Goal: Task Accomplishment & Management: Manage account settings

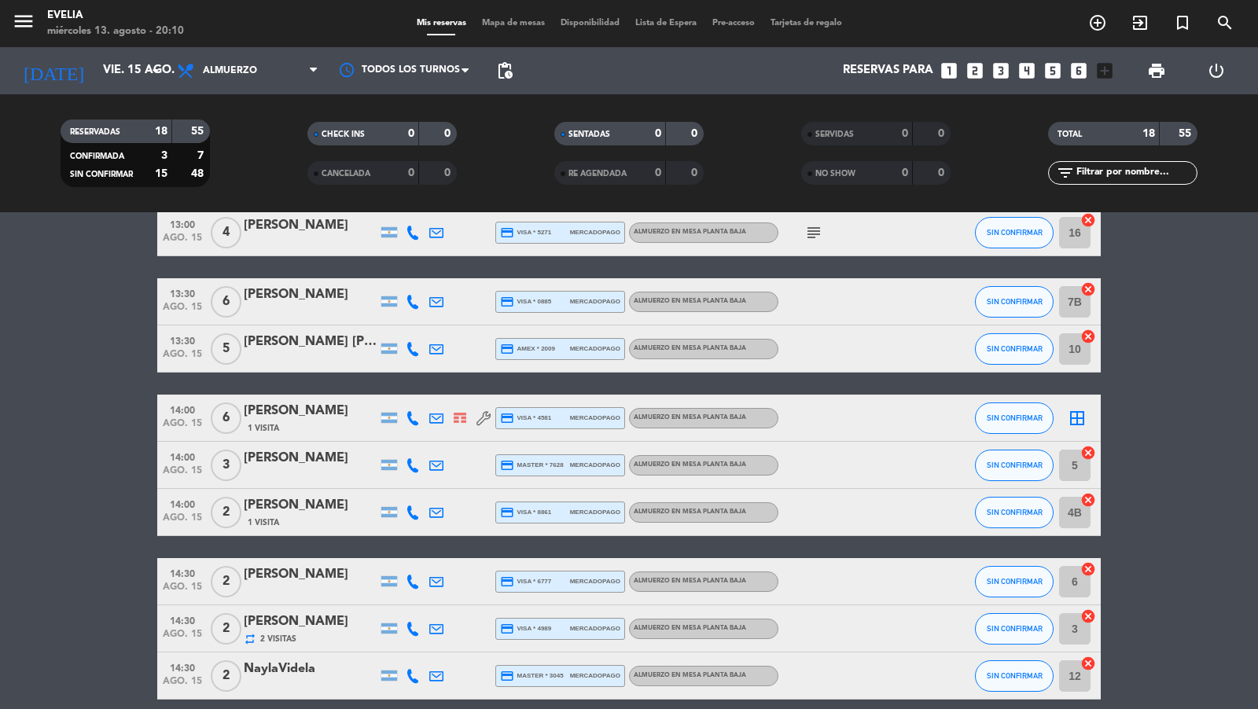
scroll to position [556, 0]
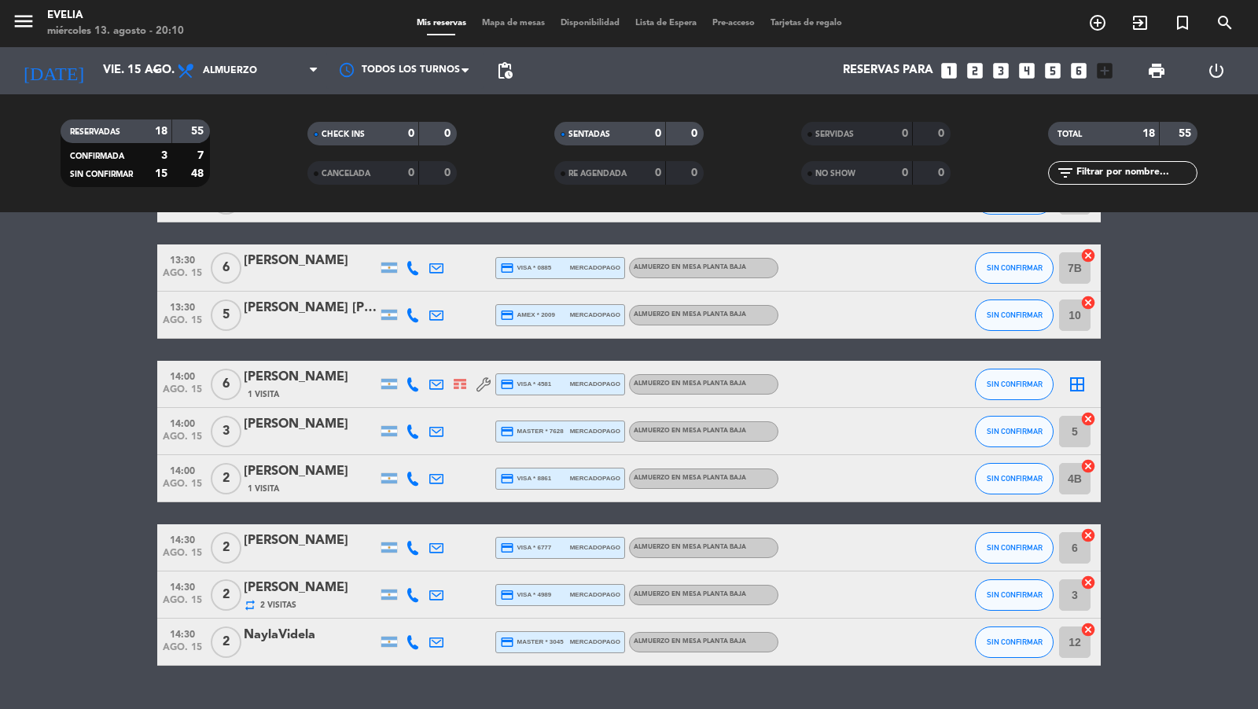
click at [439, 383] on icon at bounding box center [436, 384] width 14 height 14
click at [412, 384] on icon at bounding box center [413, 384] width 14 height 14
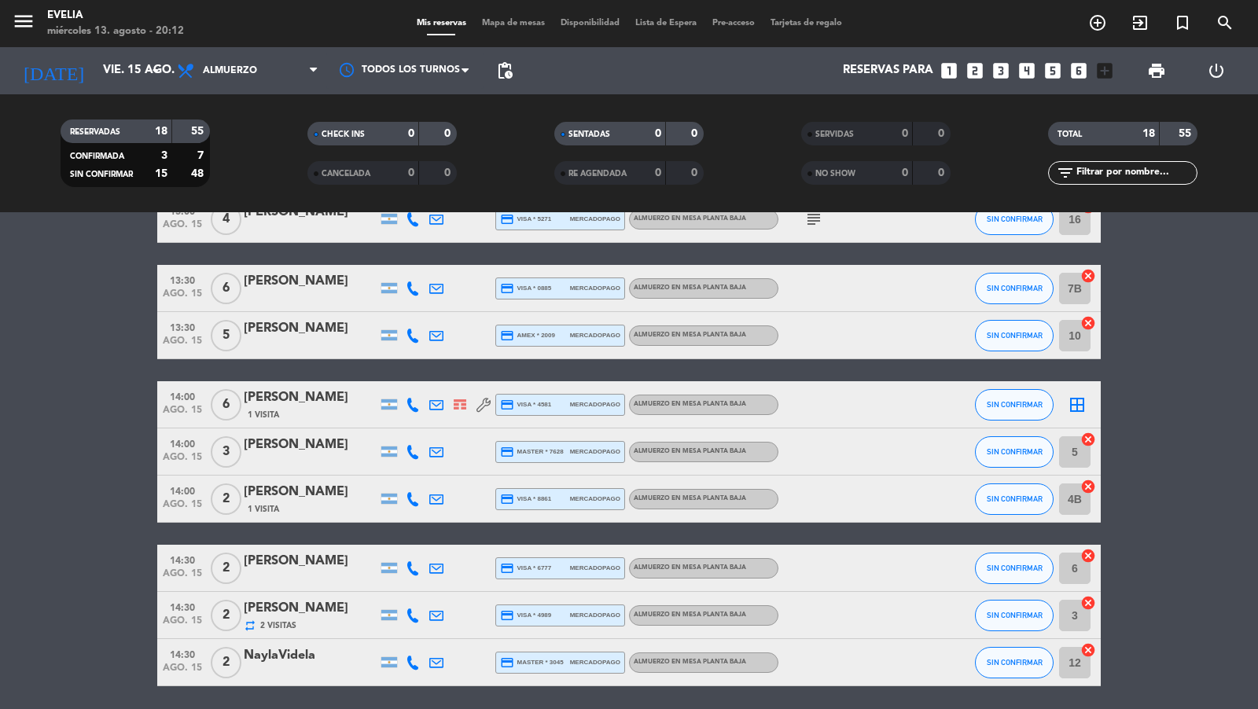
scroll to position [590, 0]
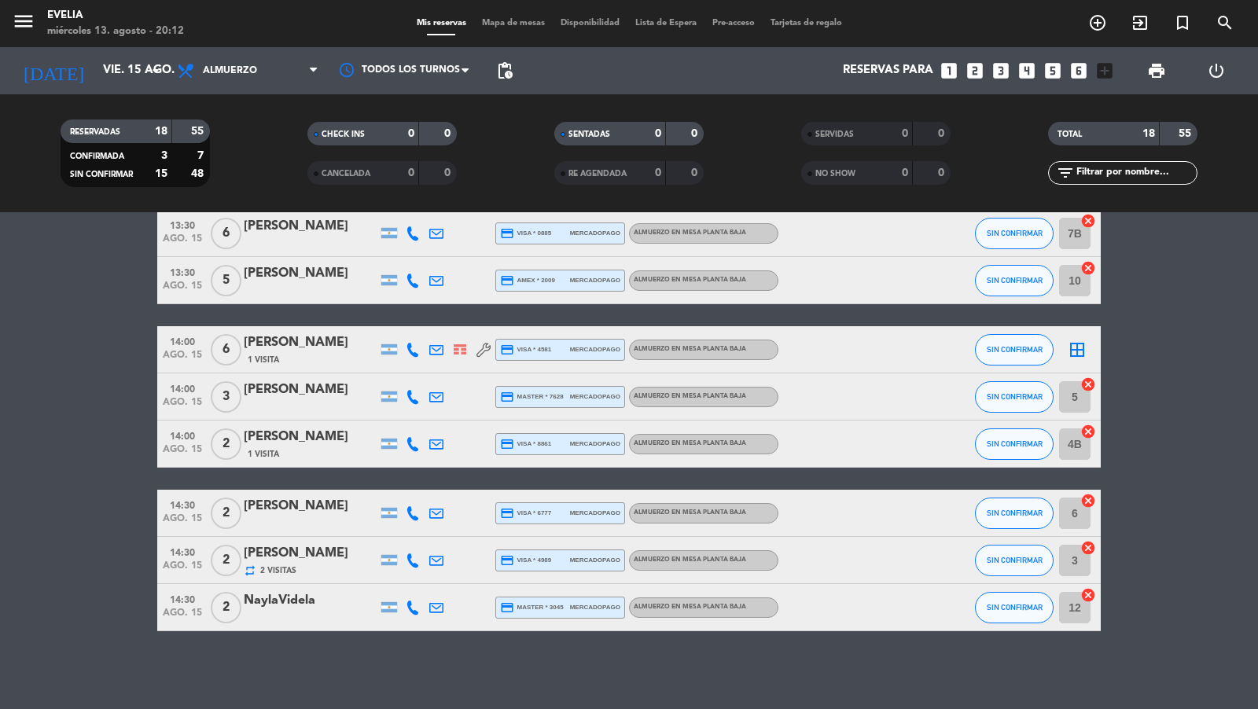
click at [302, 598] on div "NaylaVidela" at bounding box center [311, 600] width 134 height 20
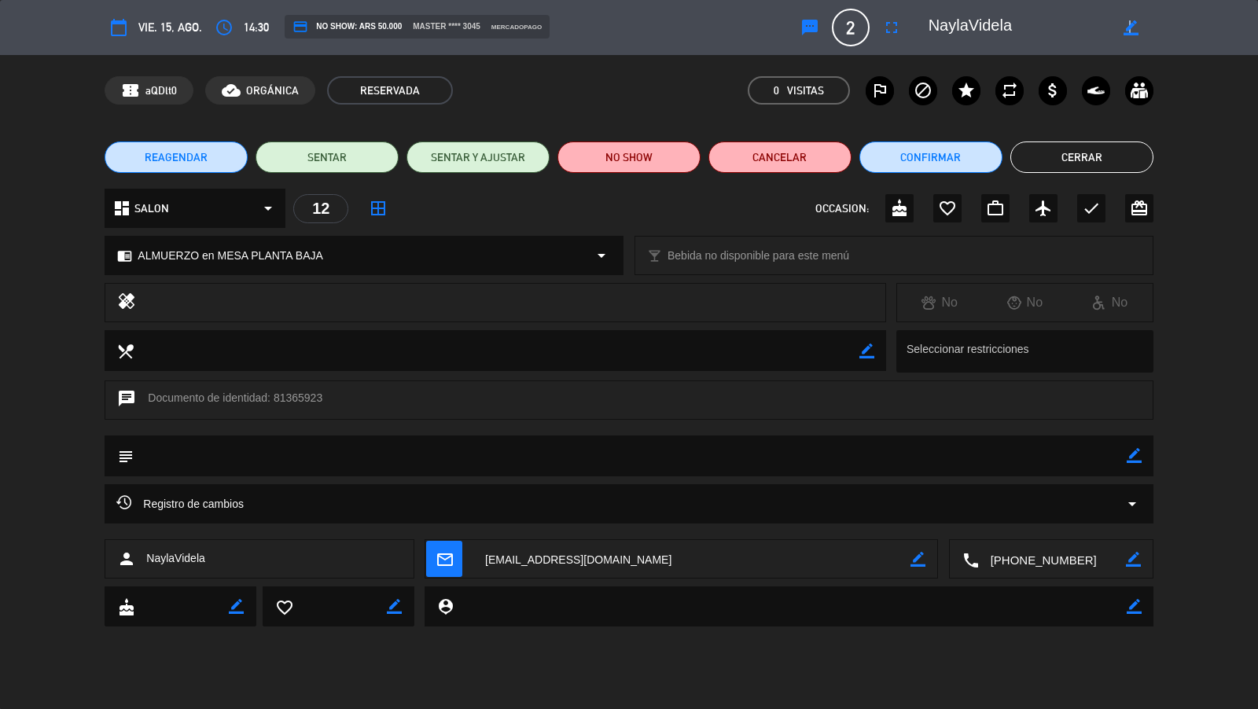
click at [1128, 34] on icon "border_color" at bounding box center [1131, 27] width 15 height 15
click at [970, 25] on textarea at bounding box center [1019, 27] width 180 height 28
type textarea "[PERSON_NAME]"
click at [1130, 25] on icon at bounding box center [1131, 27] width 15 height 15
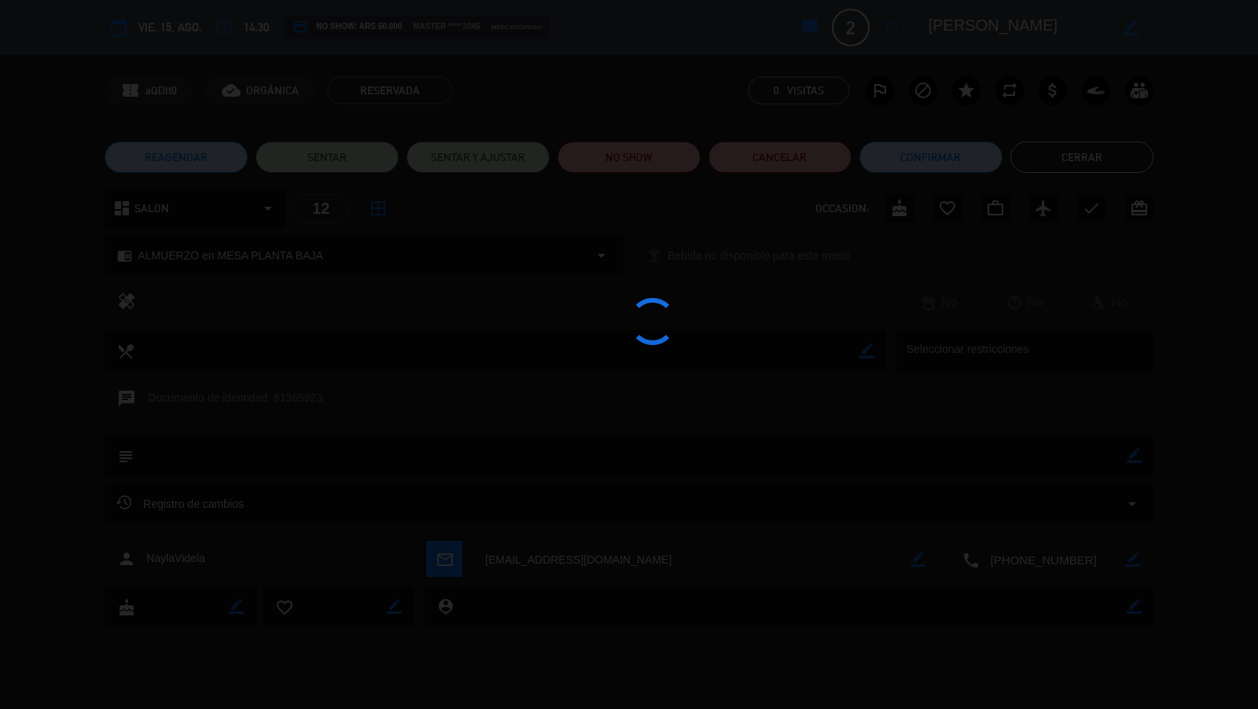
click at [1089, 128] on div at bounding box center [629, 354] width 1258 height 709
click at [1082, 149] on div at bounding box center [629, 354] width 1258 height 709
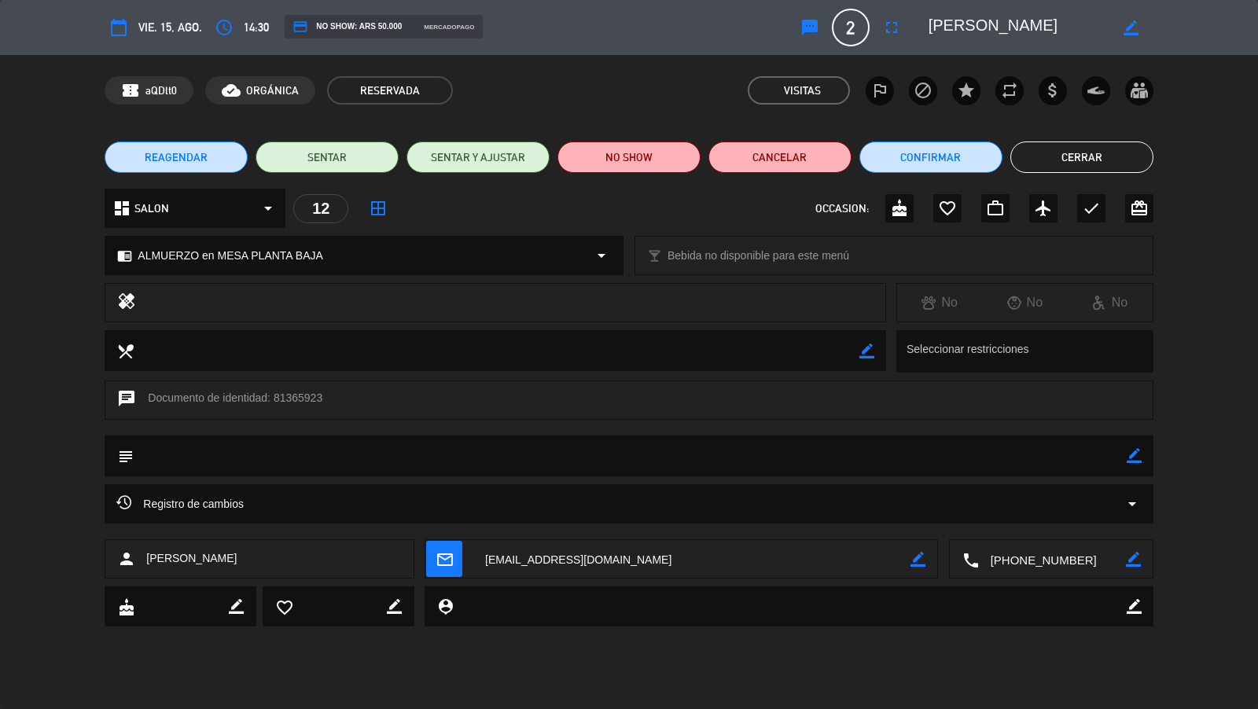
click at [1083, 150] on button "Cerrar" at bounding box center [1081, 157] width 143 height 31
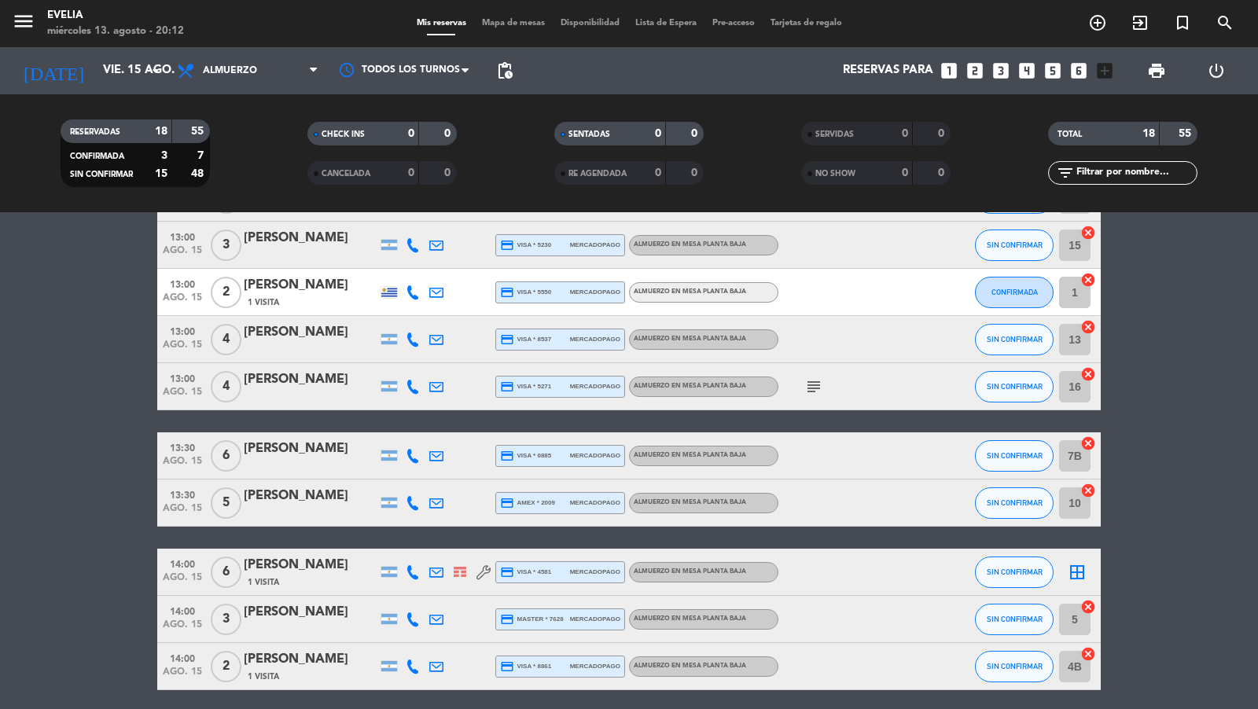
scroll to position [528, 0]
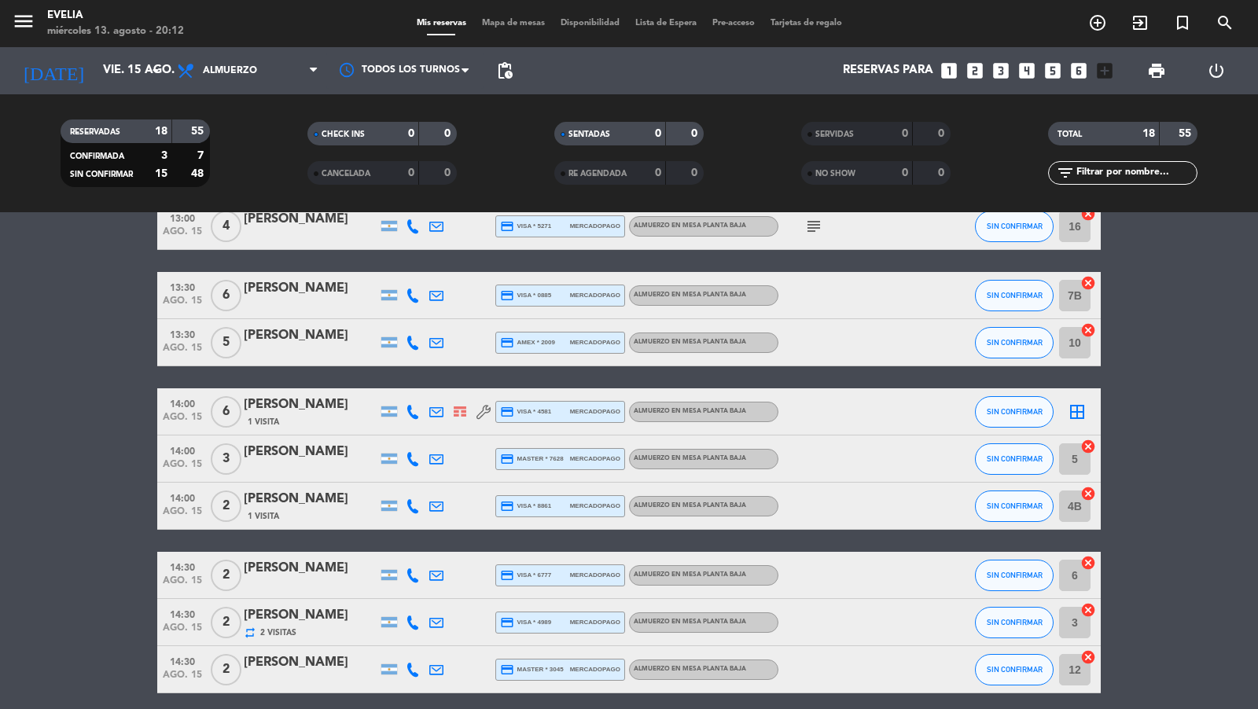
click at [515, 19] on span "Mapa de mesas" at bounding box center [513, 23] width 79 height 9
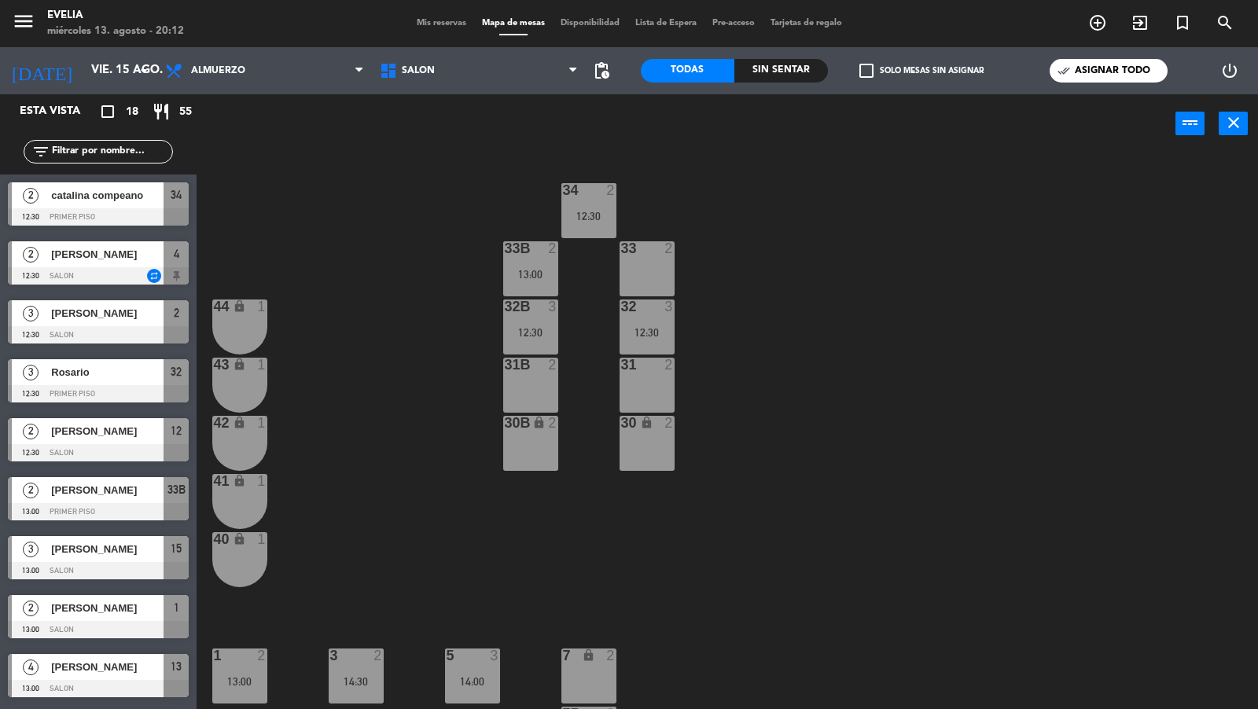
click at [435, 406] on div "34 2 12:30 33B 2 13:00 33 2 44 lock 1 32B 3 12:30 32 3 12:30 43 lock 1 31B 2 31…" at bounding box center [733, 433] width 1049 height 556
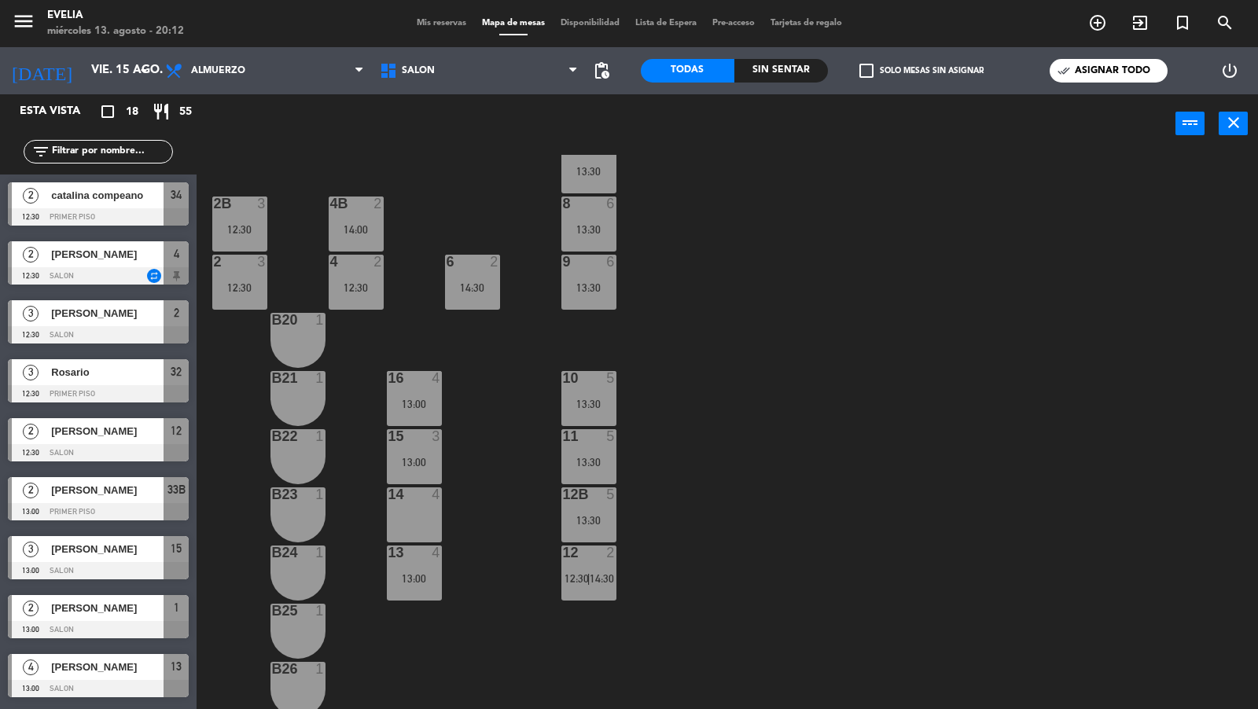
scroll to position [632, 0]
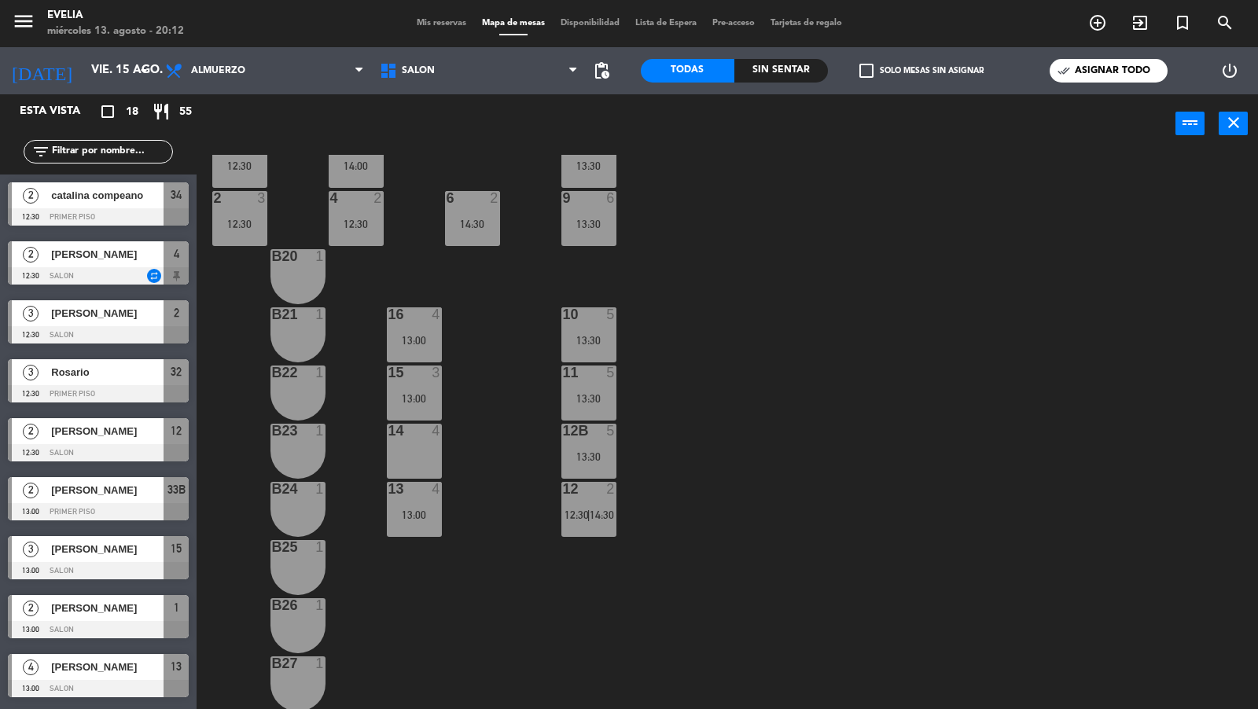
click at [601, 337] on div "13:30" at bounding box center [588, 340] width 55 height 11
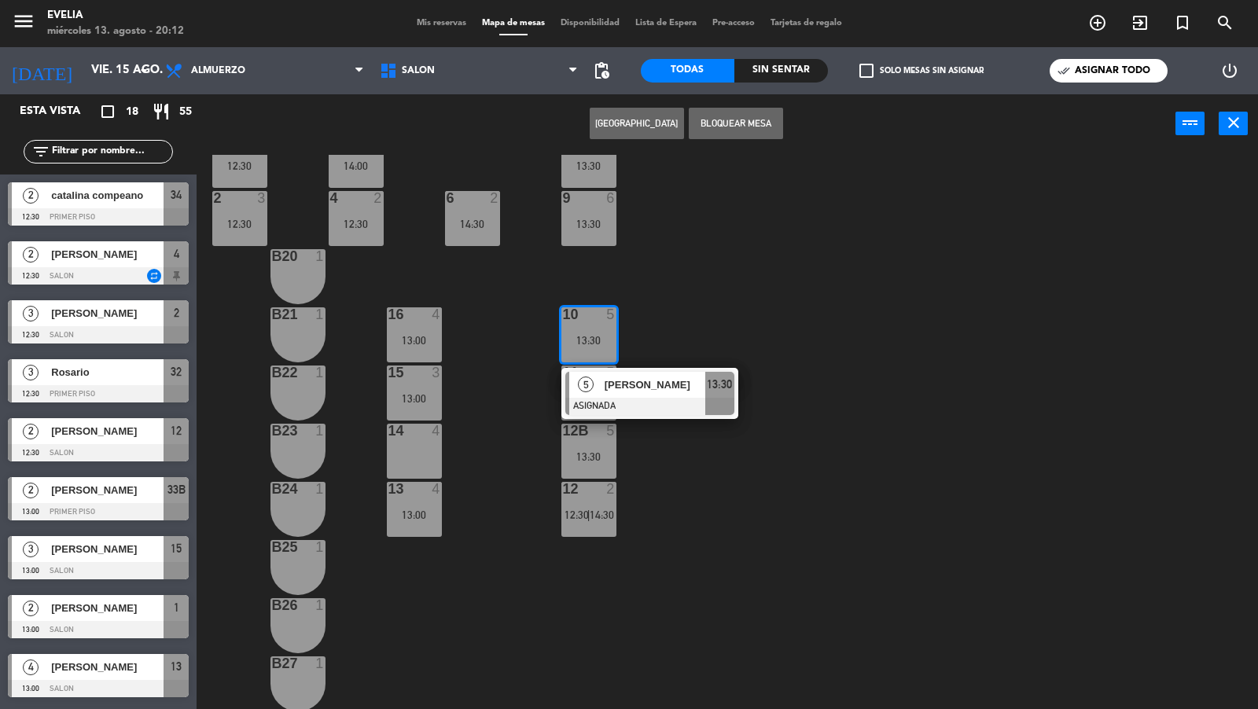
click at [548, 390] on div "34 2 12:30 33B 2 13:00 33 2 44 lock 1 32B 3 12:30 32 3 12:30 43 lock 1 31B 2 31…" at bounding box center [733, 433] width 1049 height 556
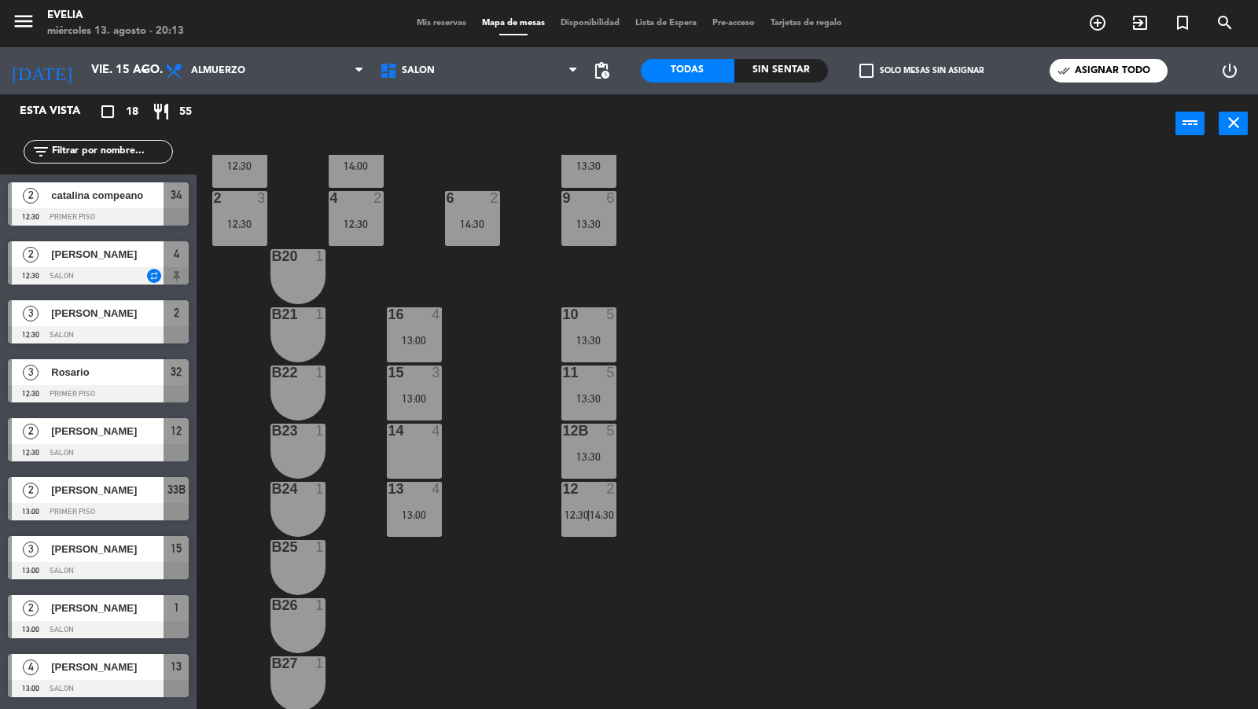
click at [886, 71] on label "check_box_outline_blank Solo mesas sin asignar" at bounding box center [921, 71] width 124 height 14
click at [921, 71] on input "check_box_outline_blank Solo mesas sin asignar" at bounding box center [921, 71] width 0 height 0
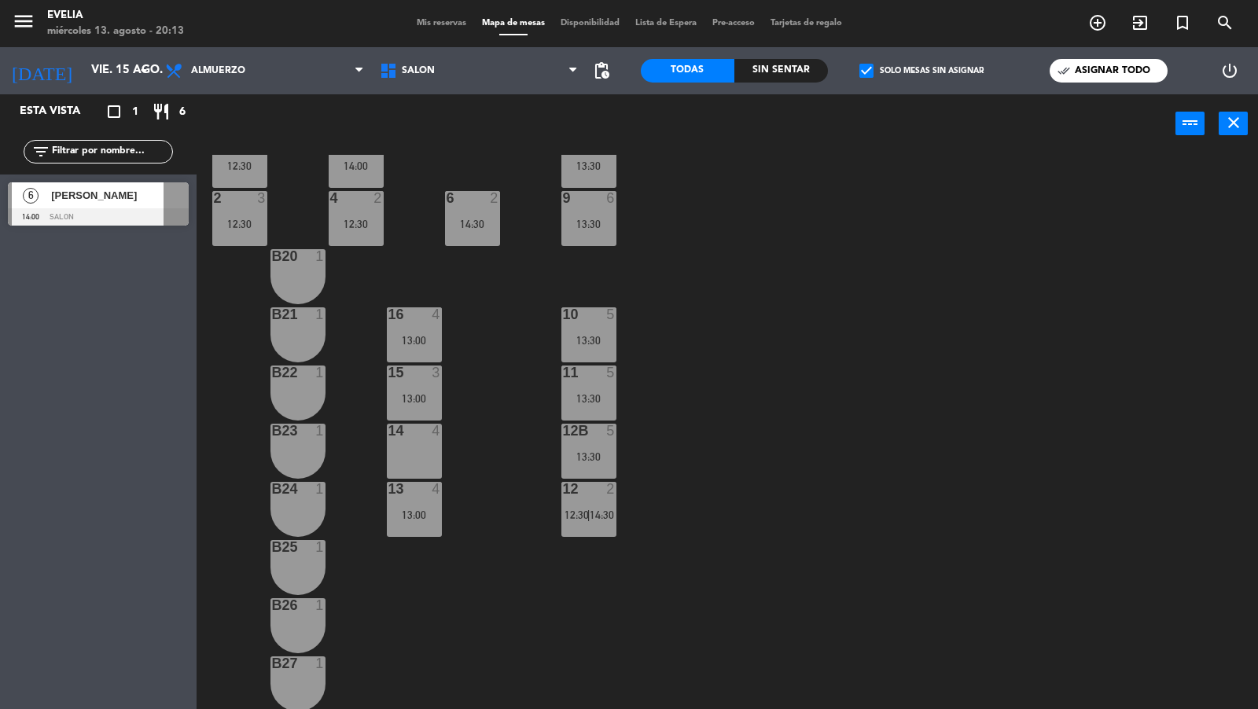
click at [886, 71] on label "check_box Solo mesas sin asignar" at bounding box center [921, 71] width 124 height 14
click at [921, 71] on input "check_box Solo mesas sin asignar" at bounding box center [921, 71] width 0 height 0
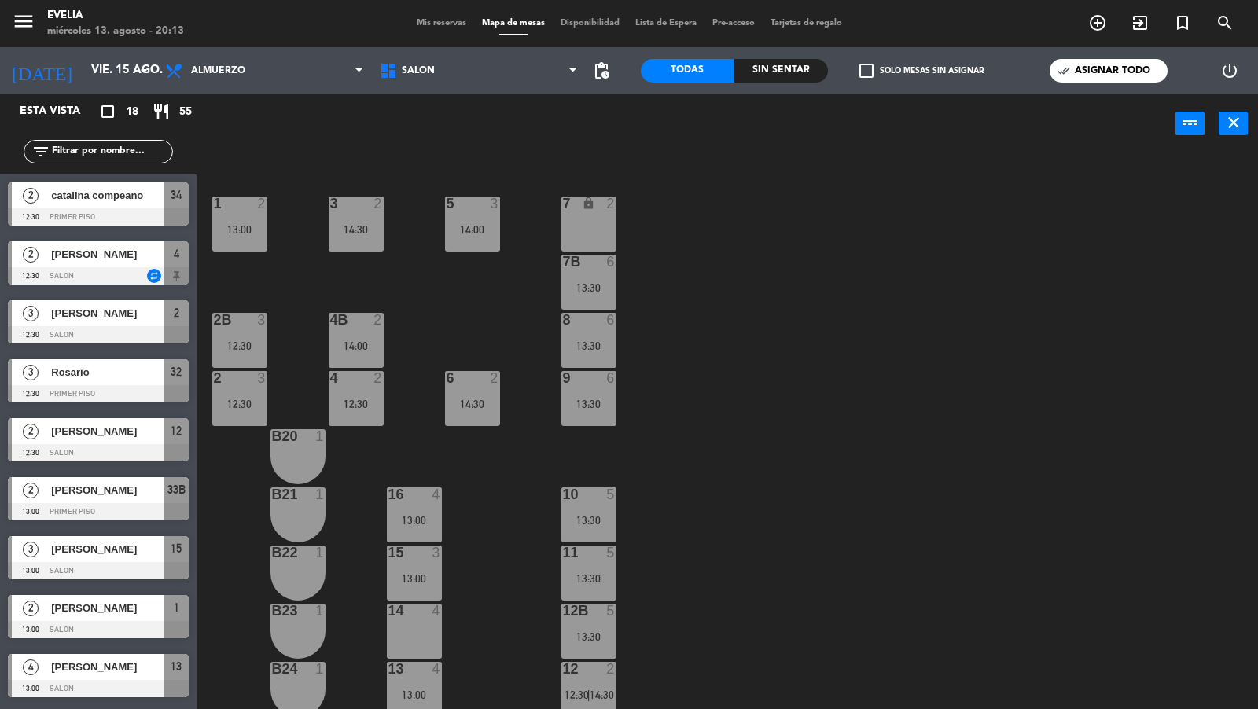
scroll to position [457, 0]
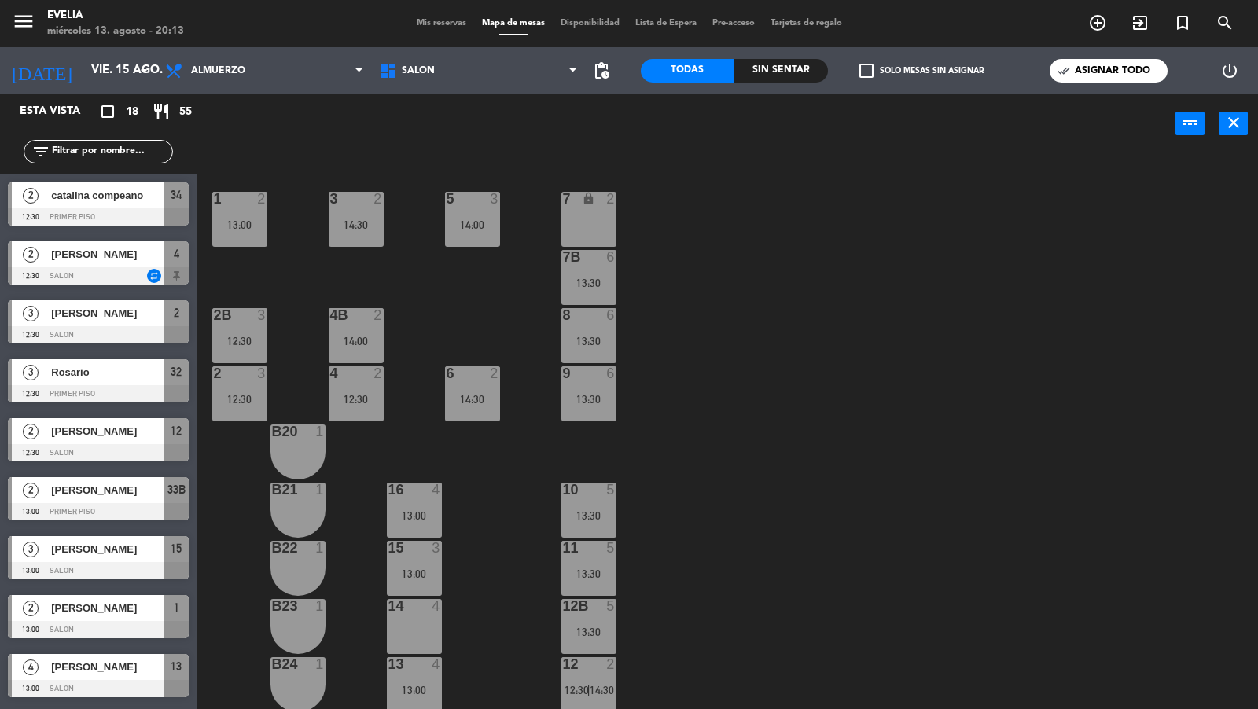
click at [601, 289] on div "7B 6 13:30" at bounding box center [588, 277] width 55 height 55
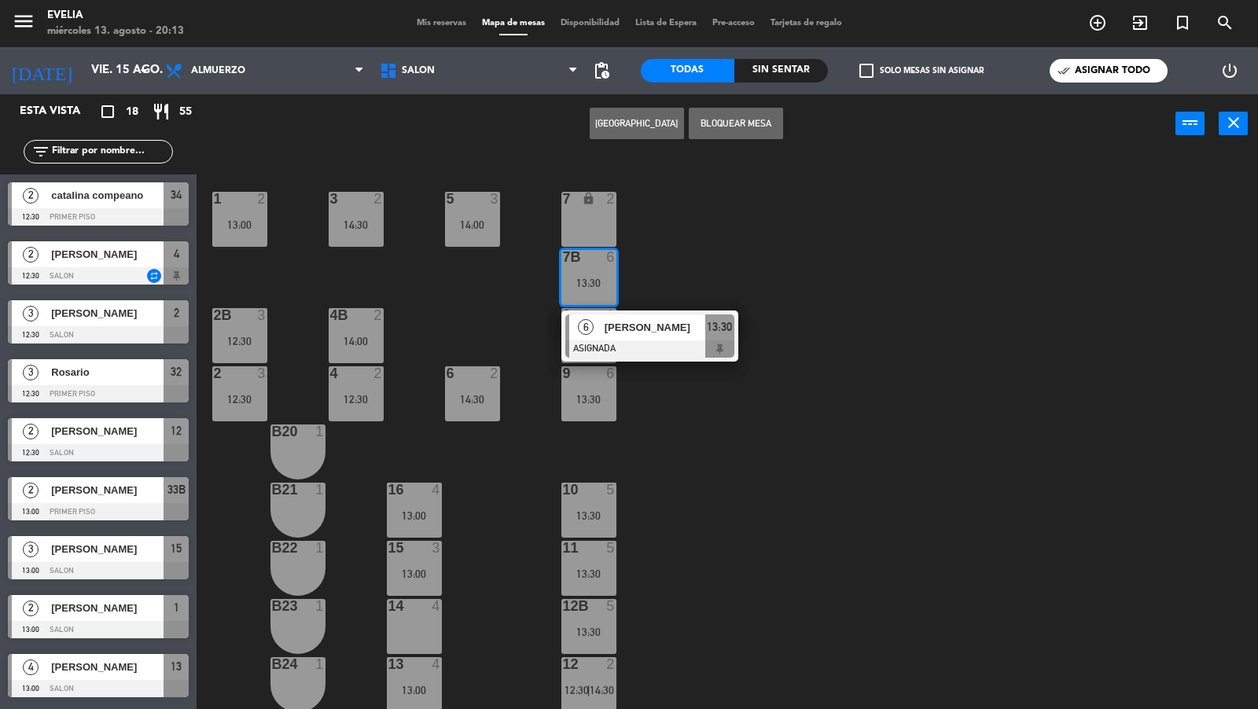
click at [678, 275] on div "34 2 12:30 33B 2 13:00 33 2 44 lock 1 32B 3 12:30 32 3 12:30 43 lock 1 31B 2 31…" at bounding box center [733, 433] width 1049 height 556
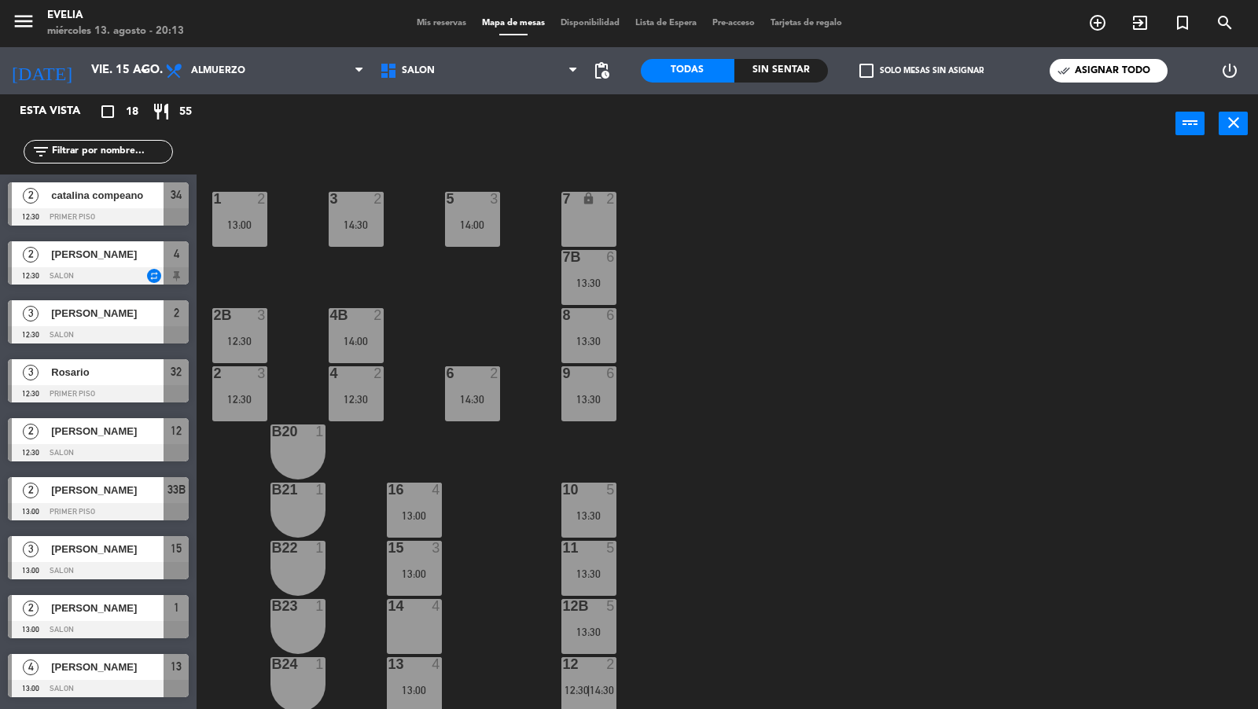
click at [583, 269] on div "7B 6 13:30" at bounding box center [588, 277] width 55 height 55
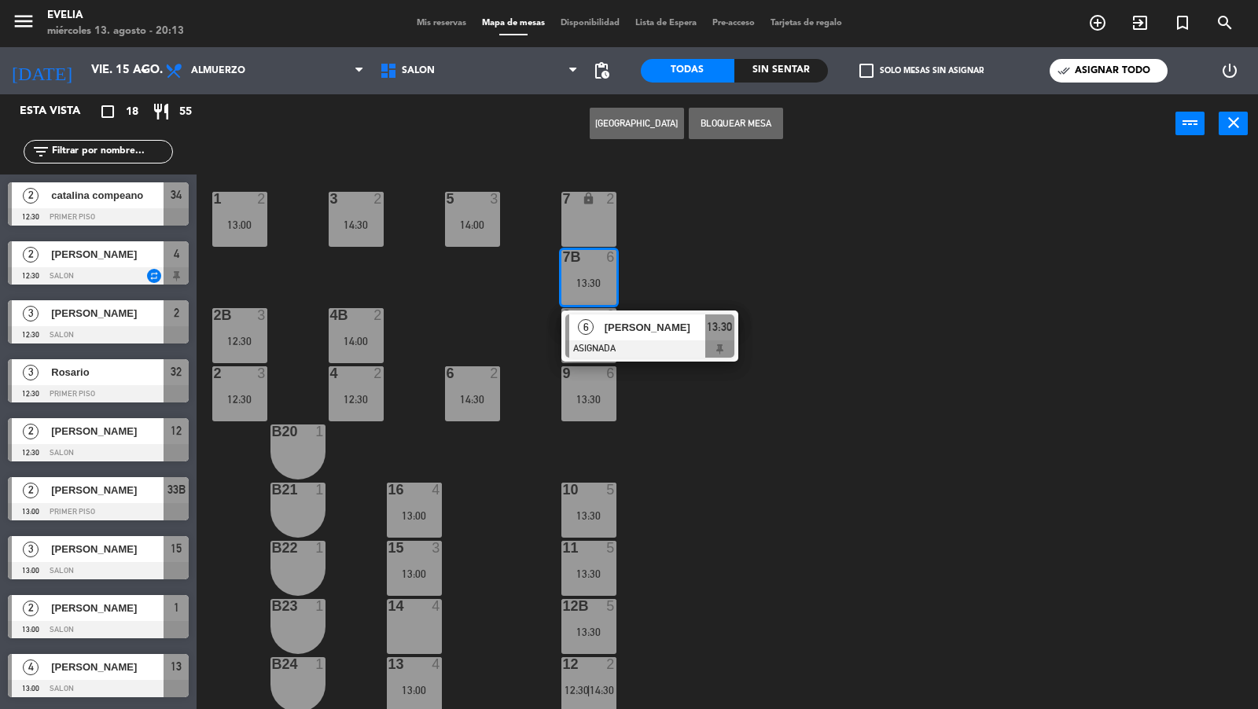
click at [518, 165] on div "34 2 12:30 33B 2 13:00 33 2 44 lock 1 32B 3 12:30 32 3 12:30 43 lock 1 31B 2 31…" at bounding box center [733, 433] width 1049 height 556
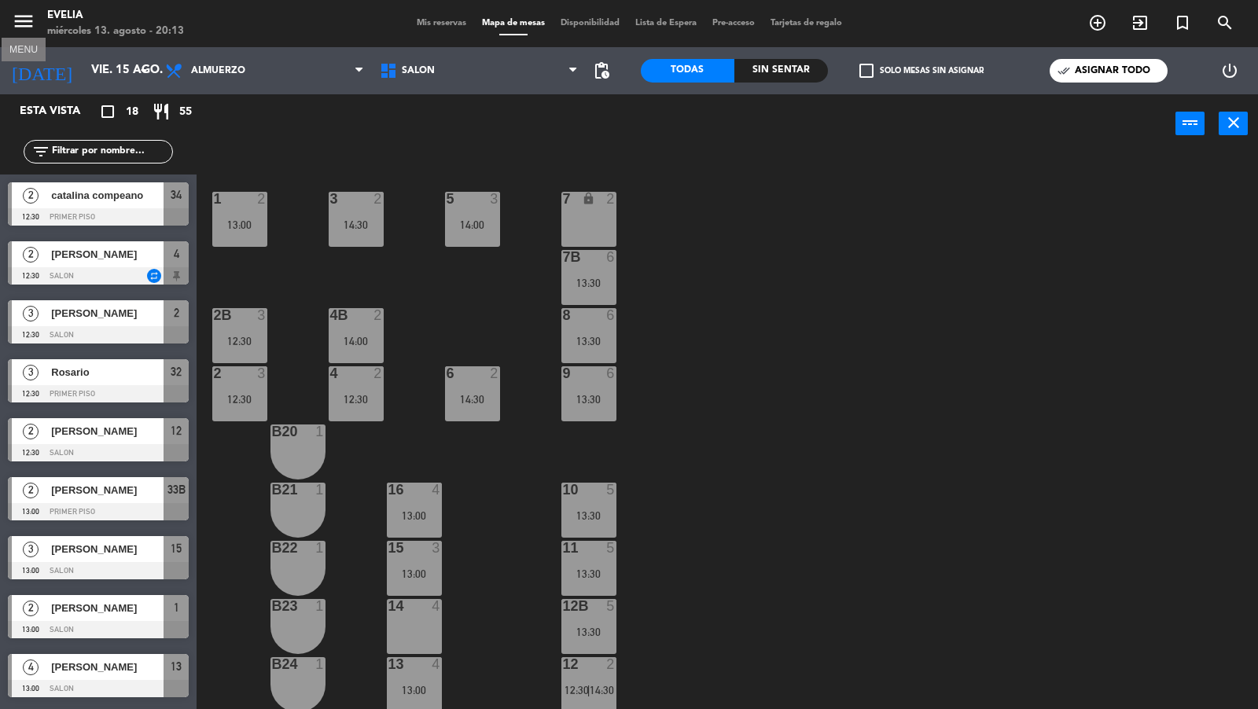
click at [20, 20] on icon "menu" at bounding box center [24, 21] width 24 height 24
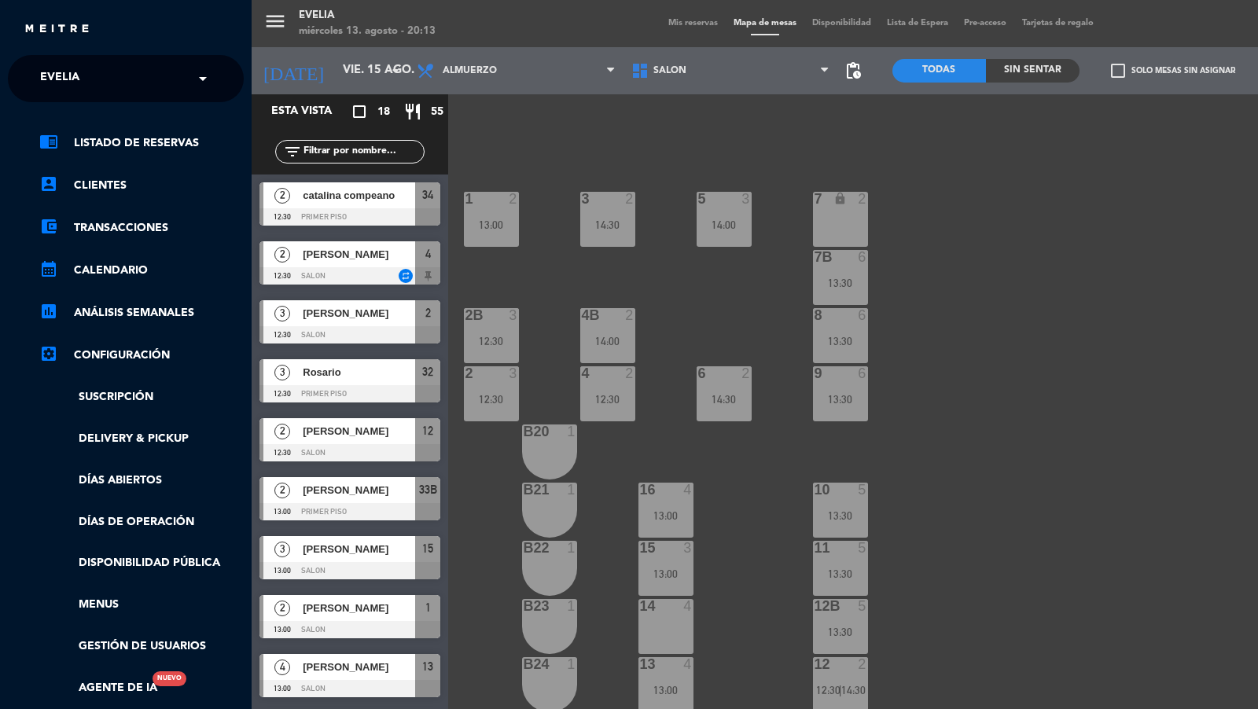
click at [690, 164] on div "menu Evelia miércoles 13. agosto - 20:13 Mis reservas Mapa de mesas Disponibili…" at bounding box center [881, 354] width 1258 height 709
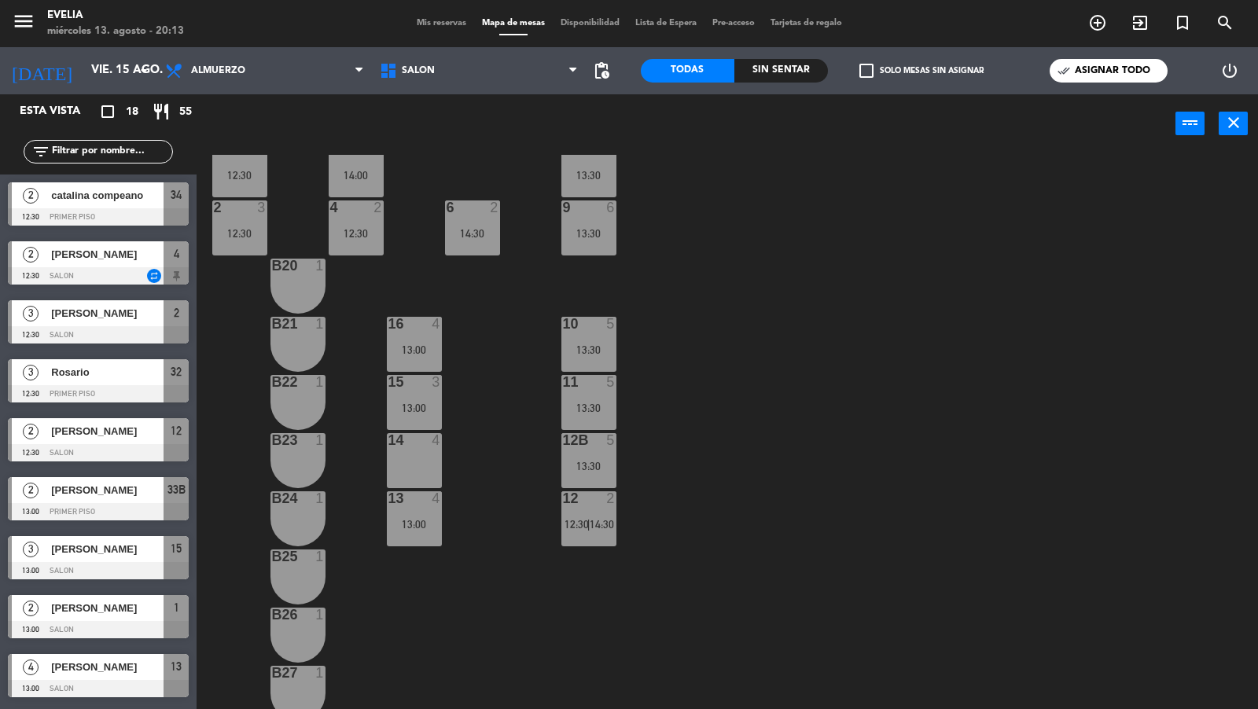
scroll to position [632, 0]
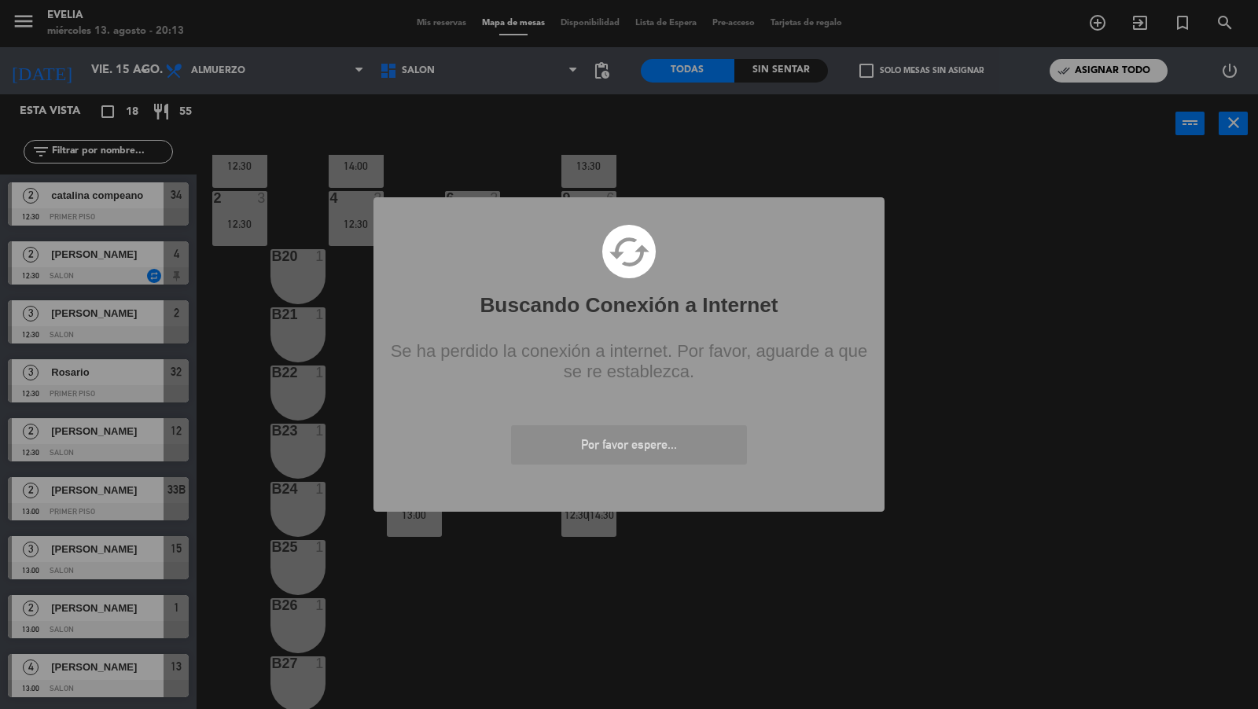
click at [701, 527] on div "? ! i Buscando Conexión a Internet × cached Se ha perdido la conexión a interne…" at bounding box center [629, 354] width 1258 height 709
click at [936, 270] on div "? ! i Buscando Conexión a Internet × cached Se ha perdido la conexión a interne…" at bounding box center [629, 354] width 1258 height 709
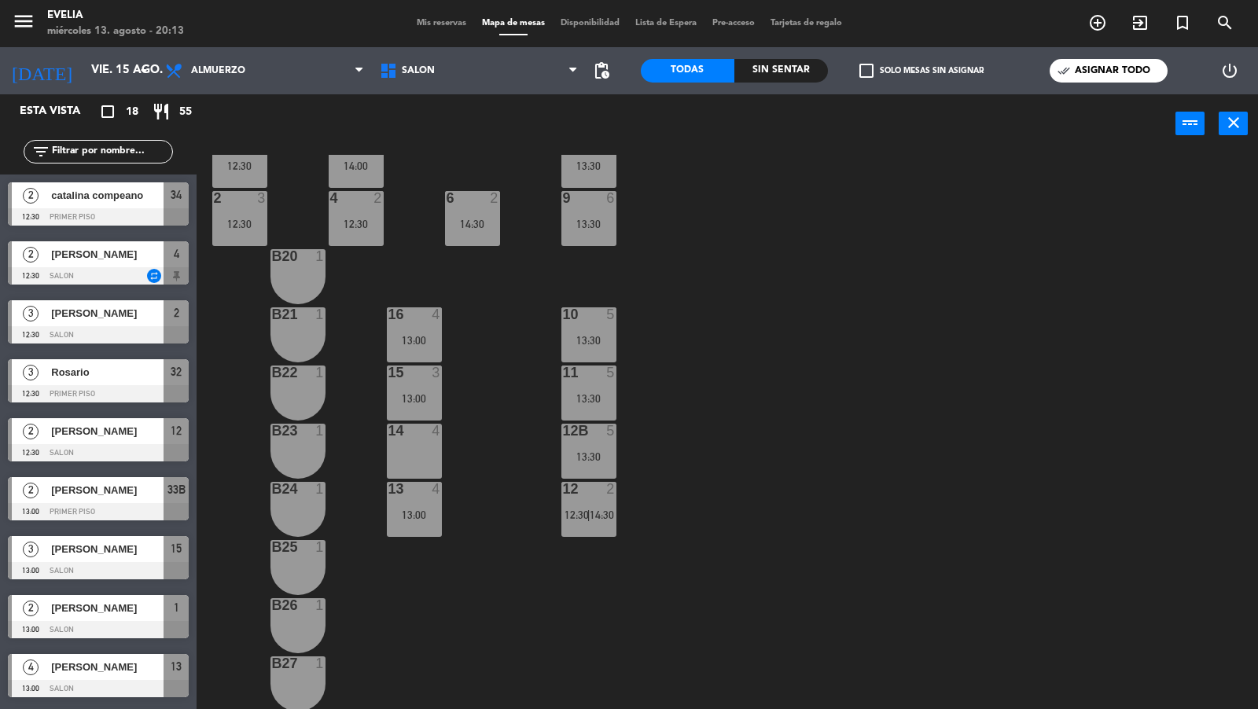
click at [606, 347] on div "10 5 13:30" at bounding box center [588, 334] width 55 height 55
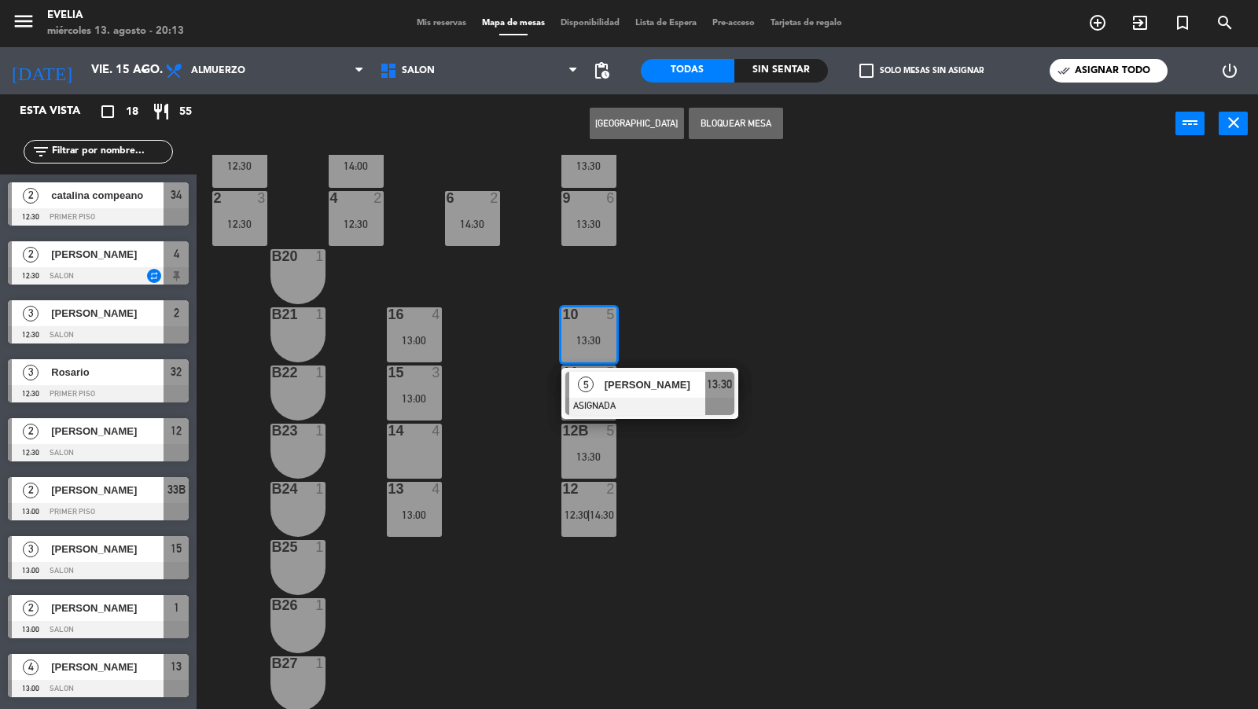
click at [694, 317] on div "34 2 12:30 33B 2 13:00 33 2 44 lock 1 32B 3 12:30 32 3 12:30 43 lock 1 31B 2 31…" at bounding box center [733, 433] width 1049 height 556
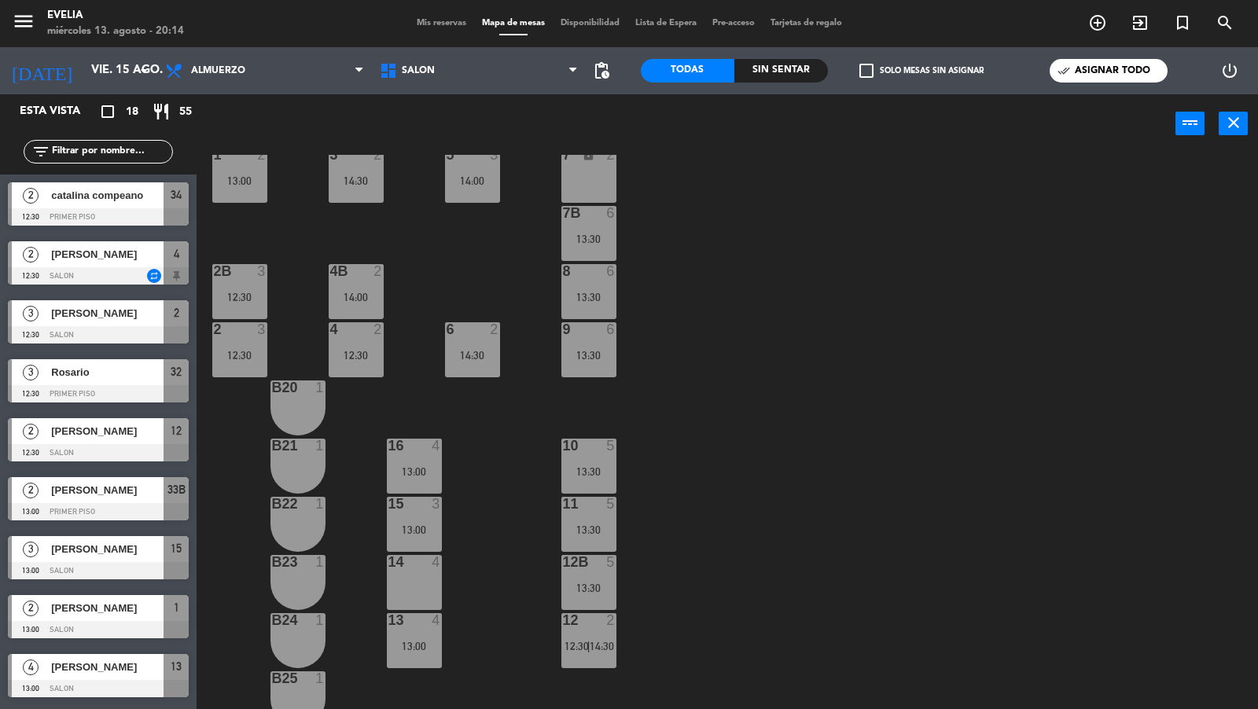
scroll to position [448, 0]
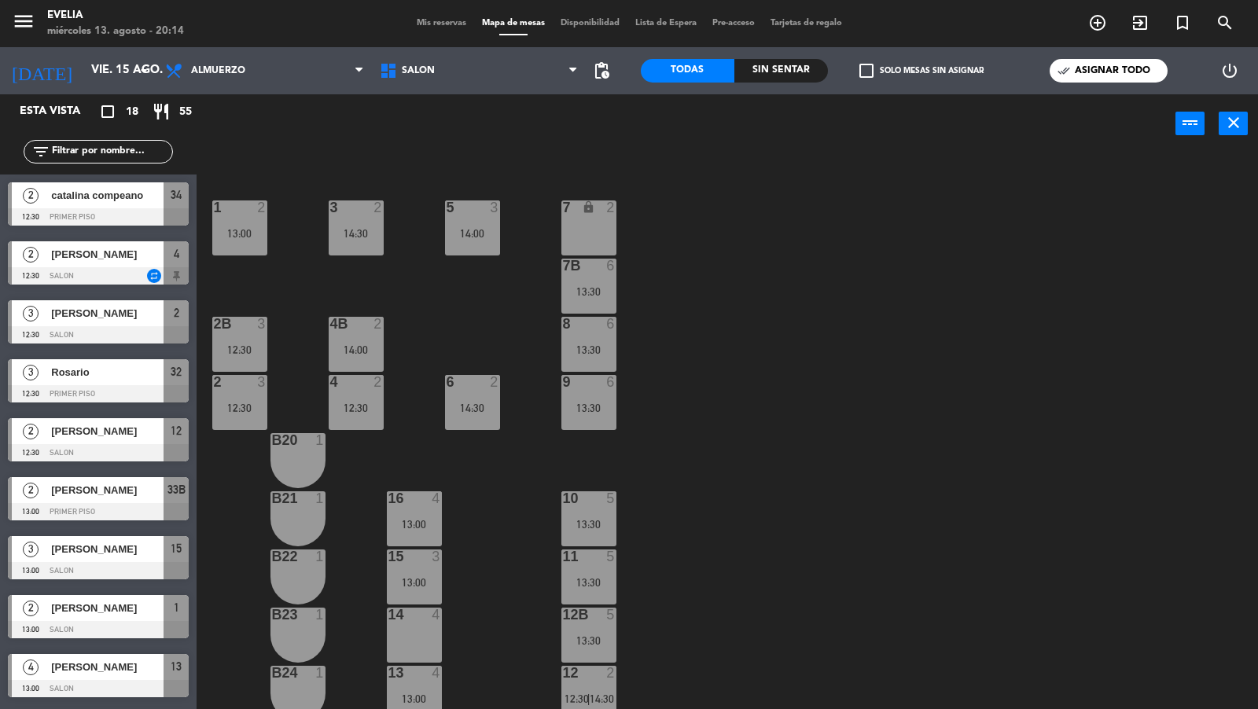
click at [594, 289] on div "13:30" at bounding box center [588, 291] width 55 height 11
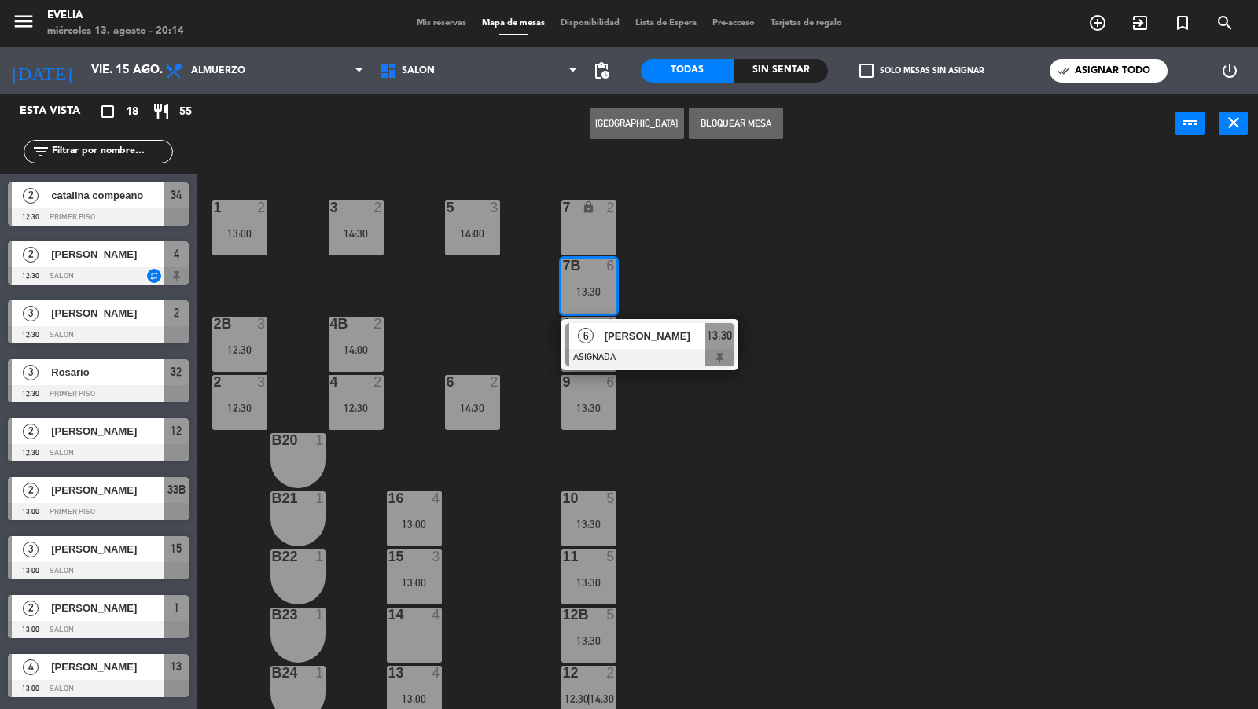
click at [660, 289] on div "34 2 12:30 33B 2 13:00 33 2 44 lock 1 32B 3 12:30 32 3 12:30 43 lock 1 31B 2 31…" at bounding box center [733, 433] width 1049 height 556
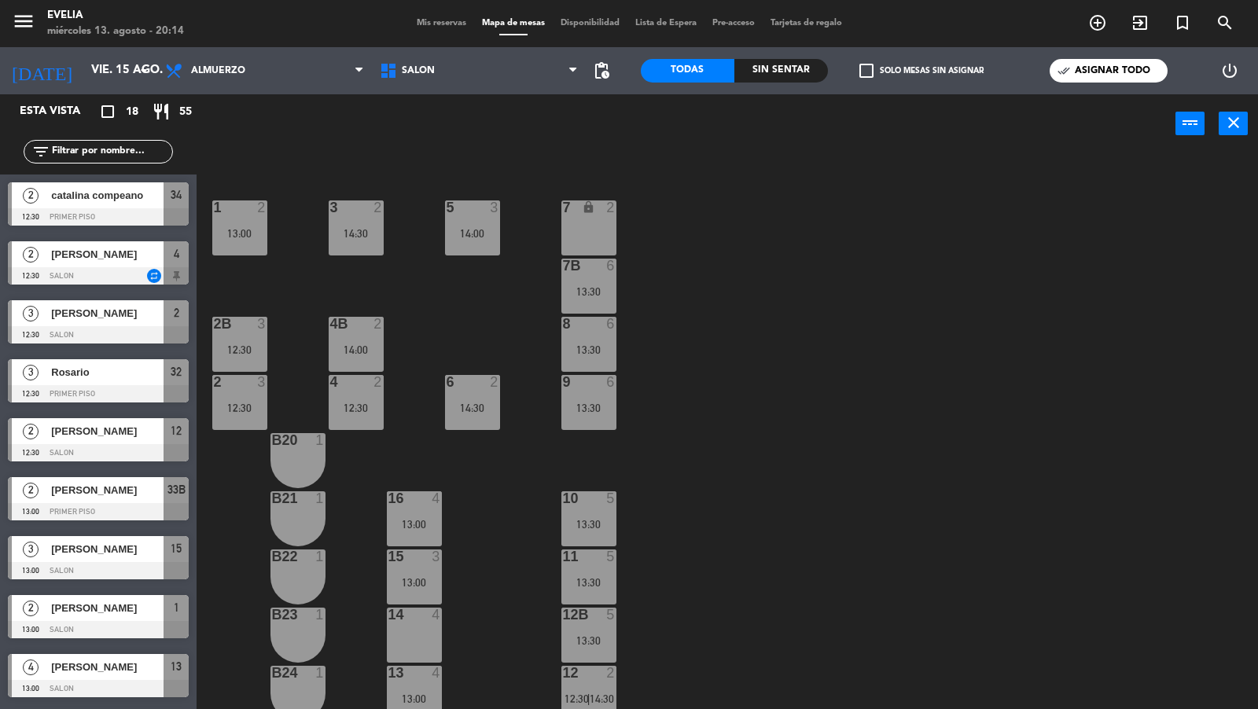
click at [660, 289] on div "34 2 12:30 33B 2 13:00 33 2 44 lock 1 32B 3 12:30 32 3 12:30 43 lock 1 31B 2 31…" at bounding box center [733, 433] width 1049 height 556
click at [590, 278] on div "7B 6 13:30" at bounding box center [588, 286] width 55 height 55
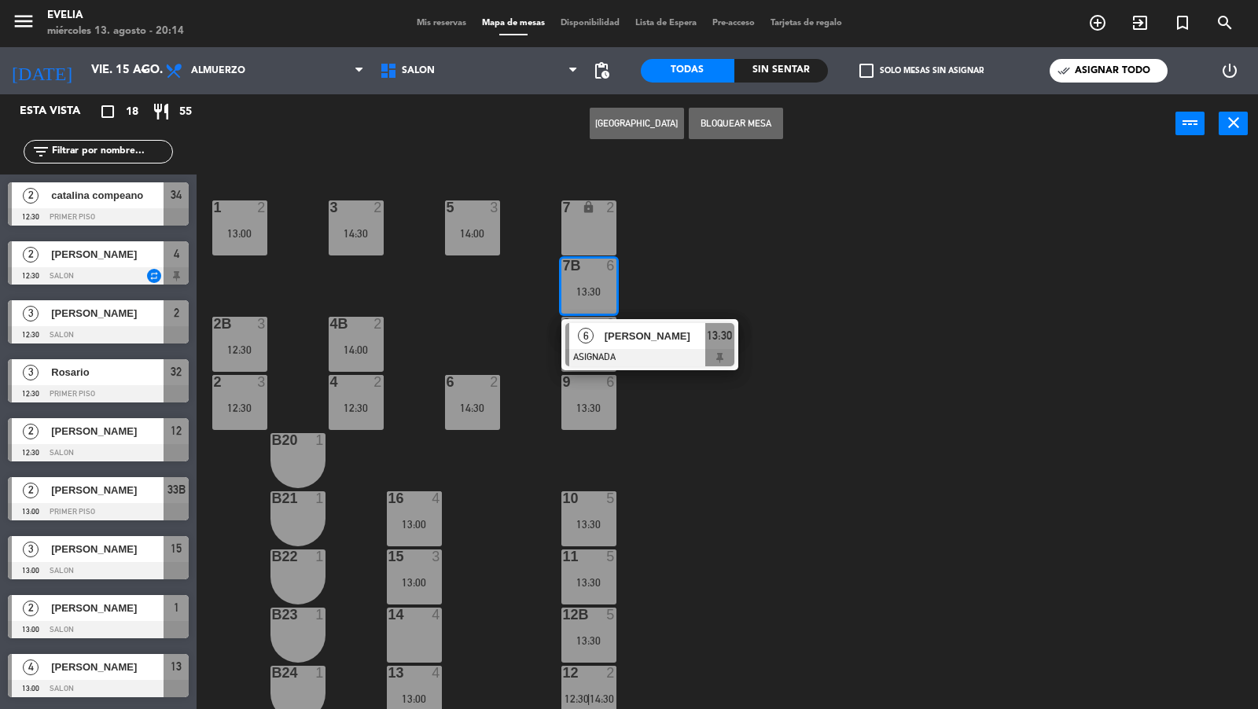
click at [646, 278] on div "34 2 12:30 33B 2 13:00 33 2 44 lock 1 32B 3 12:30 32 3 12:30 43 lock 1 31B 2 31…" at bounding box center [733, 433] width 1049 height 556
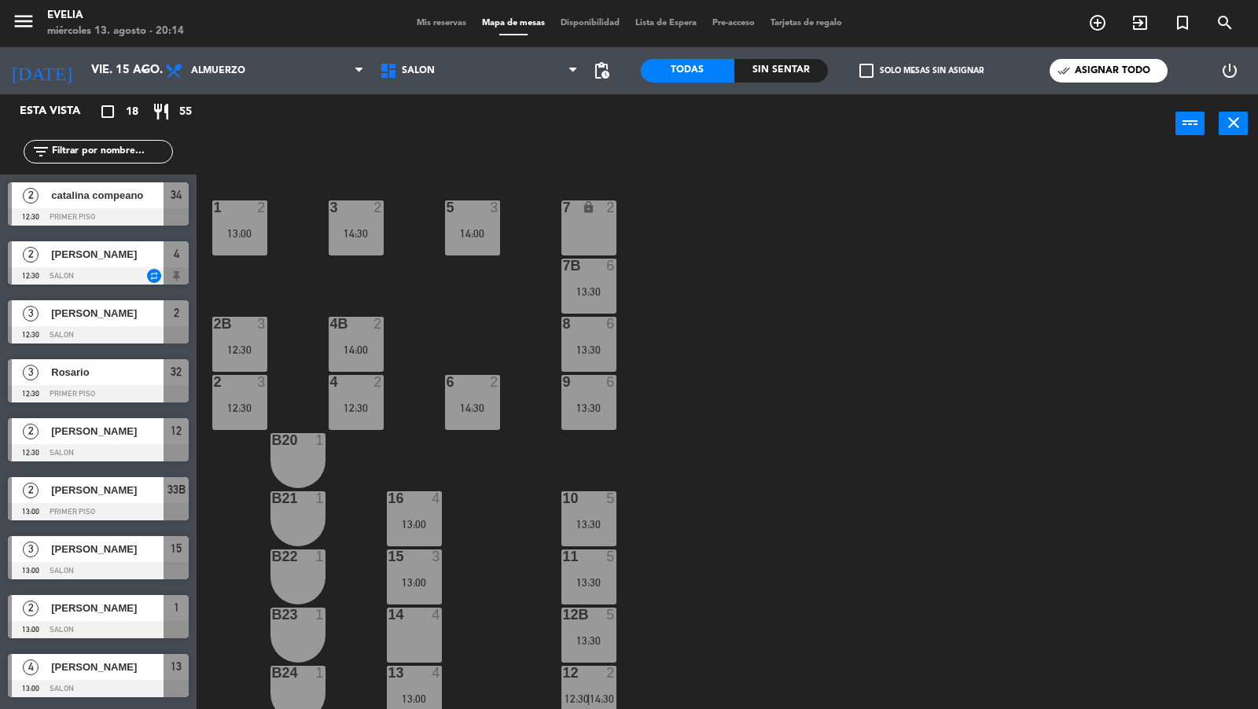
click at [582, 528] on div "13:30" at bounding box center [588, 524] width 55 height 11
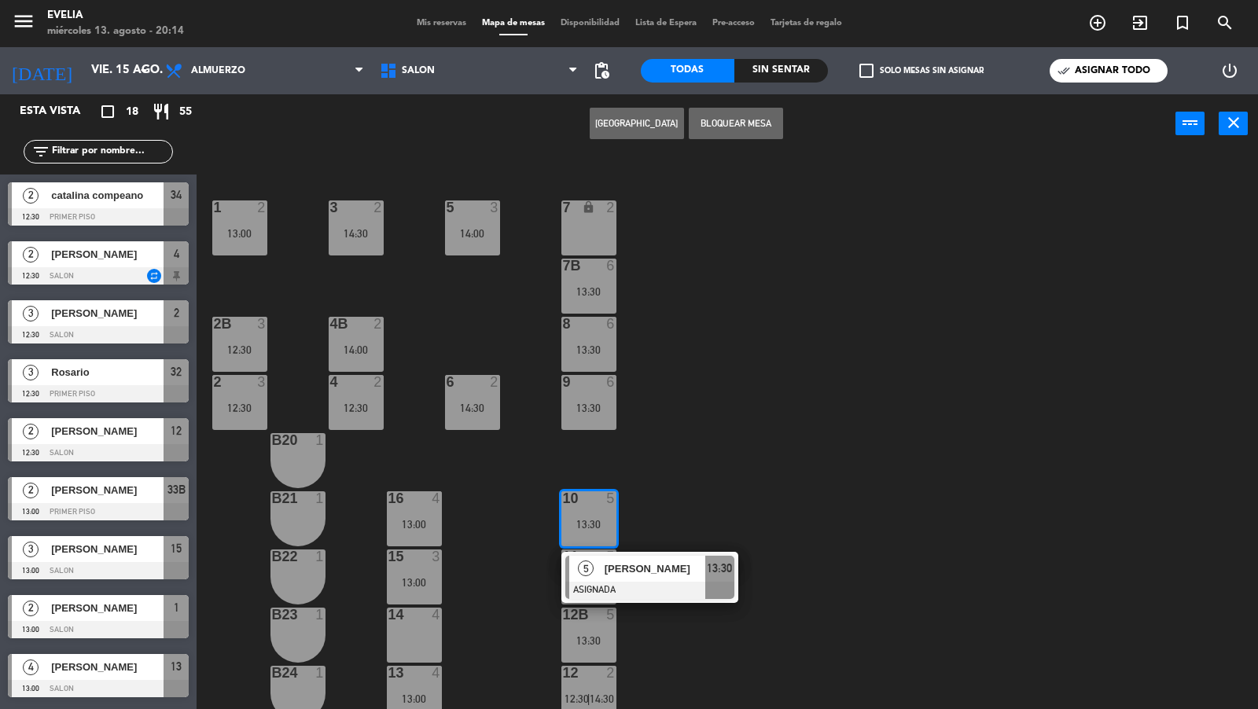
click at [668, 500] on div "34 2 12:30 33B 2 13:00 33 2 44 lock 1 32B 3 12:30 32 3 12:30 43 lock 1 31B 2 31…" at bounding box center [733, 433] width 1049 height 556
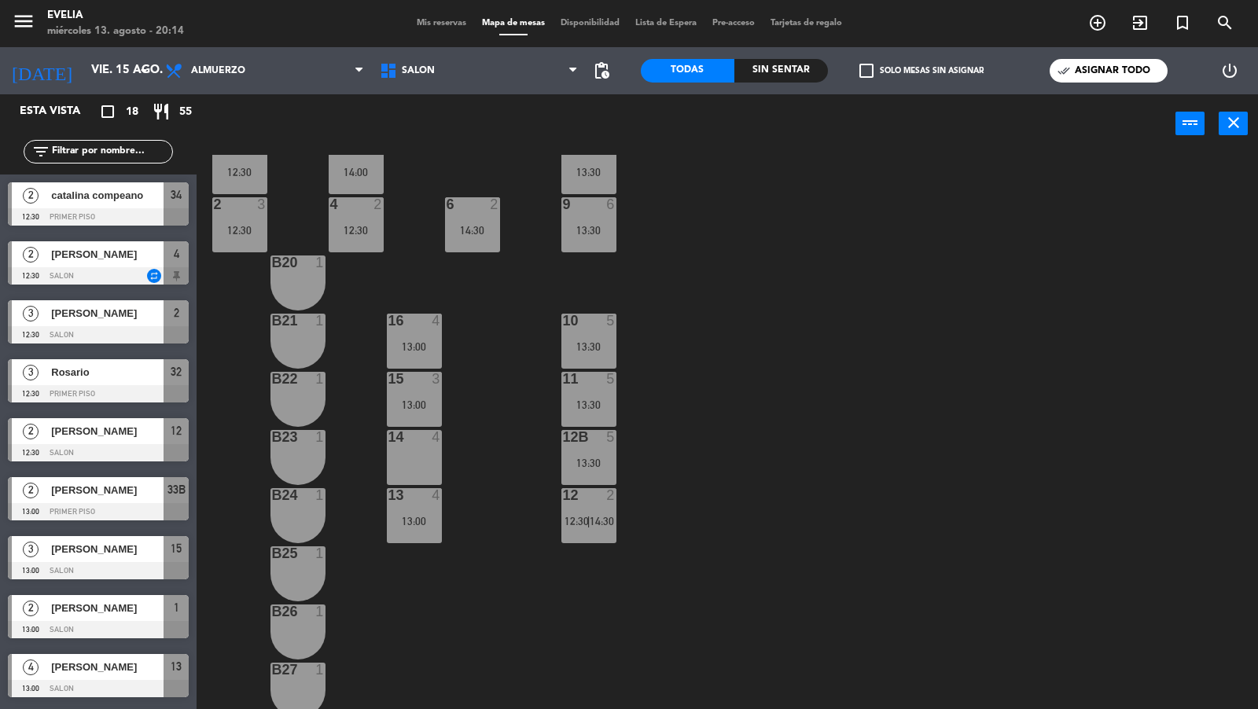
scroll to position [627, 0]
click at [303, 86] on span "Almuerzo" at bounding box center [264, 70] width 215 height 35
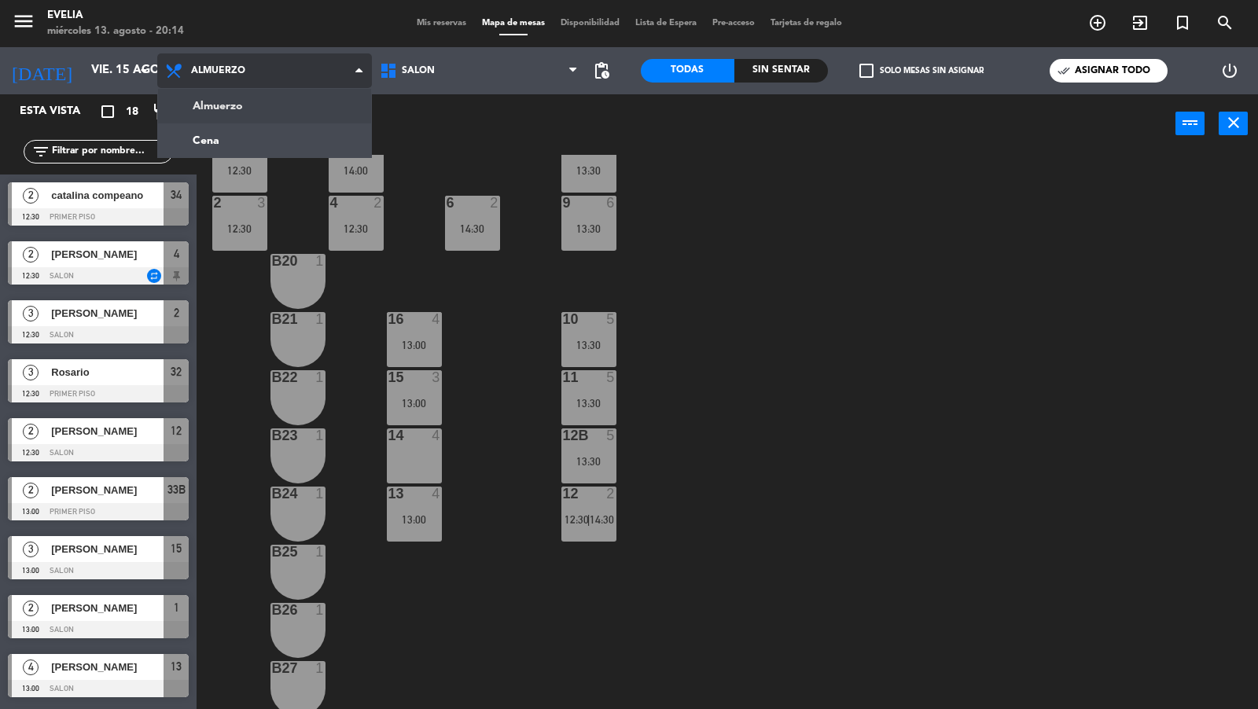
click at [303, 86] on span "Almuerzo" at bounding box center [264, 70] width 215 height 35
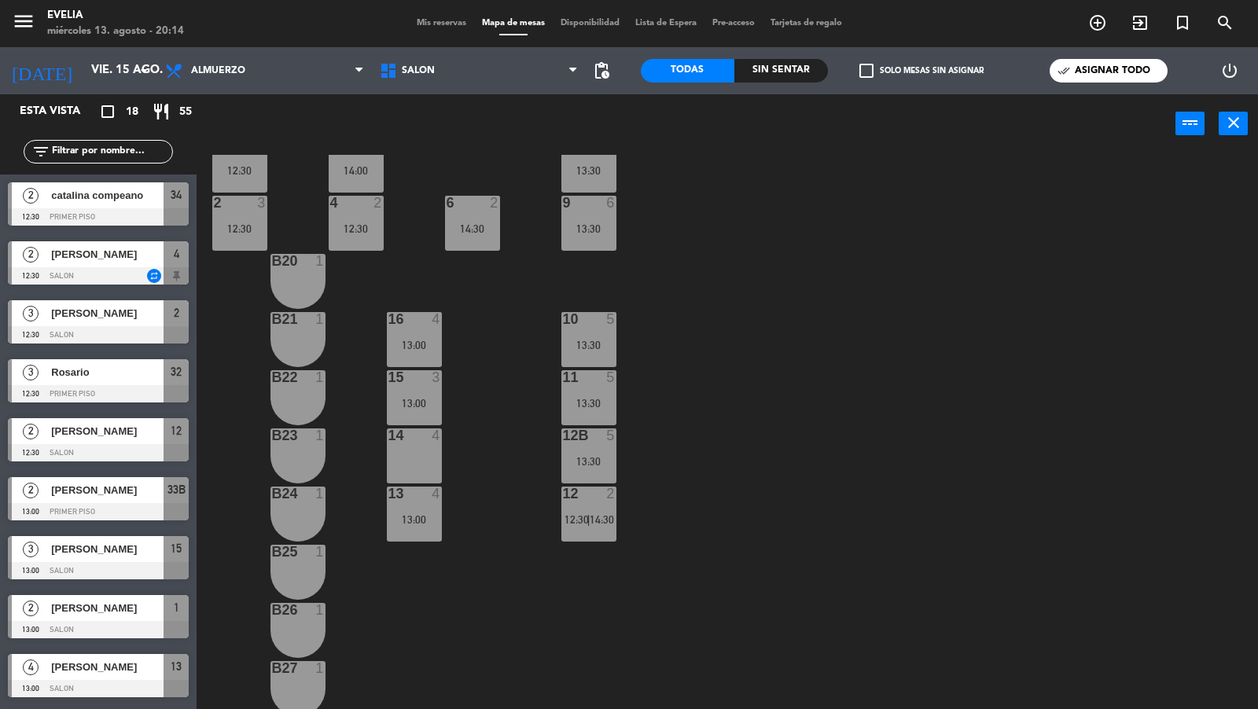
click at [664, 216] on div "34 2 12:30 33B 2 13:00 33 2 44 lock 1 32B 3 12:30 32 3 12:30 43 lock 1 31B 2 31…" at bounding box center [733, 433] width 1049 height 556
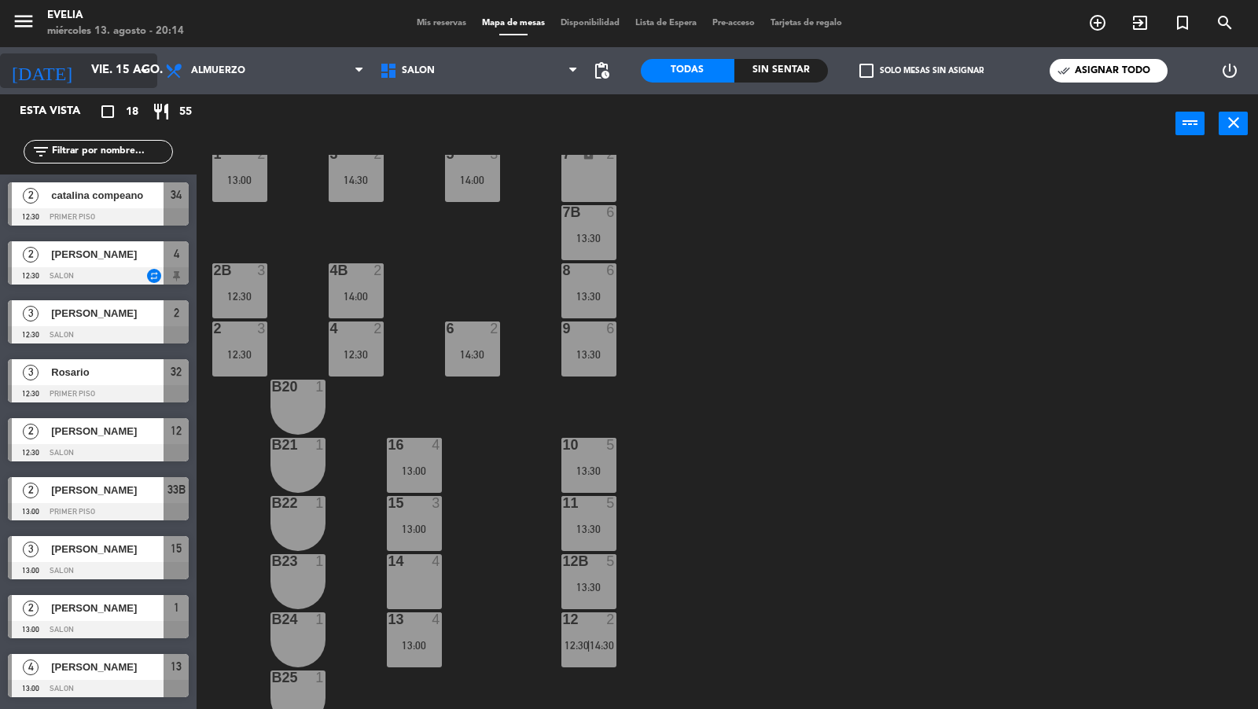
click at [141, 72] on icon "arrow_drop_down" at bounding box center [143, 70] width 19 height 19
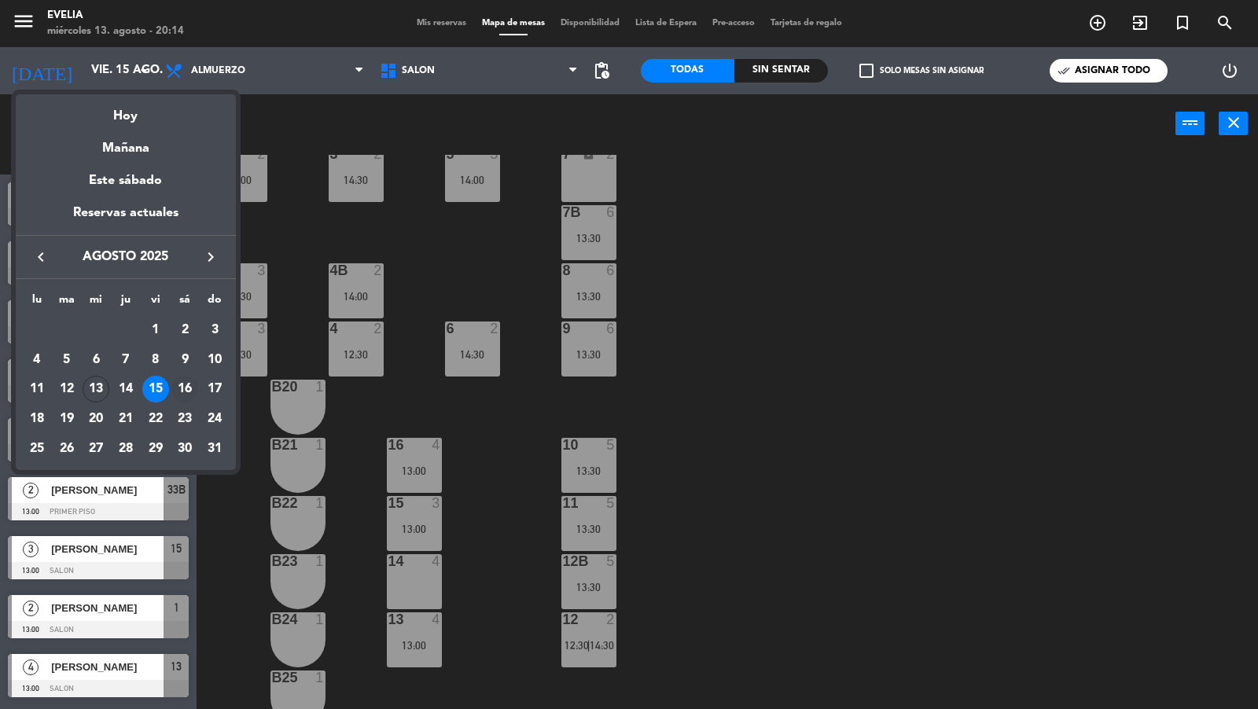
click at [189, 384] on div "16" at bounding box center [184, 389] width 27 height 27
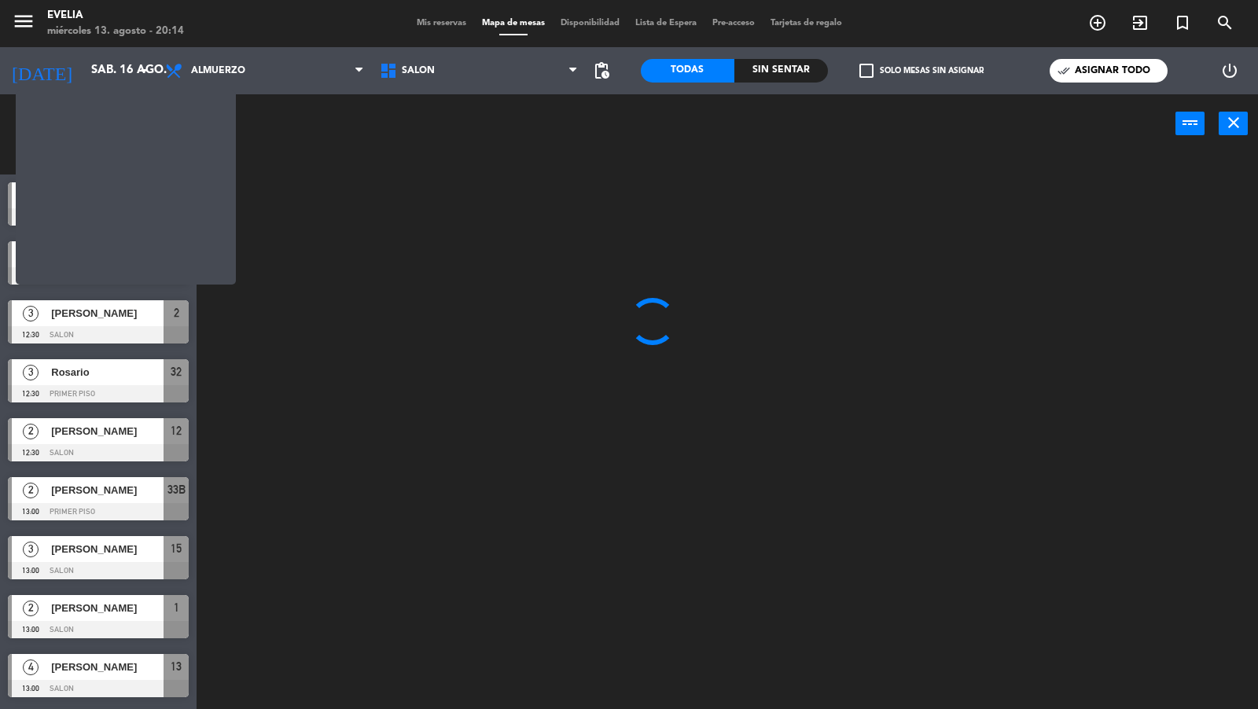
scroll to position [0, 0]
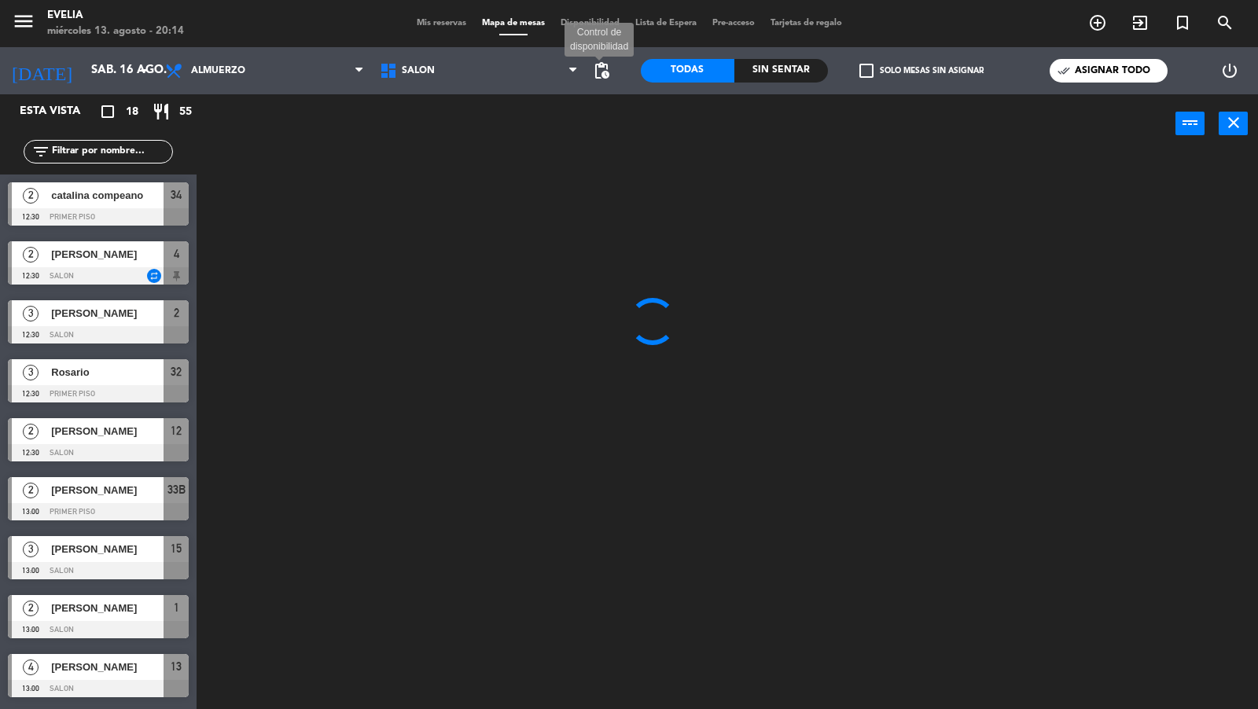
click at [607, 71] on span "pending_actions" at bounding box center [601, 70] width 19 height 19
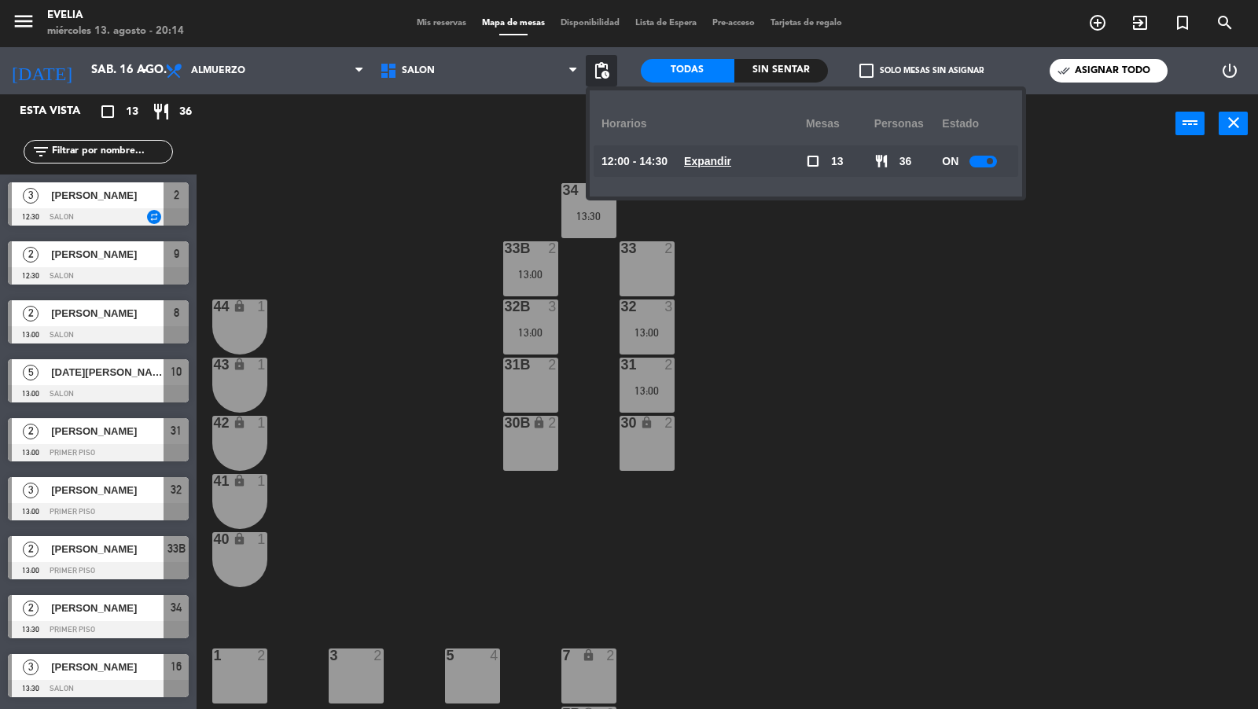
click at [706, 160] on u "Expandir" at bounding box center [707, 161] width 47 height 13
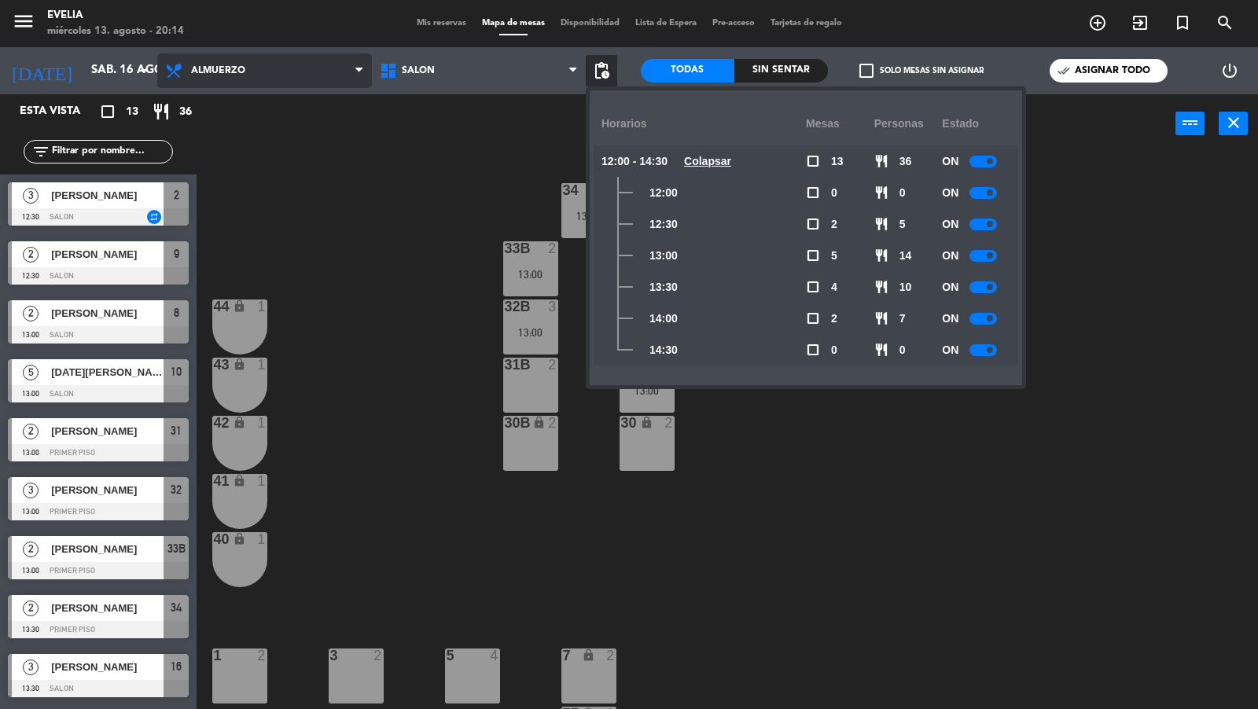
click at [318, 68] on span "Almuerzo" at bounding box center [264, 70] width 215 height 35
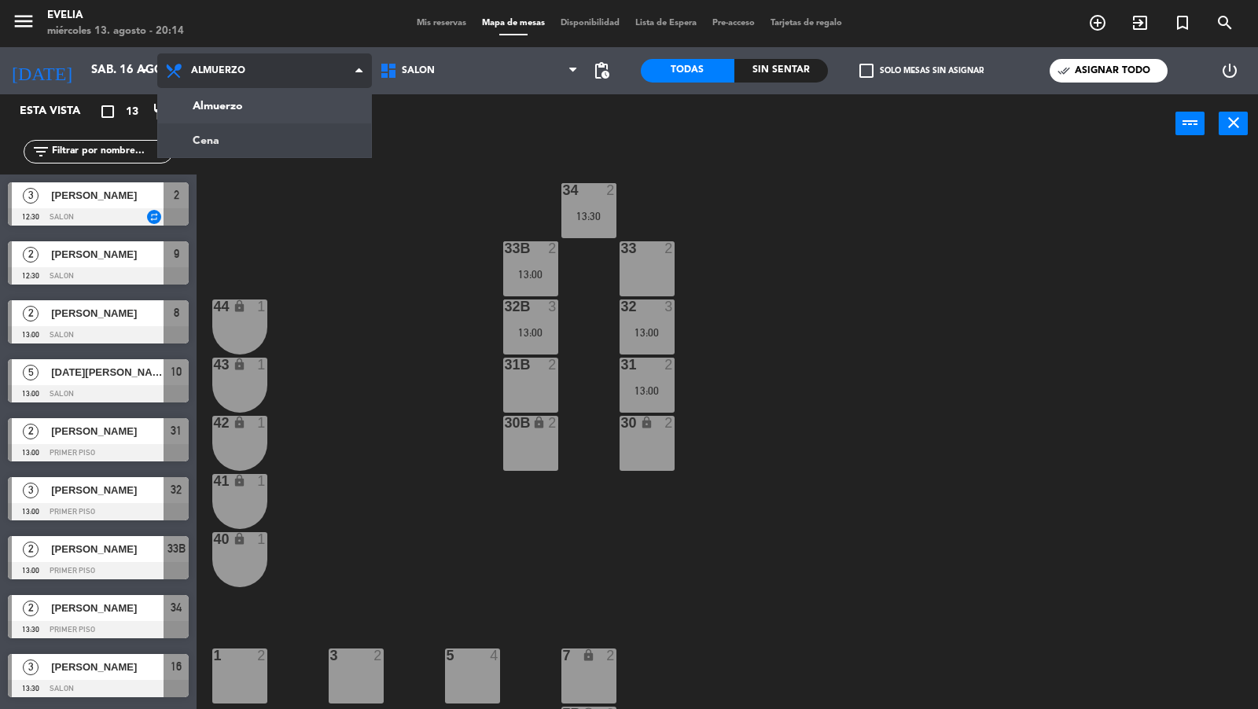
click at [286, 132] on ng-component "menu Evelia miércoles 13. agosto - 20:14 Mis reservas Mapa de mesas Disponibili…" at bounding box center [629, 355] width 1258 height 711
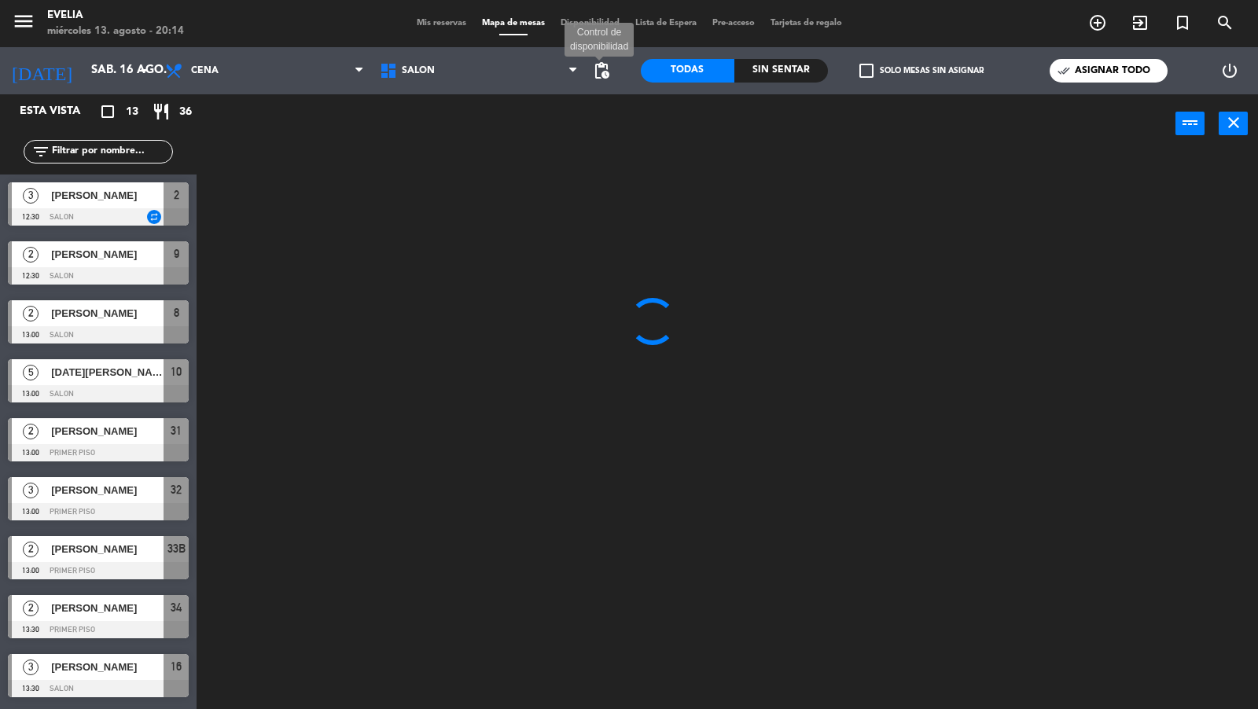
click at [604, 72] on span "pending_actions" at bounding box center [601, 70] width 19 height 19
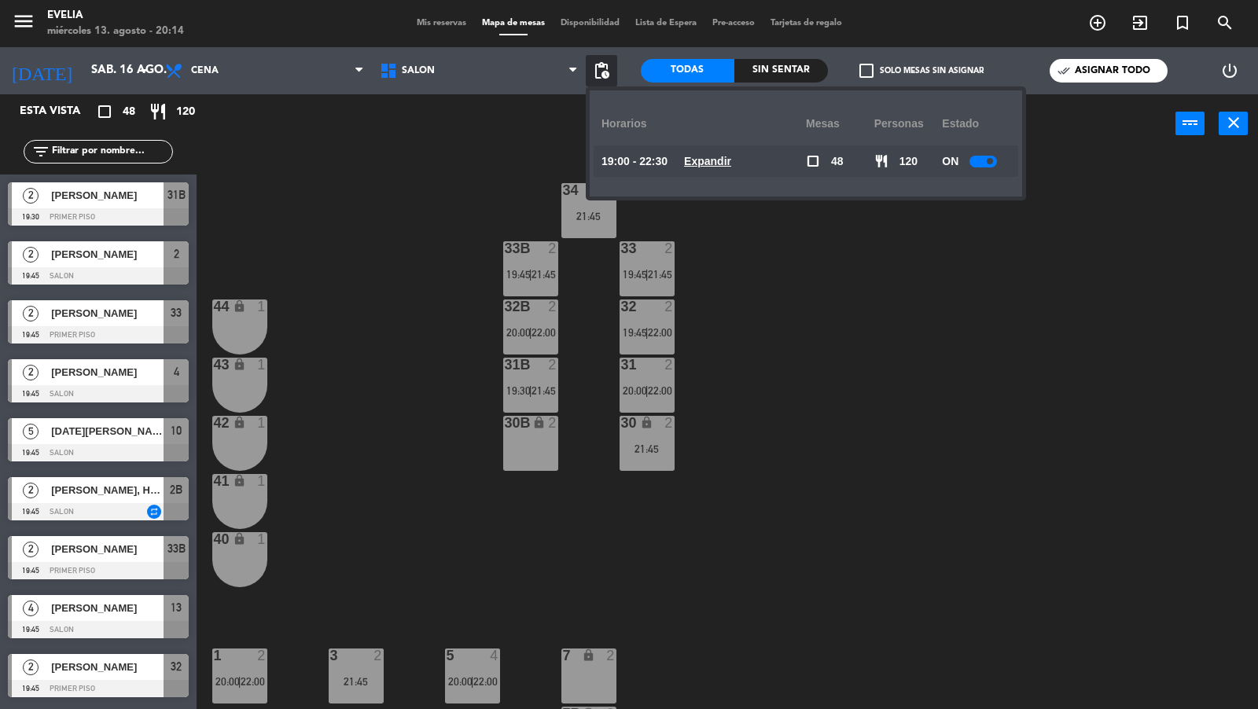
click at [702, 160] on u "Expandir" at bounding box center [707, 161] width 47 height 13
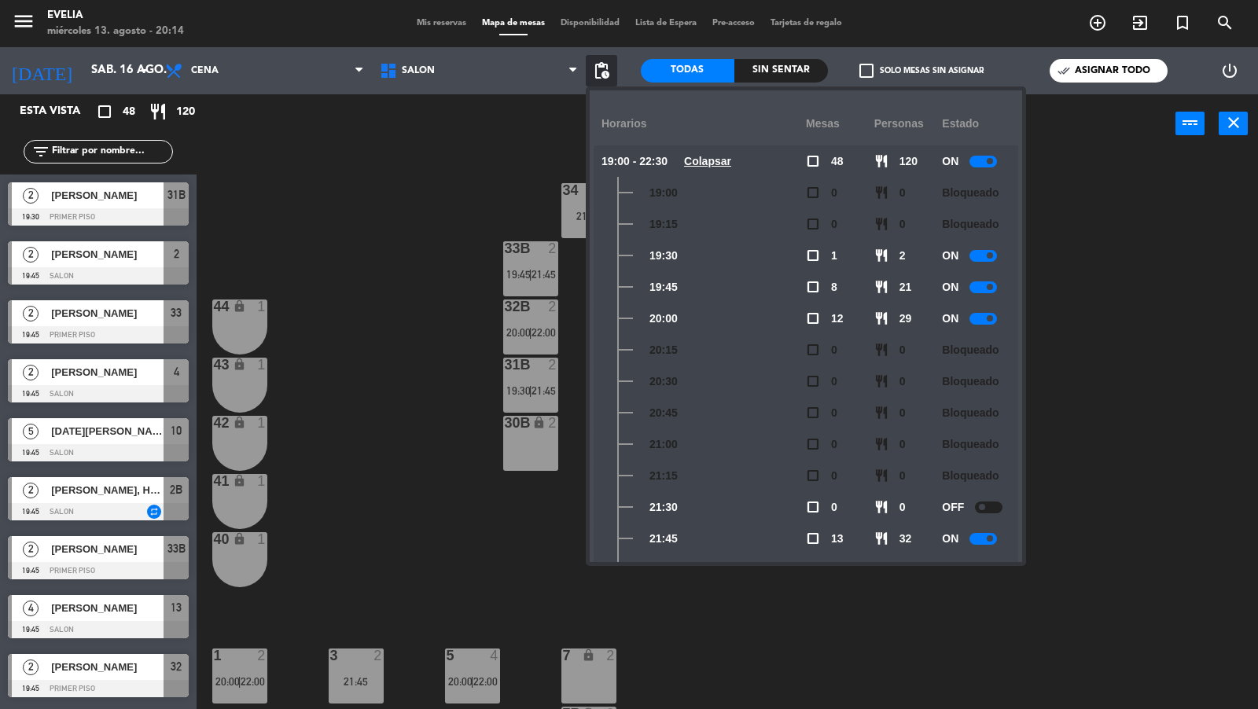
click at [403, 231] on div "34 2 21:45 33B 2 19:45 | 21:45 33 2 19:45 | 21:45 44 lock 1 32B 2 20:00 | 22:00…" at bounding box center [733, 433] width 1049 height 556
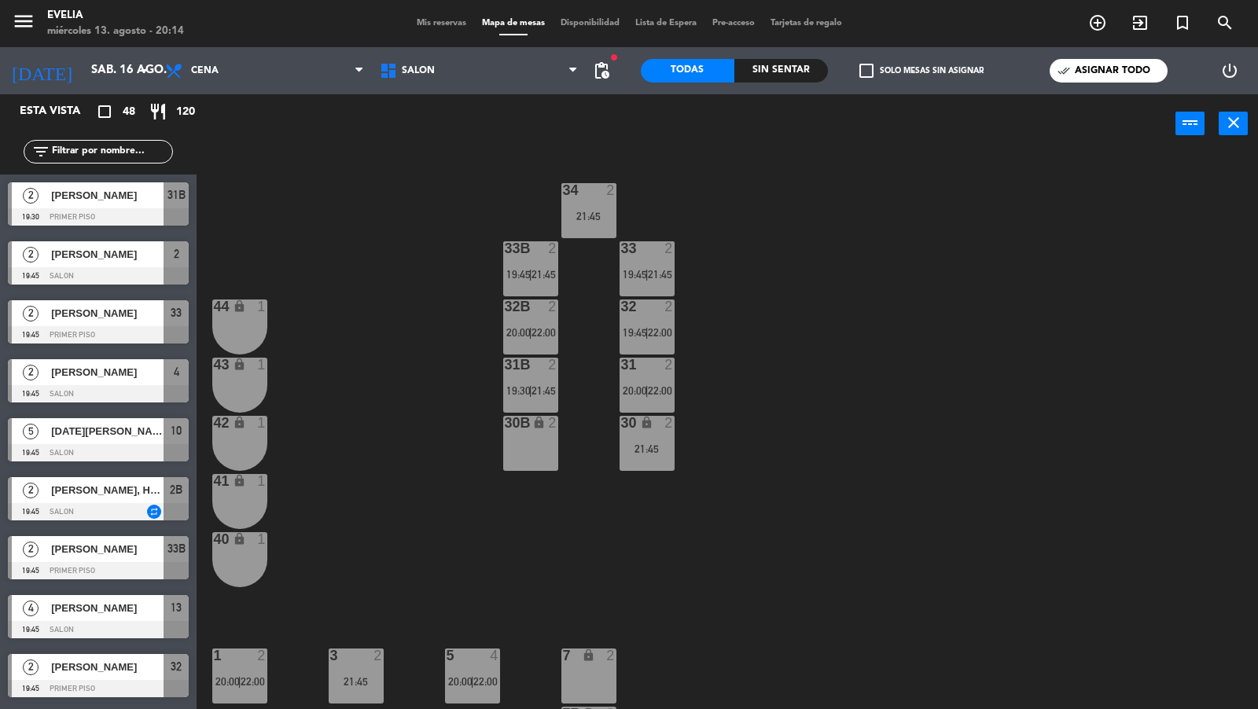
click at [542, 385] on span "21:45" at bounding box center [544, 390] width 24 height 13
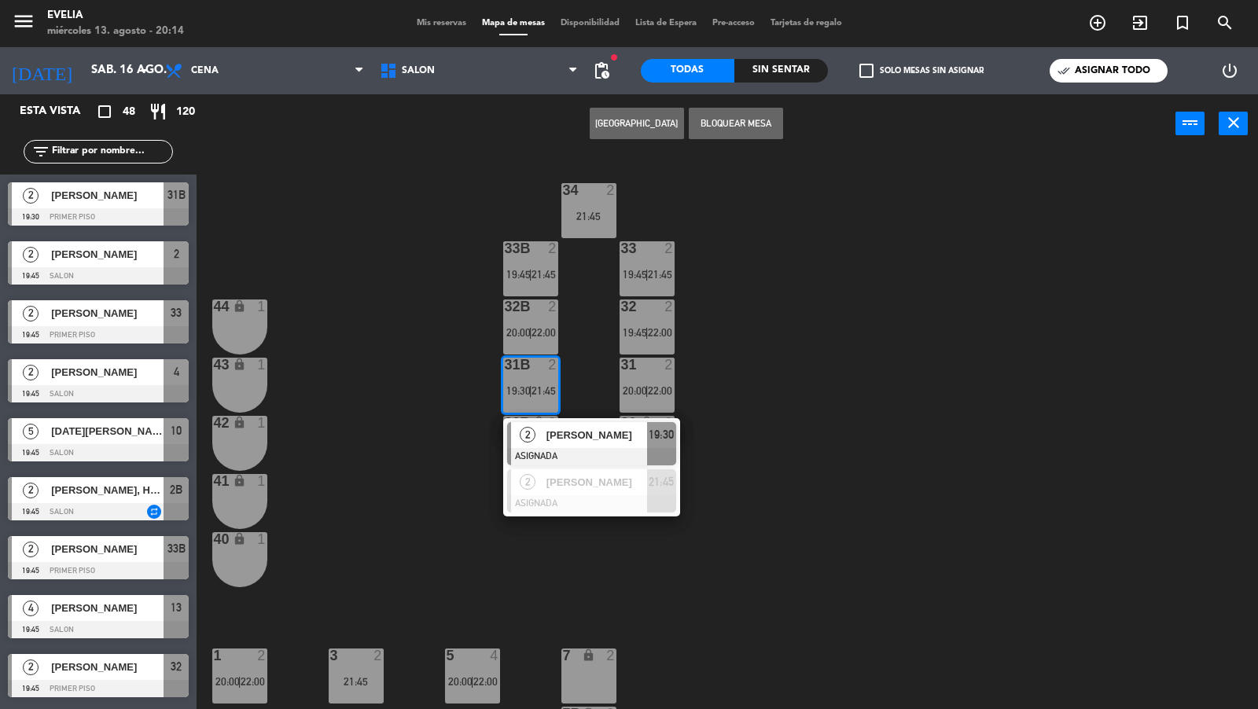
click at [569, 439] on span "[PERSON_NAME]" at bounding box center [596, 435] width 101 height 17
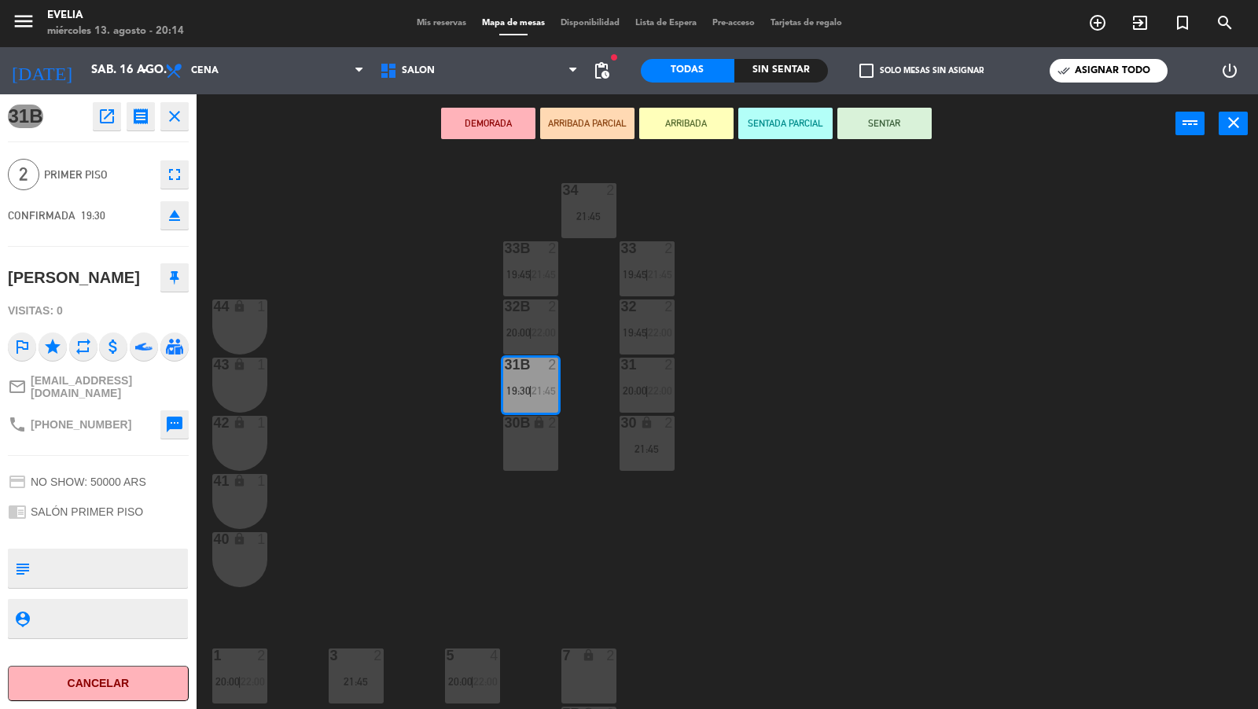
click at [671, 465] on div "30 lock 2 21:45" at bounding box center [647, 443] width 55 height 55
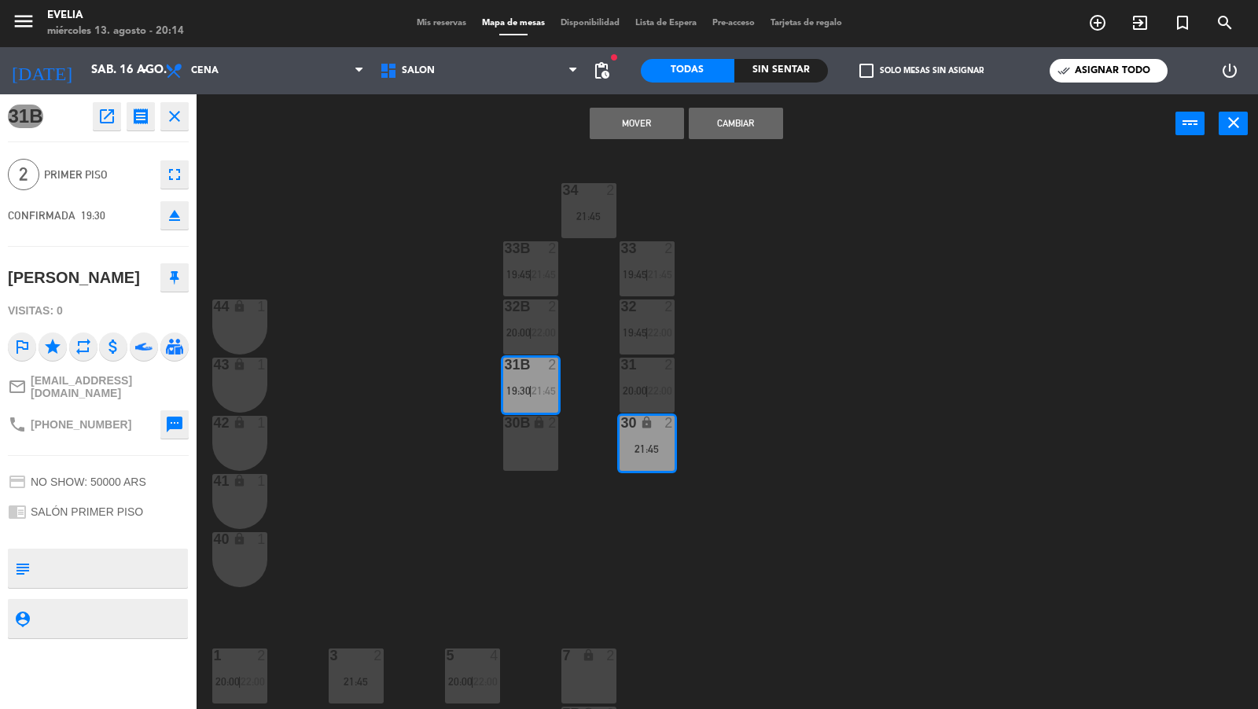
click at [653, 131] on button "Mover" at bounding box center [637, 123] width 94 height 31
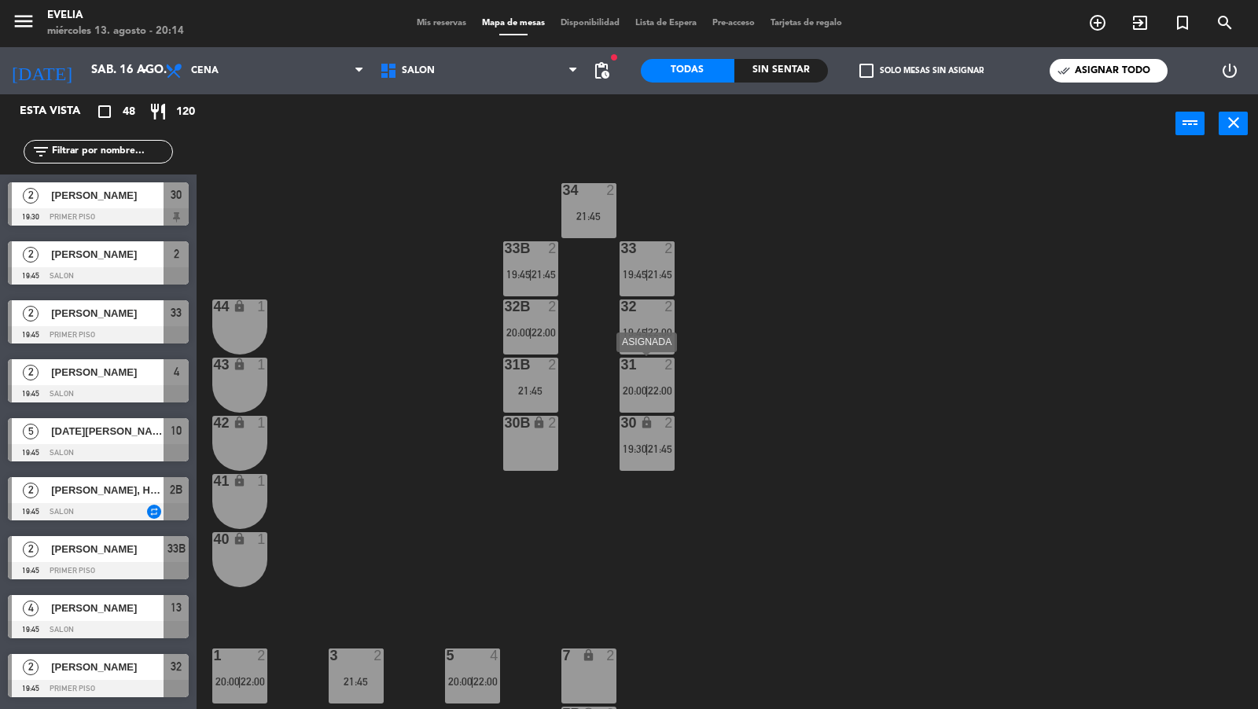
click at [657, 392] on span "22:00" at bounding box center [660, 390] width 24 height 13
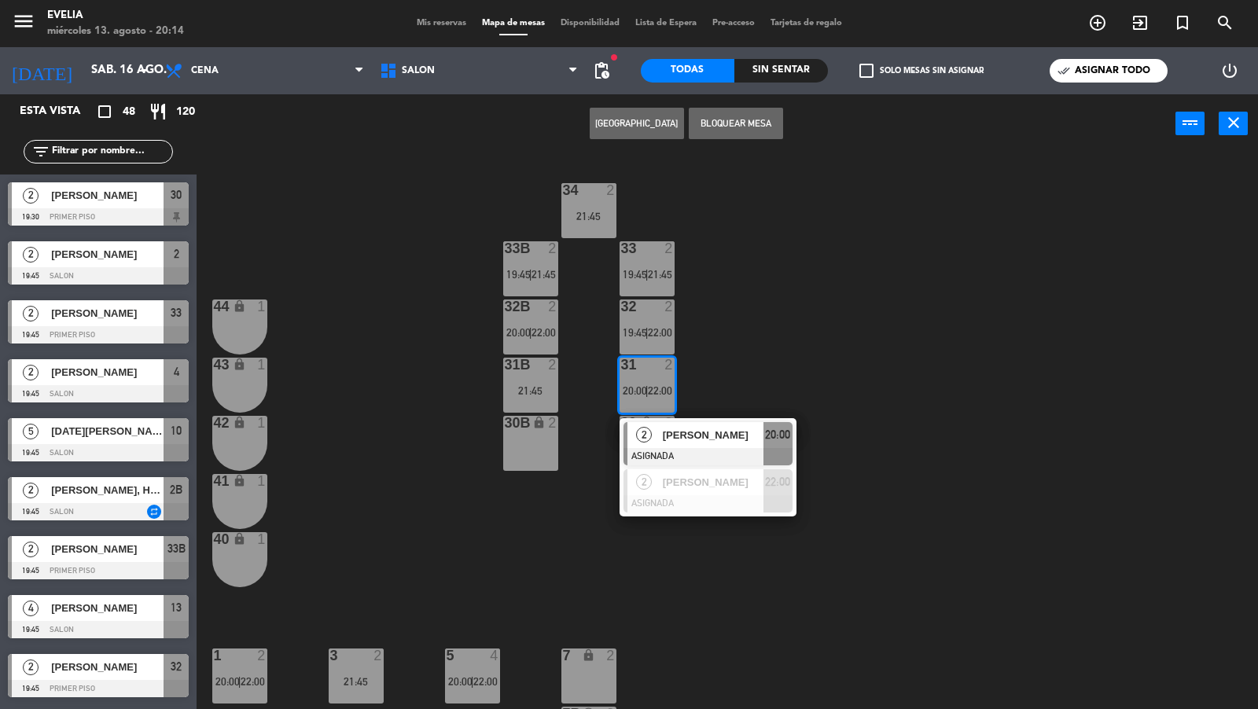
click at [647, 440] on span "2" at bounding box center [644, 435] width 16 height 16
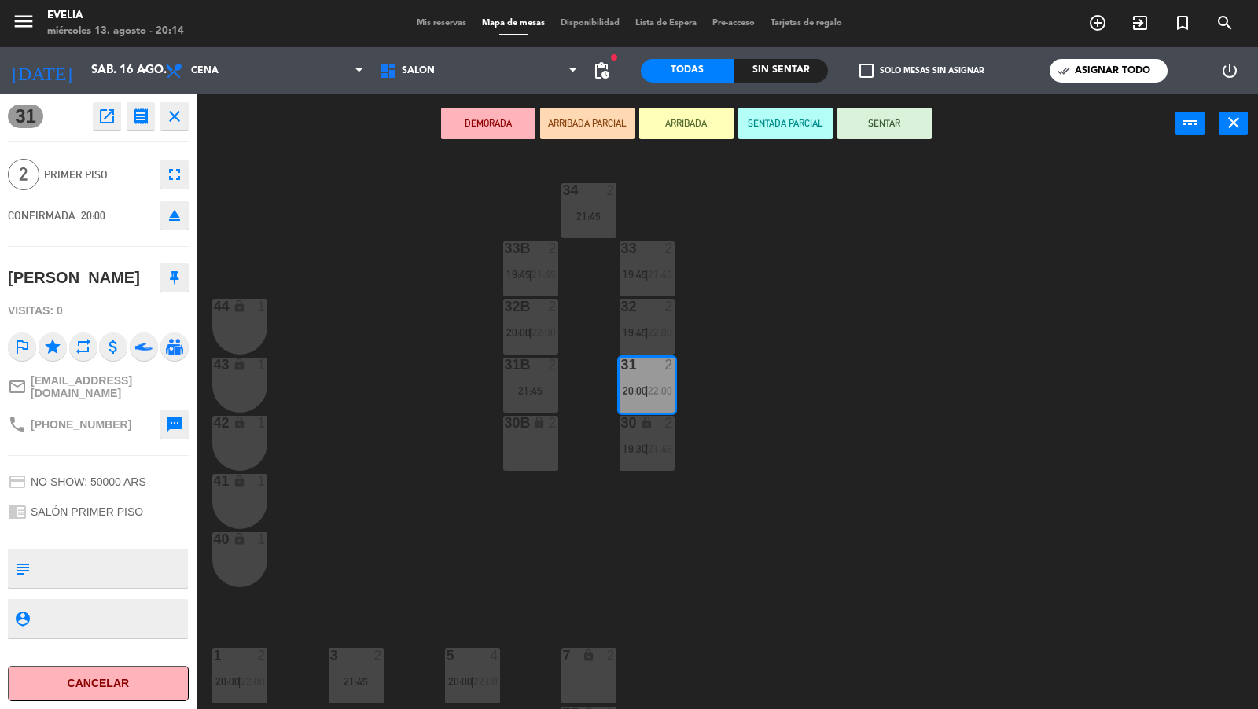
click at [520, 440] on div "30B lock 2" at bounding box center [530, 443] width 55 height 55
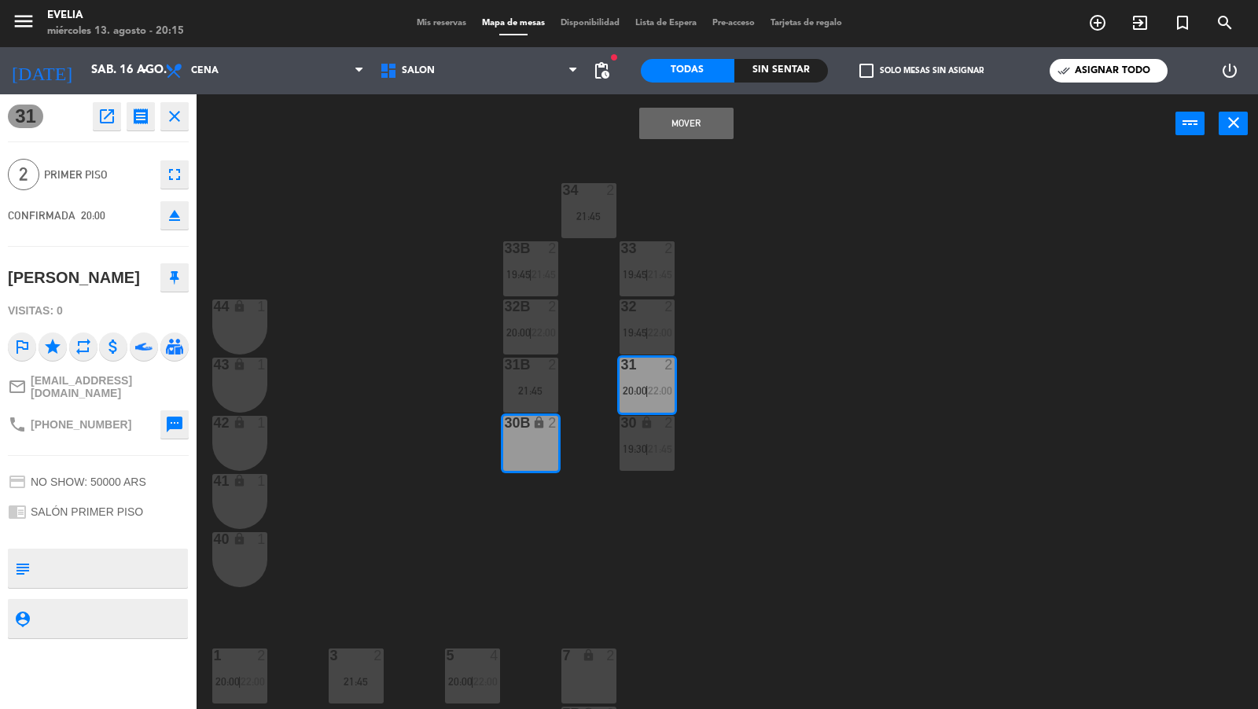
click at [682, 127] on button "Mover" at bounding box center [686, 123] width 94 height 31
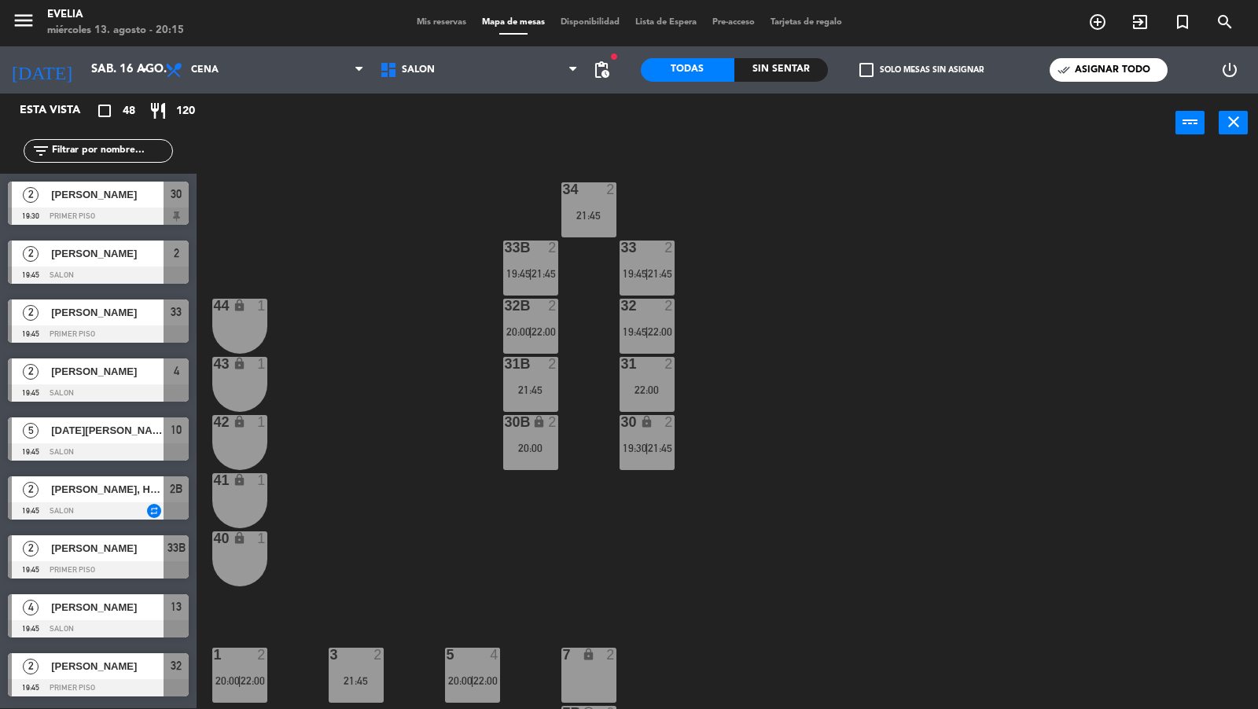
click at [646, 370] on div "31 2" at bounding box center [647, 365] width 55 height 16
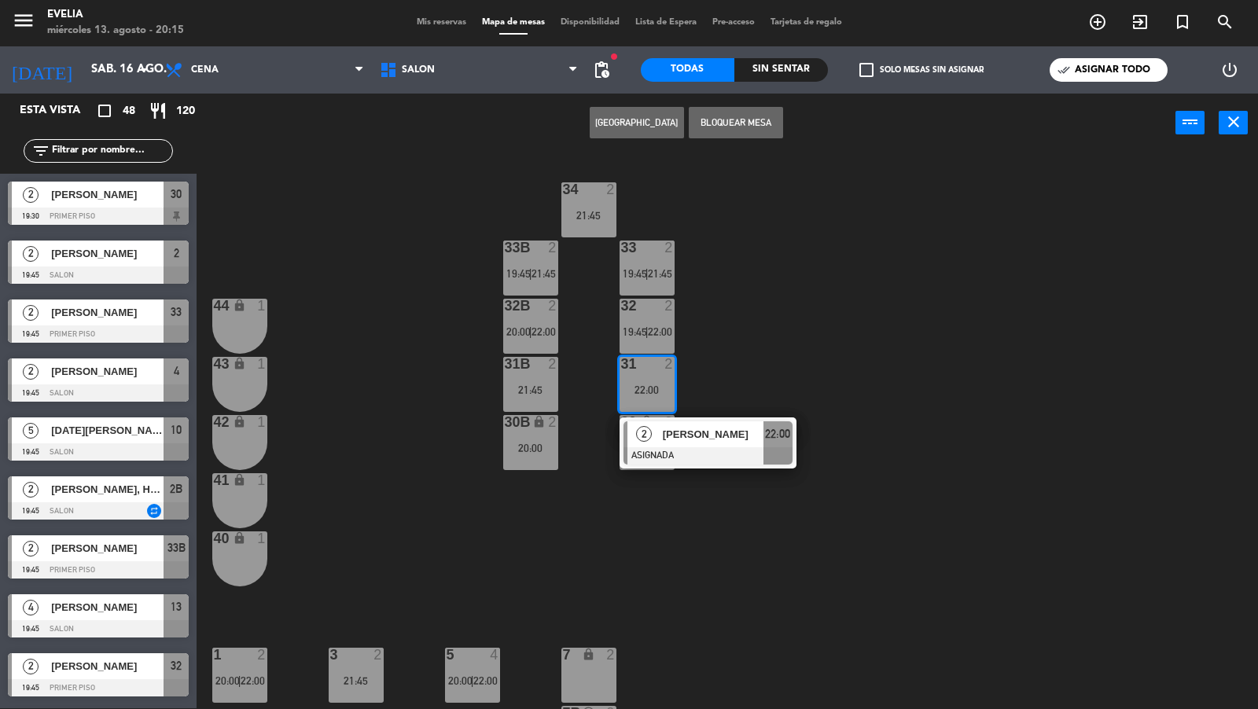
click at [642, 434] on span "2" at bounding box center [644, 434] width 16 height 16
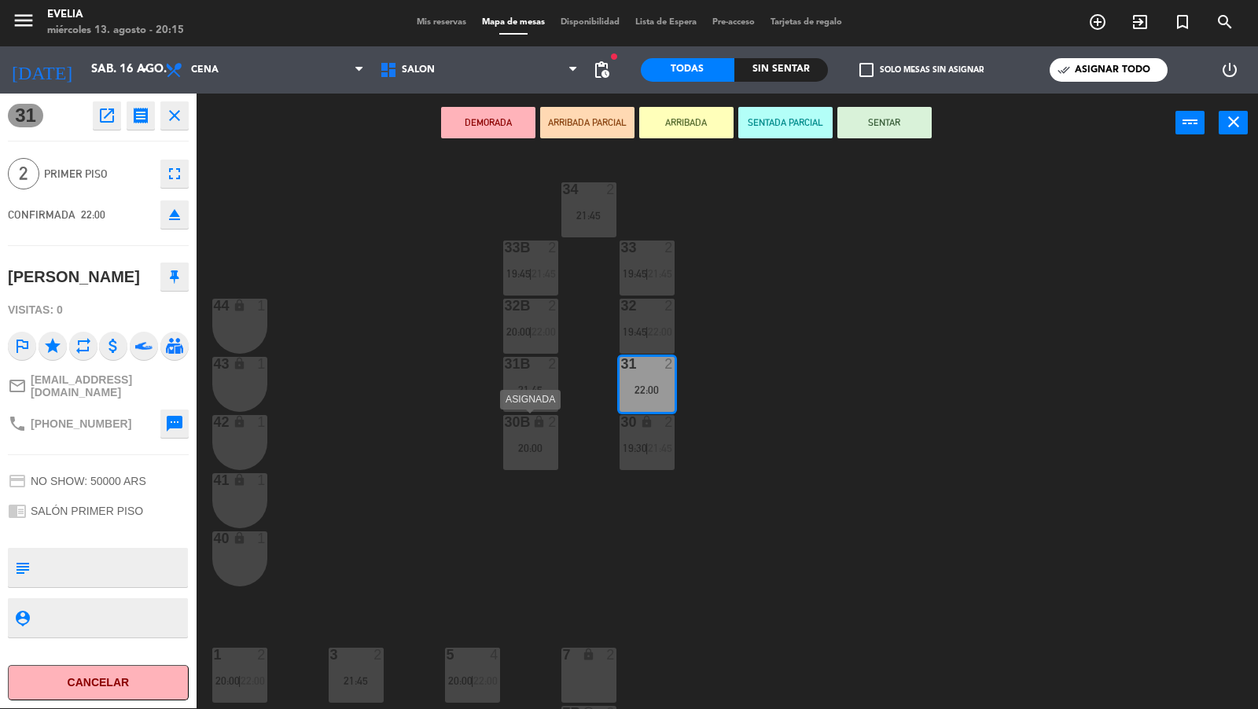
click at [539, 449] on div "20:00" at bounding box center [530, 448] width 55 height 11
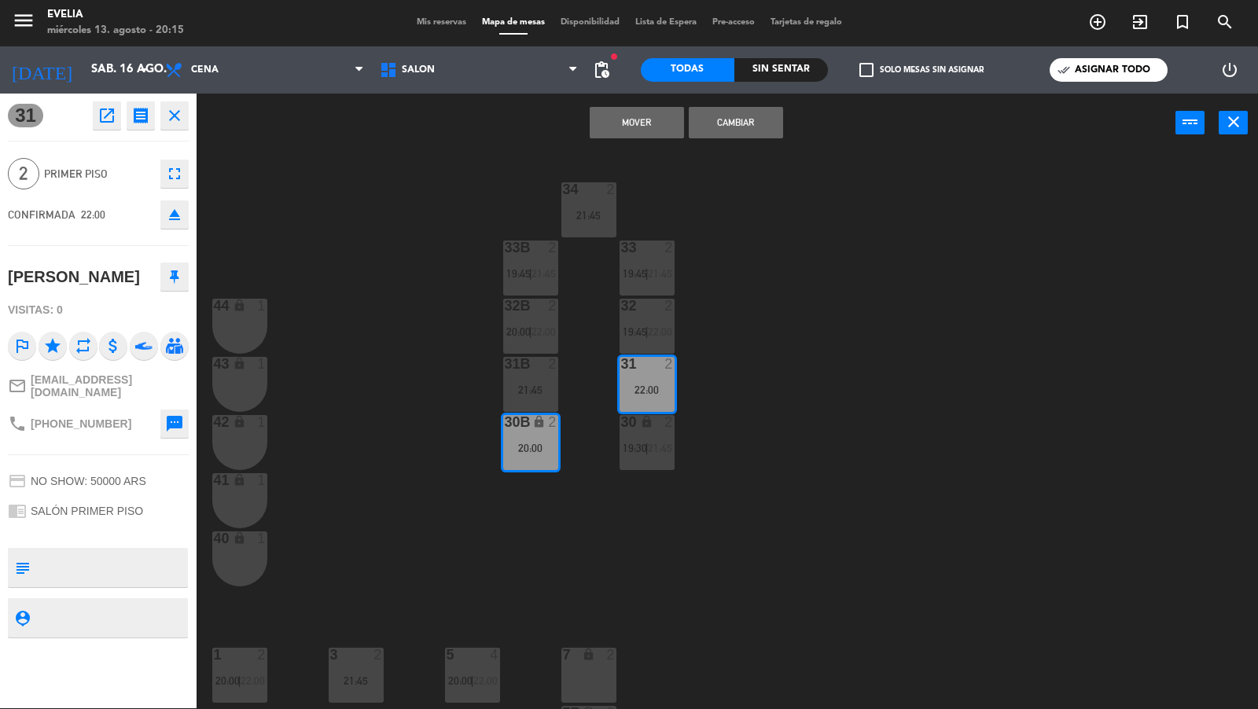
click at [598, 361] on div "34 2 21:45 33B 2 19:45 | 21:45 33 2 19:45 | 21:45 44 lock 1 32B 2 20:00 | 22:00…" at bounding box center [733, 432] width 1049 height 556
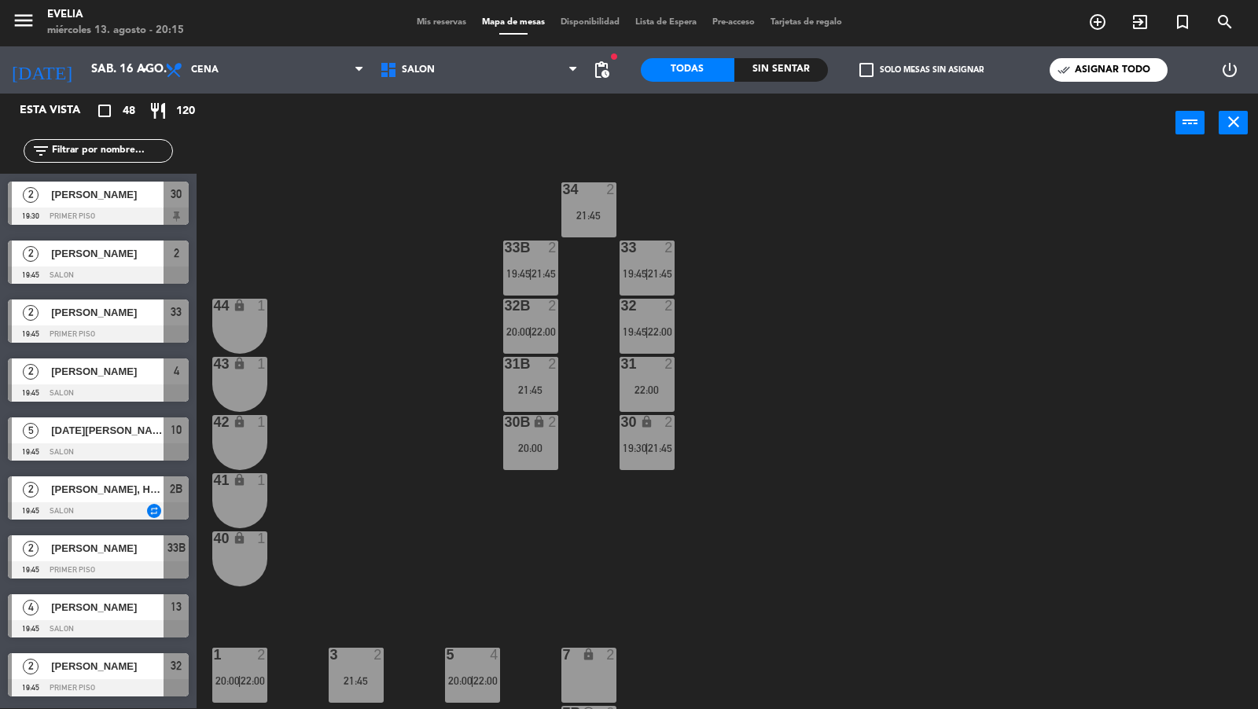
scroll to position [466, 0]
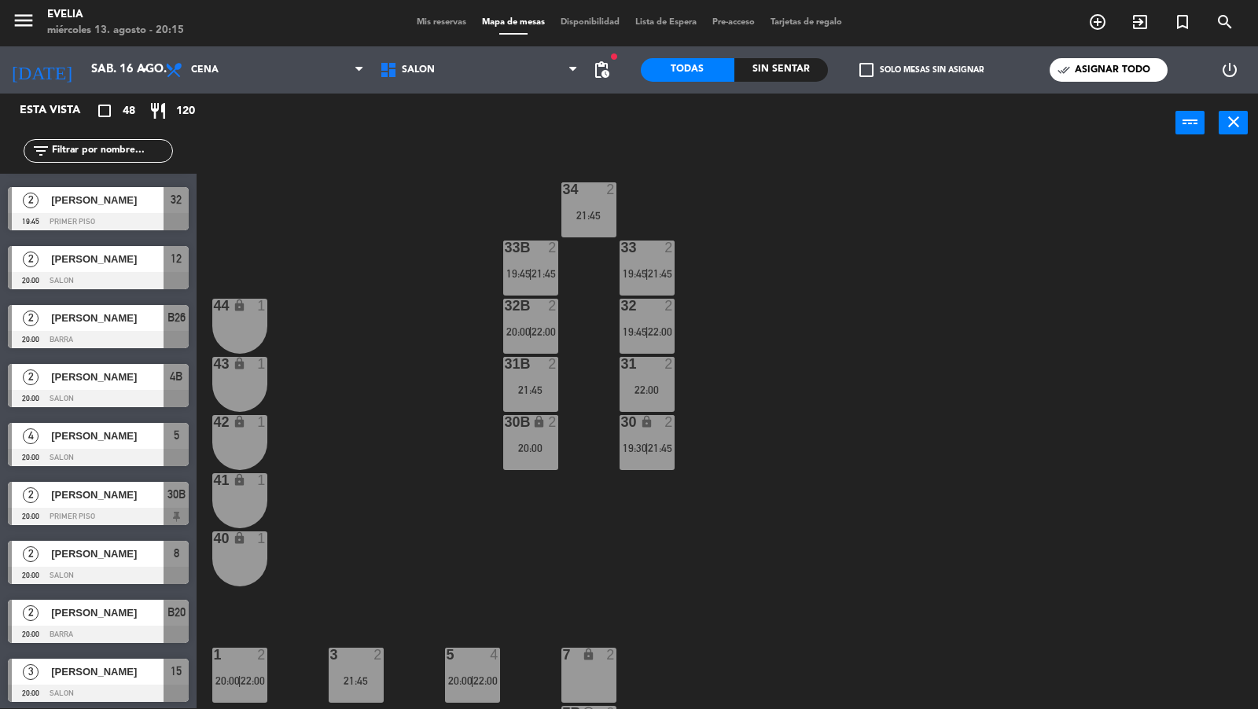
click at [640, 384] on div "22:00" at bounding box center [647, 389] width 55 height 11
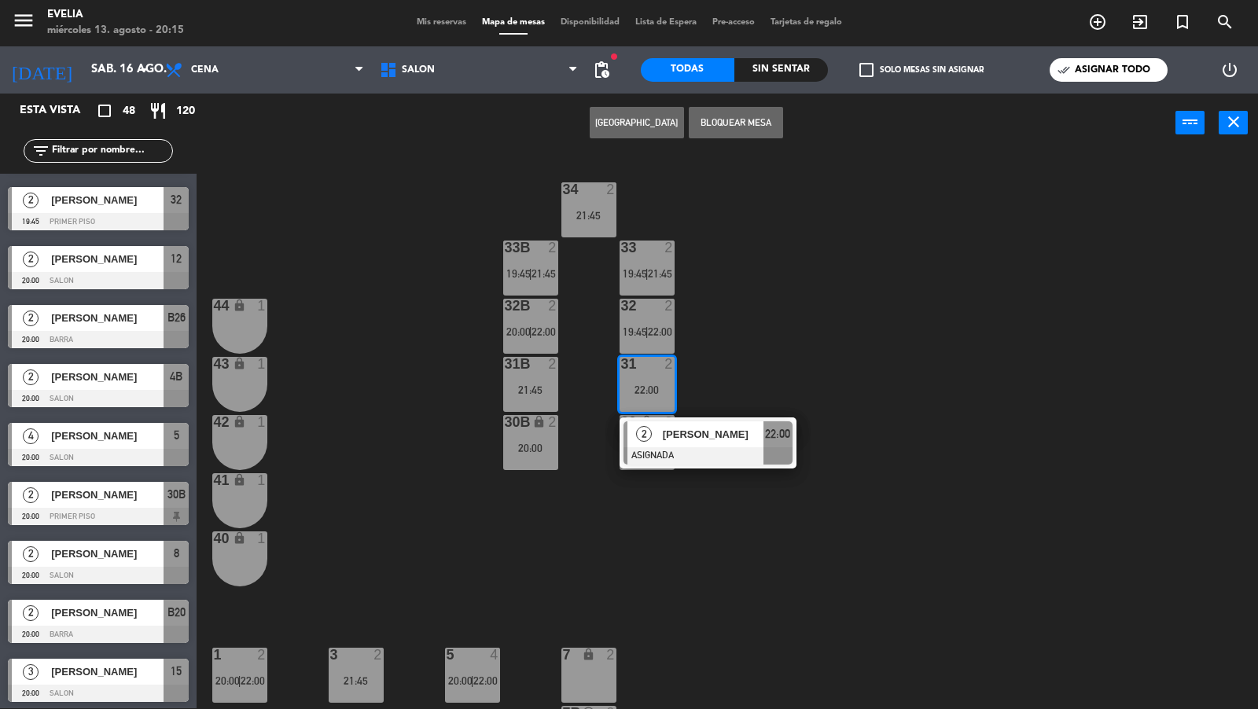
click at [530, 446] on div "20:00" at bounding box center [530, 448] width 55 height 11
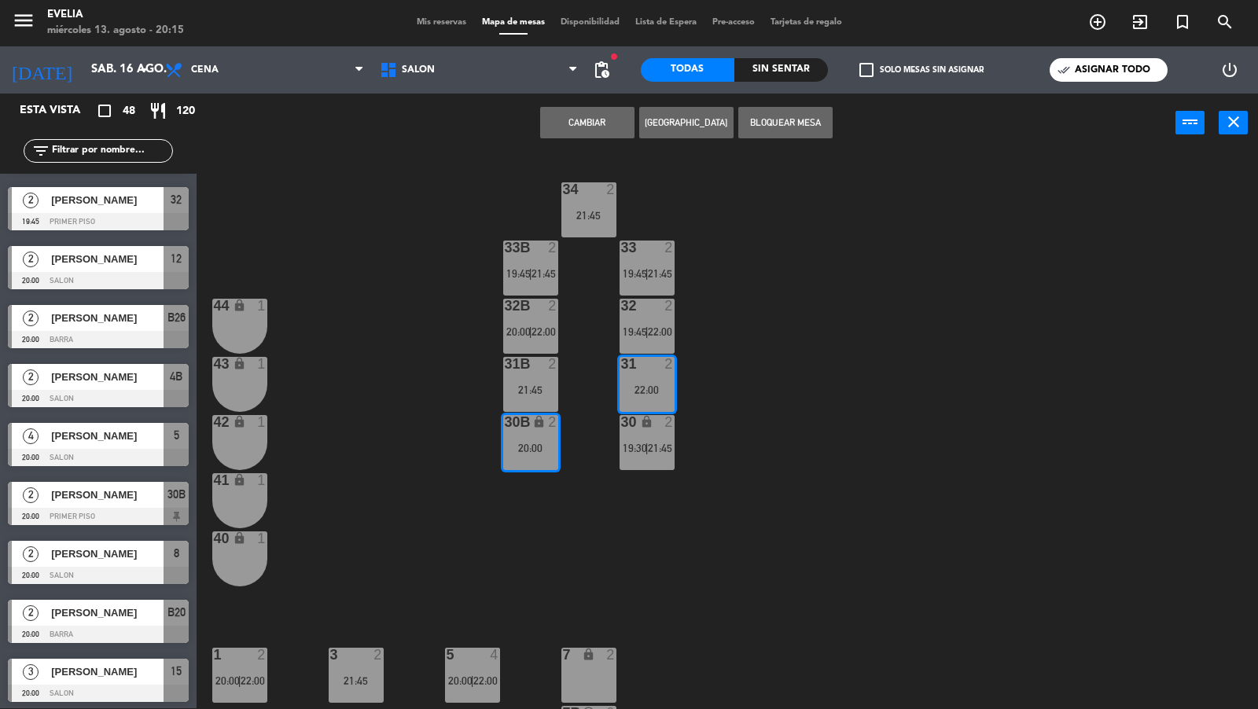
click at [700, 291] on div "34 2 21:45 33B 2 19:45 | 21:45 33 2 19:45 | 21:45 44 lock 1 32B 2 20:00 | 22:00…" at bounding box center [733, 432] width 1049 height 556
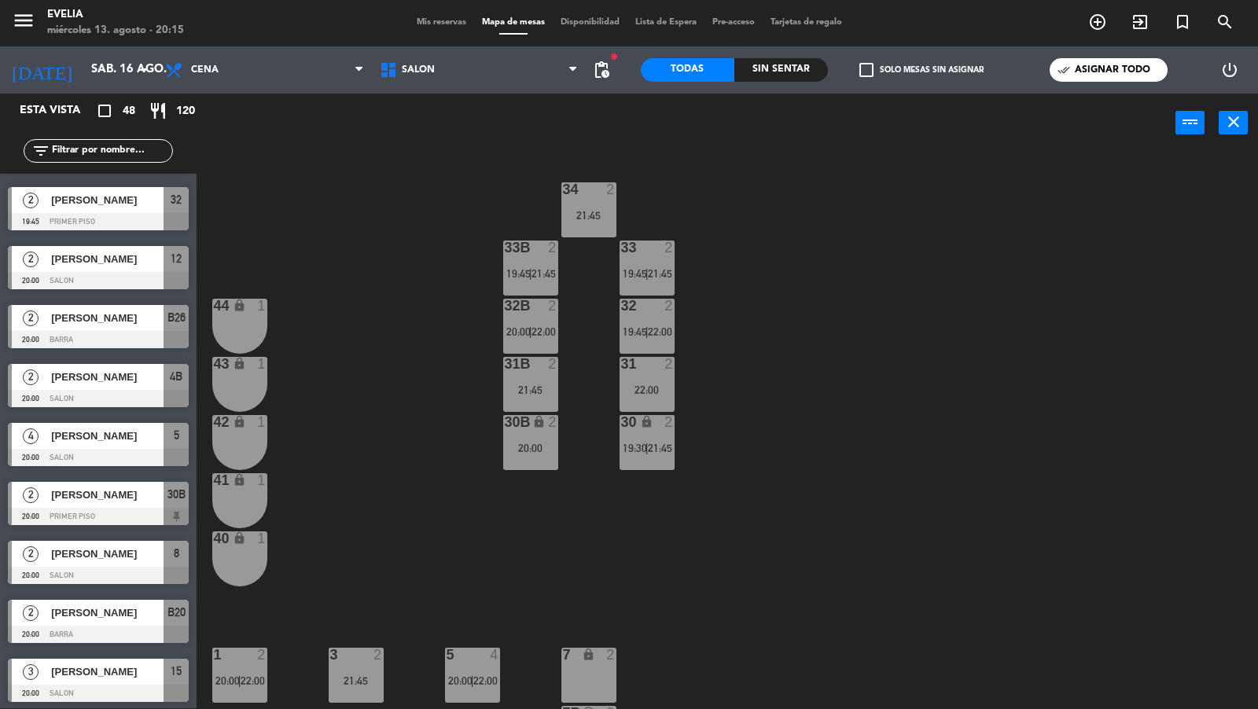
click at [552, 437] on div "30B lock 2 20:00" at bounding box center [530, 442] width 55 height 55
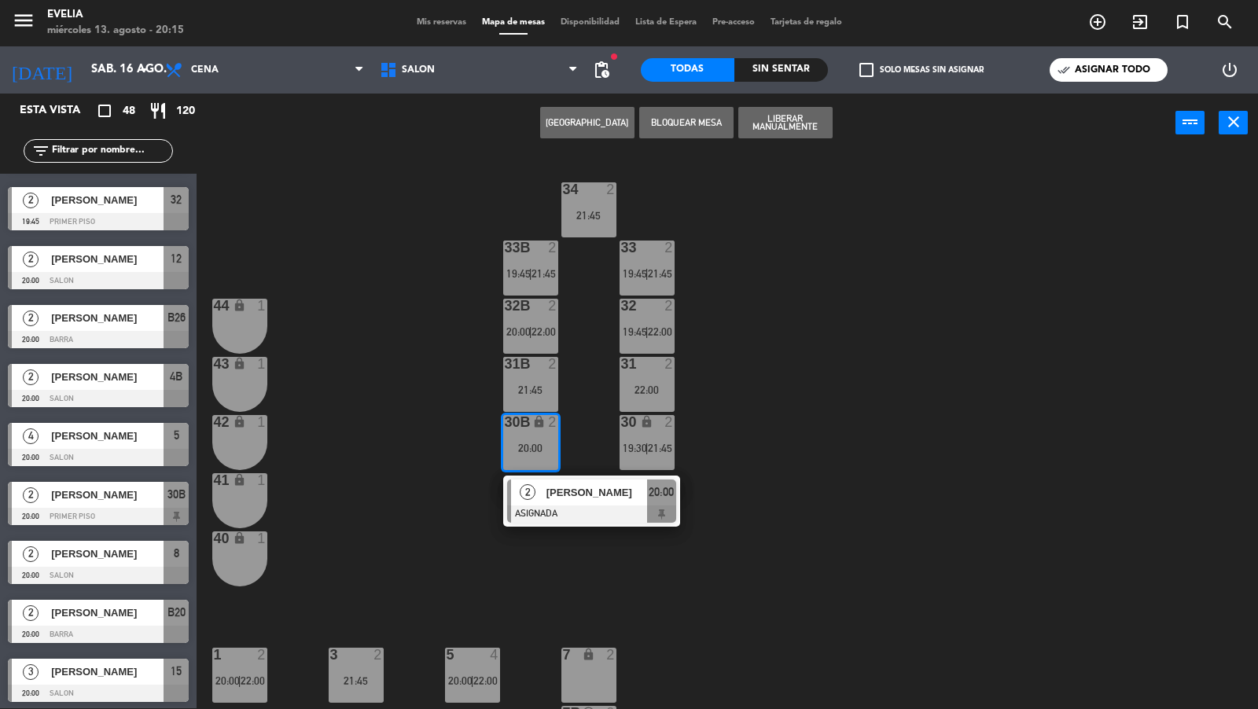
click at [568, 488] on span "[PERSON_NAME]" at bounding box center [596, 492] width 101 height 17
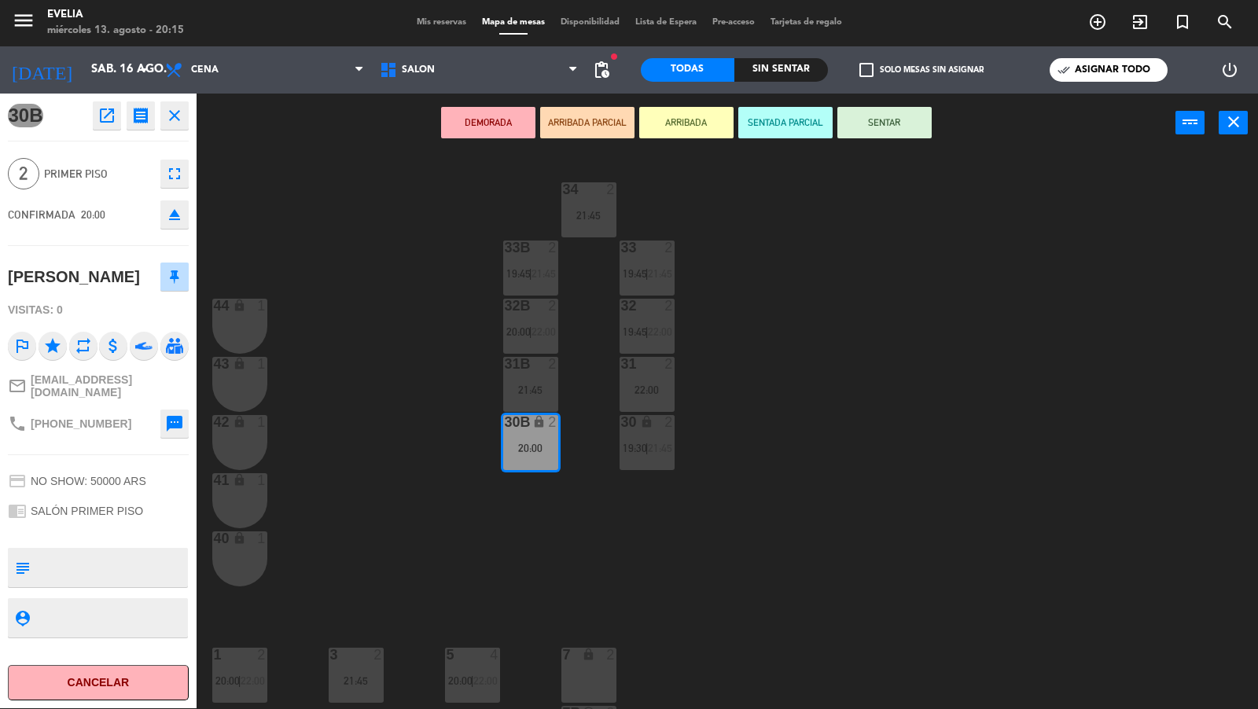
click at [587, 458] on div "34 2 21:45 33B 2 19:45 | 21:45 33 2 19:45 | 21:45 44 lock 1 32B 2 20:00 | 22:00…" at bounding box center [733, 432] width 1049 height 556
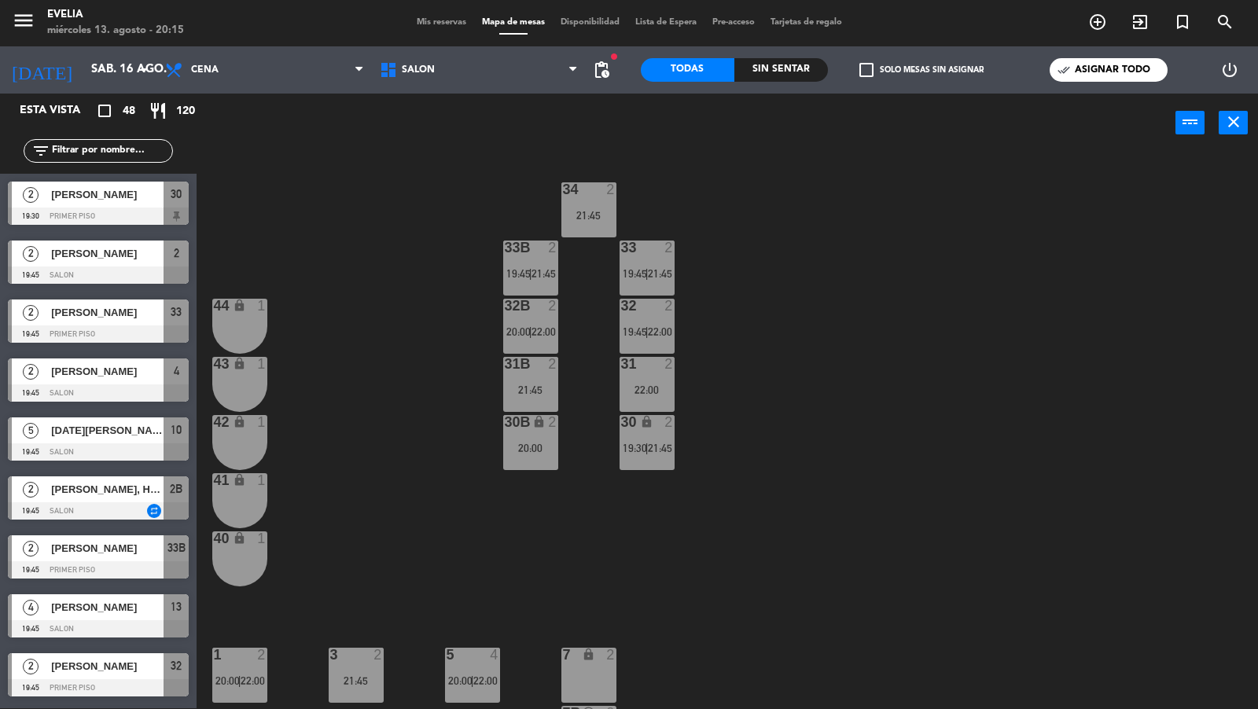
scroll to position [1, 0]
click at [635, 252] on div at bounding box center [647, 248] width 26 height 14
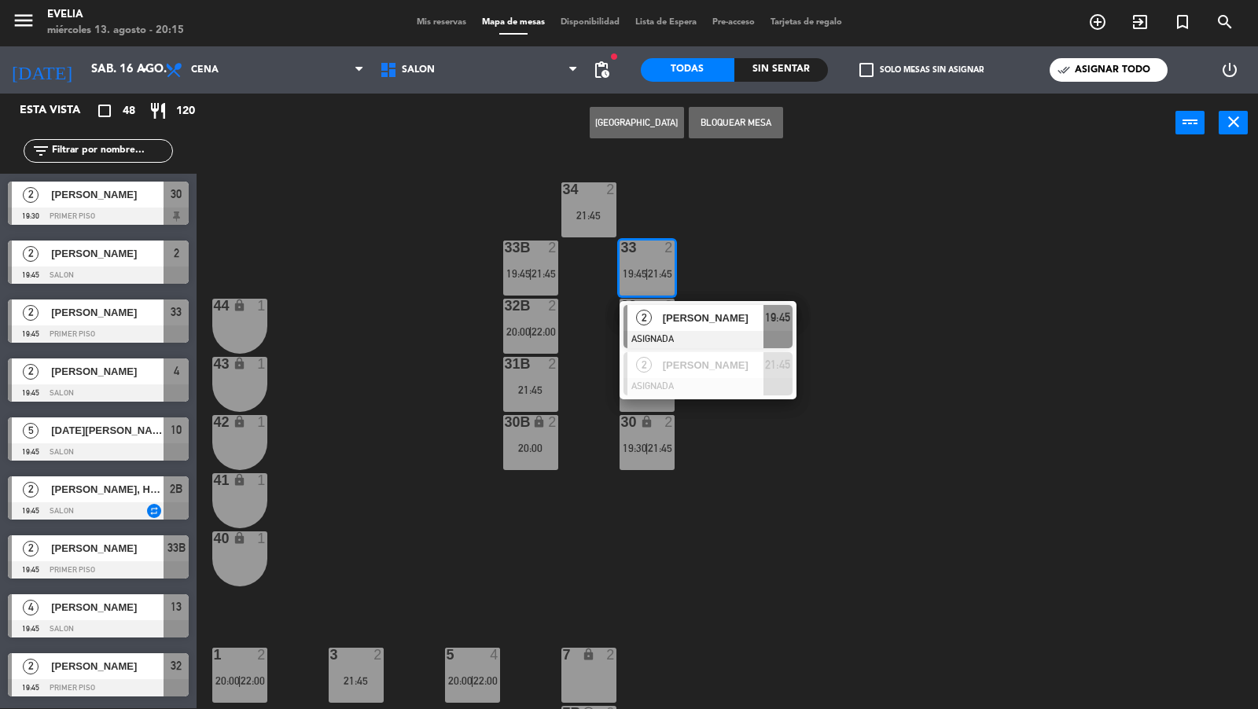
click at [651, 327] on div "2" at bounding box center [644, 318] width 34 height 26
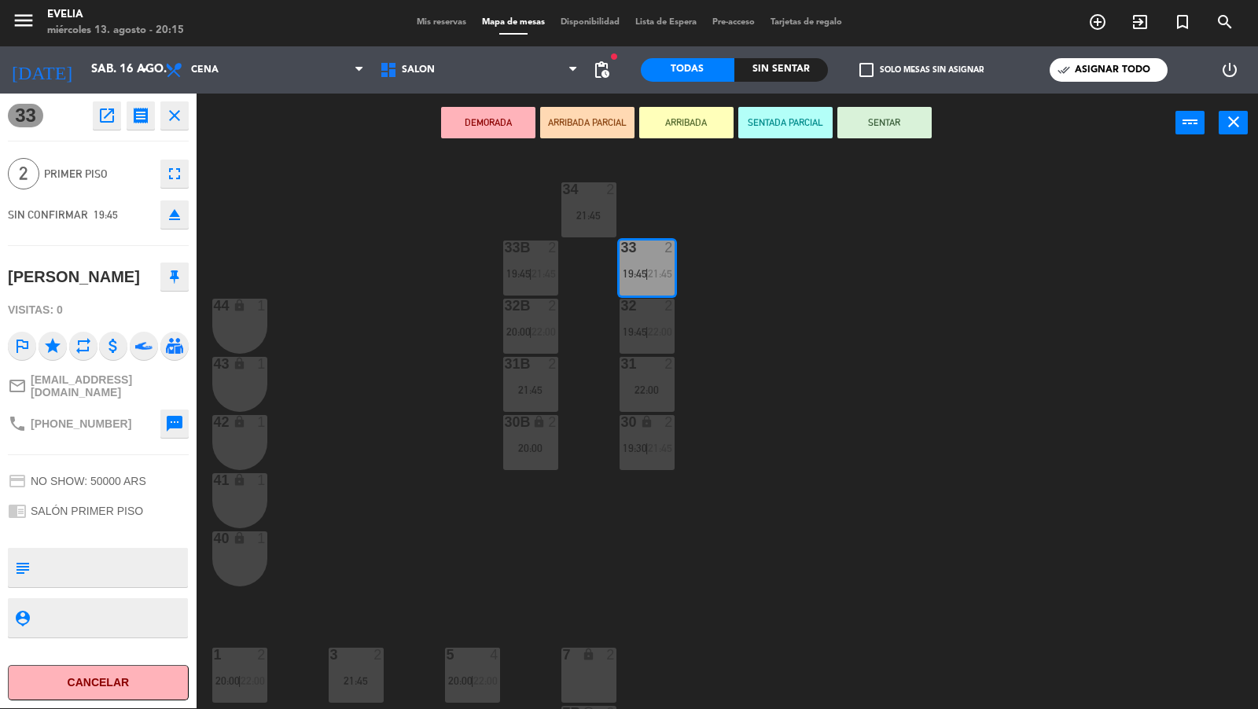
click at [636, 398] on div "31 2 22:00" at bounding box center [647, 384] width 55 height 55
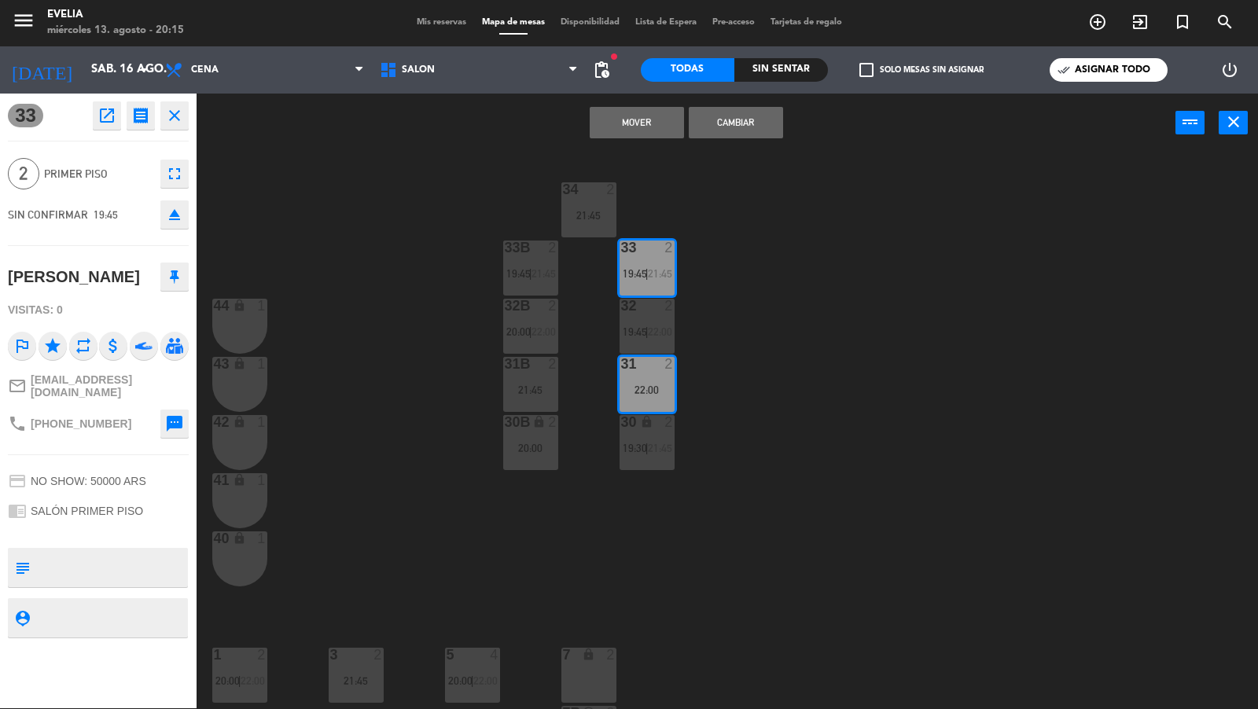
click at [653, 129] on button "Mover" at bounding box center [637, 122] width 94 height 31
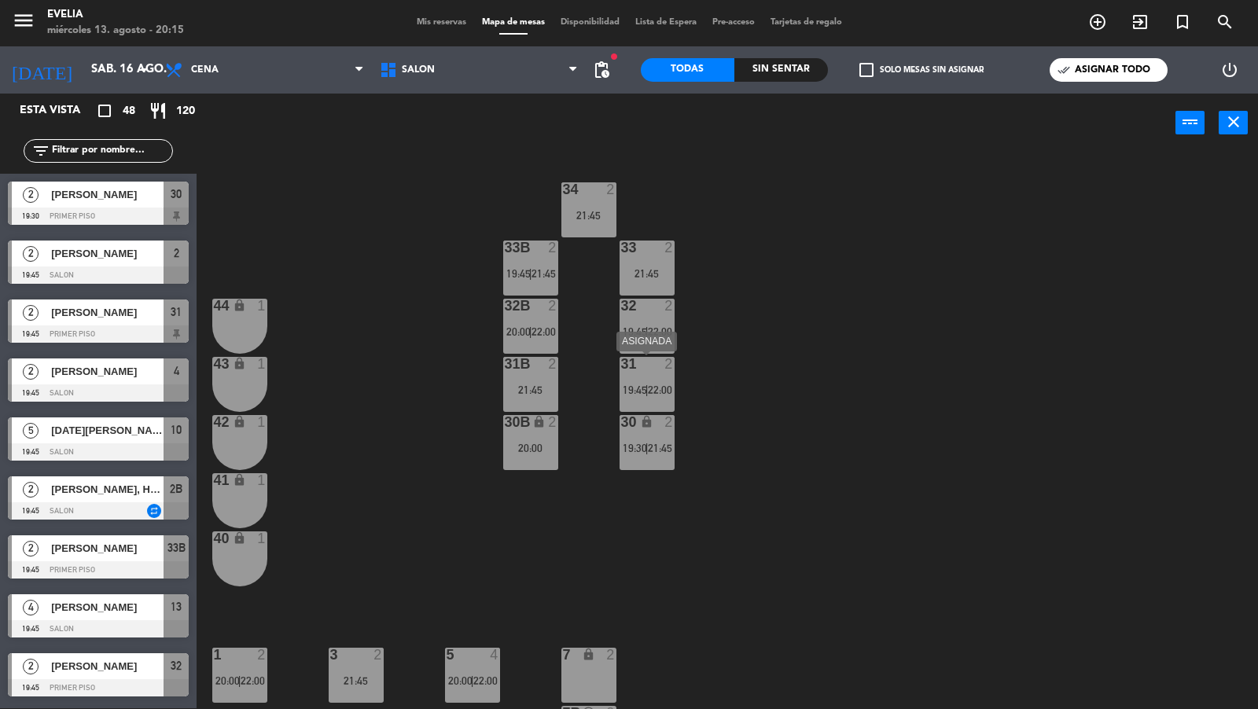
click at [662, 376] on div "31 2 19:45 | 22:00" at bounding box center [647, 384] width 55 height 55
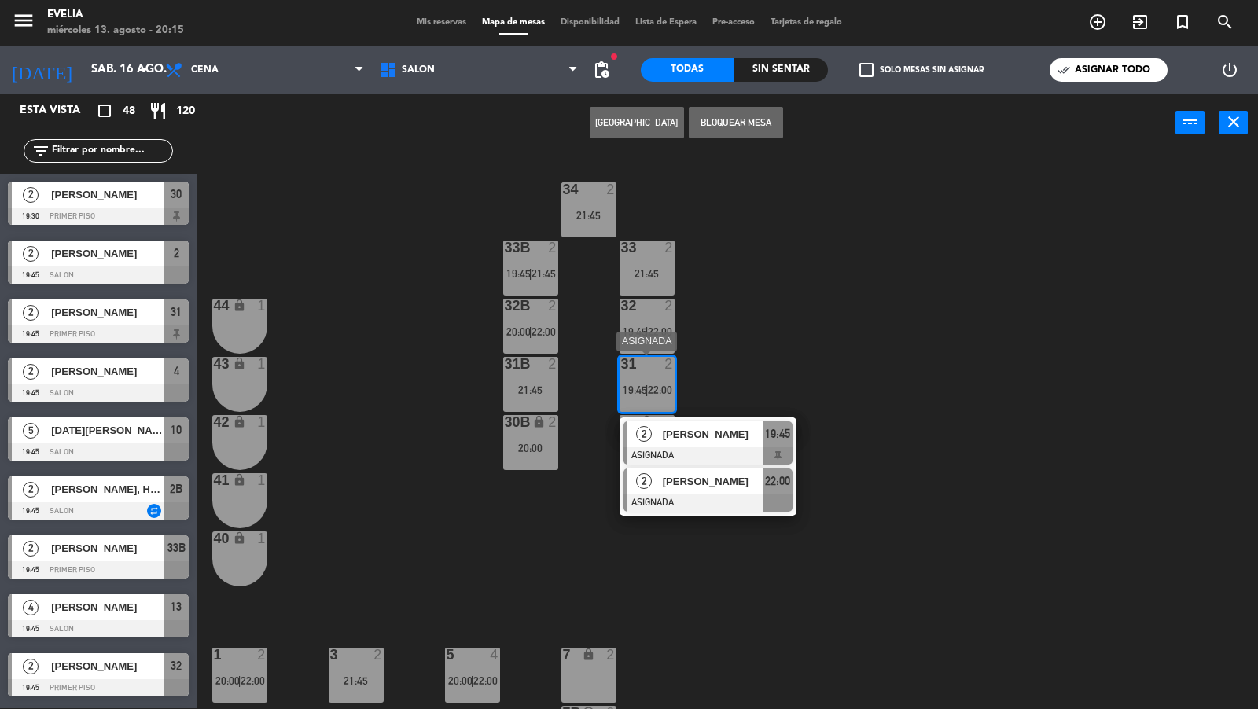
click at [658, 482] on div "2" at bounding box center [644, 482] width 34 height 26
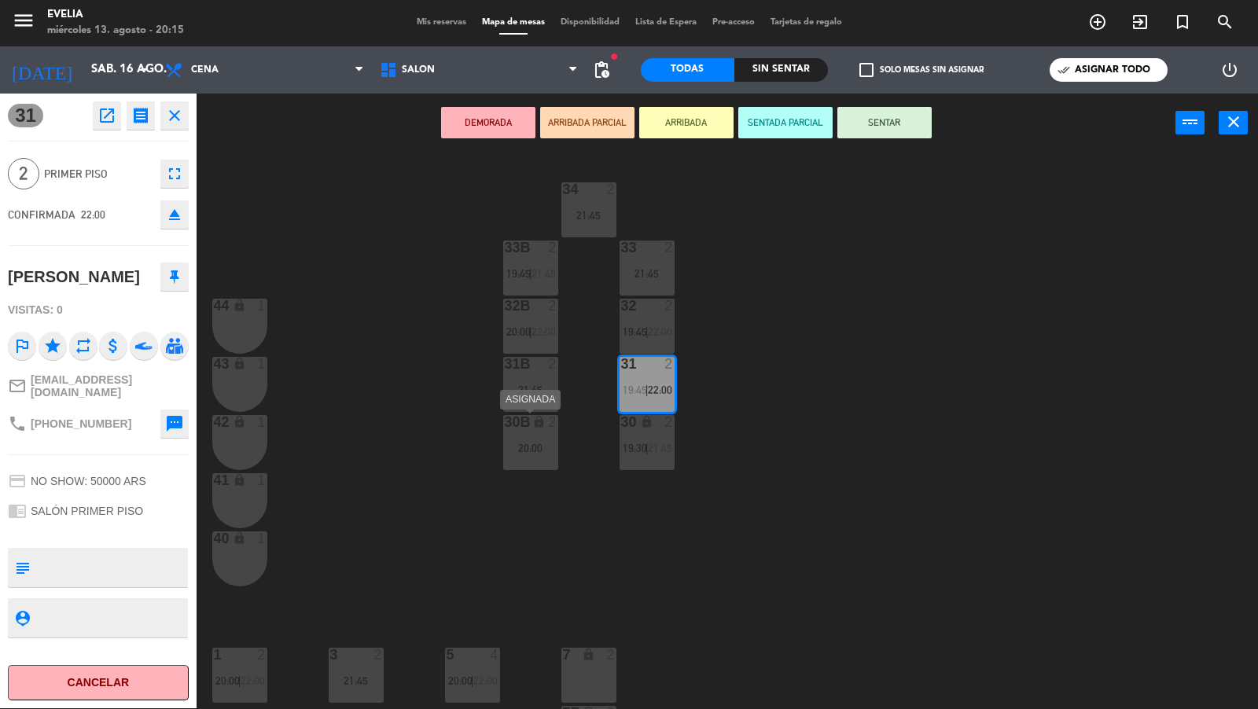
click at [546, 445] on div "20:00" at bounding box center [530, 448] width 55 height 11
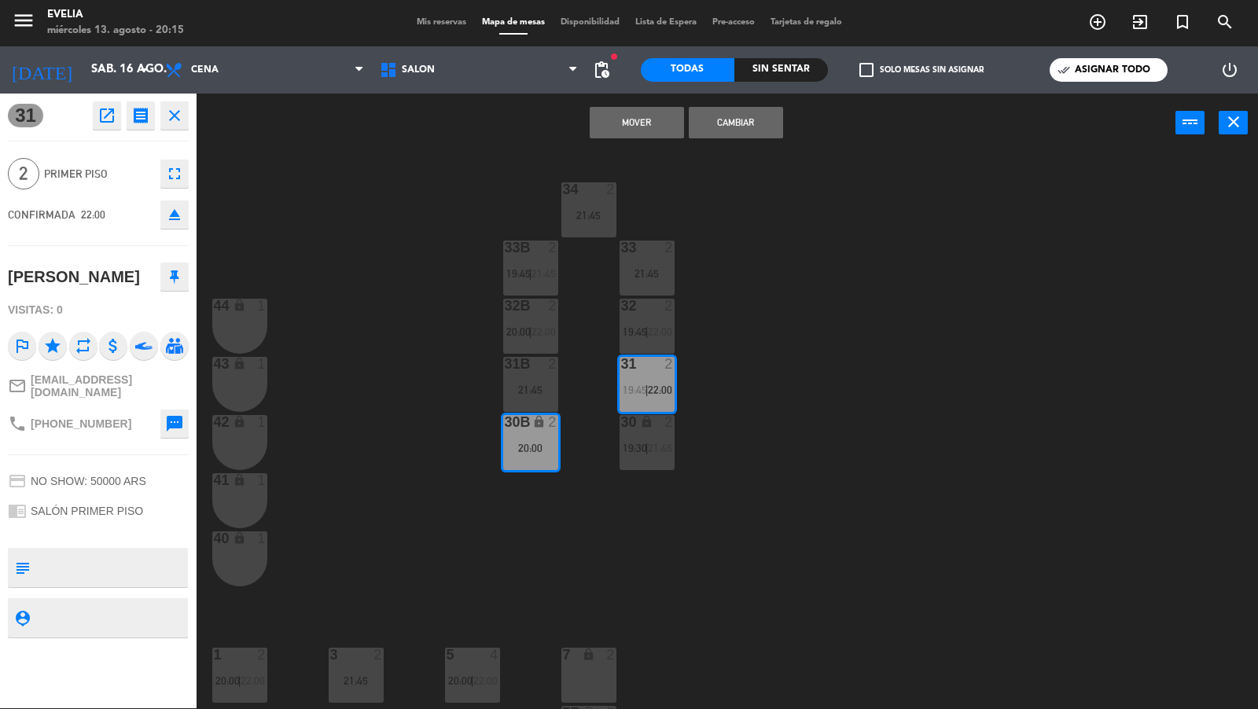
click at [642, 128] on button "Mover" at bounding box center [637, 122] width 94 height 31
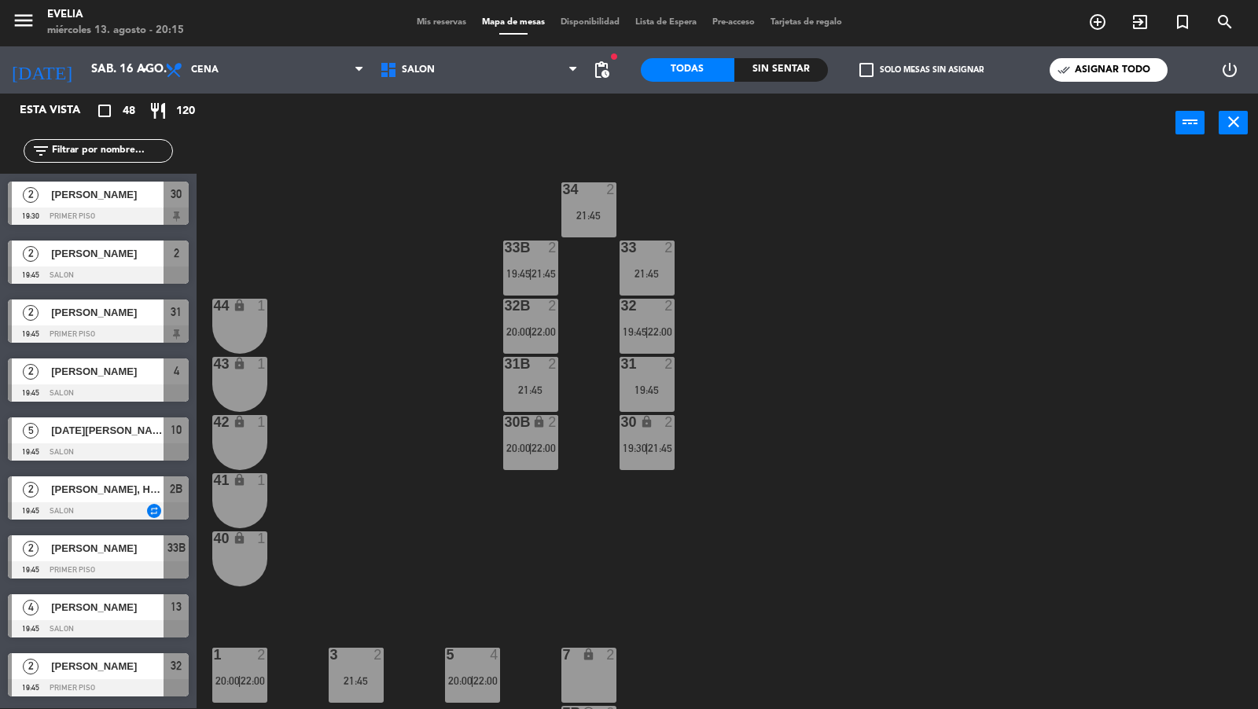
scroll to position [466, 0]
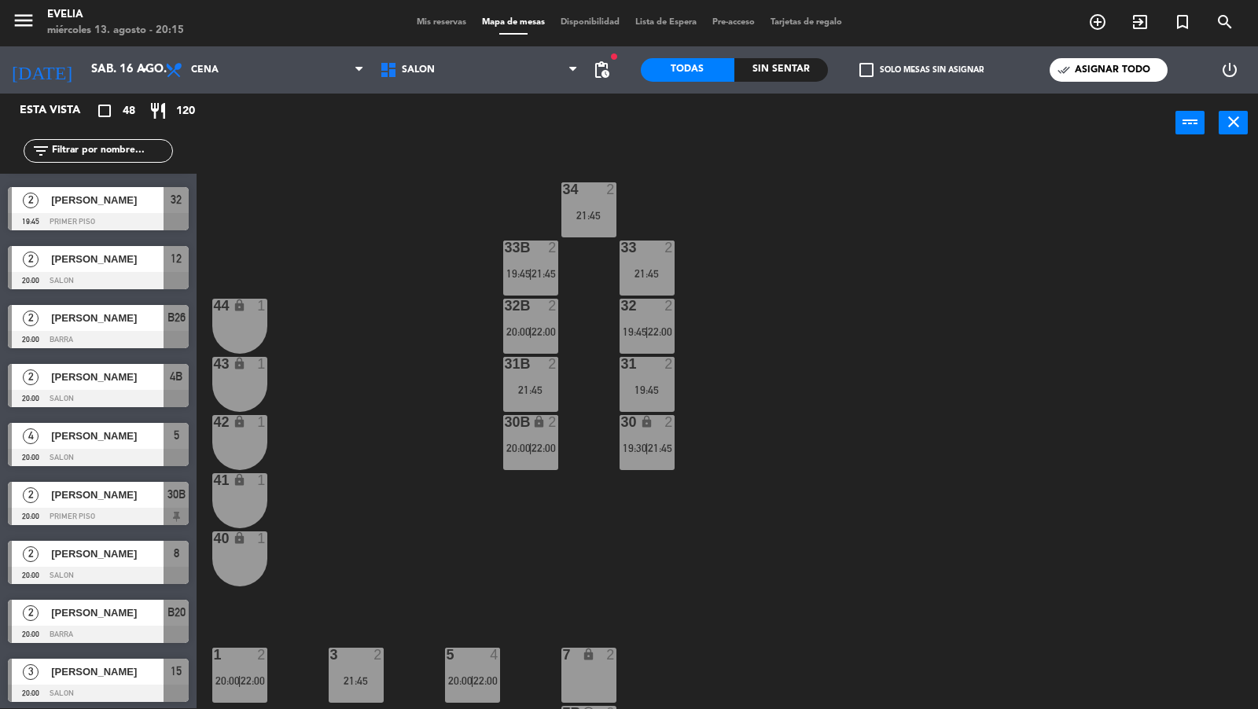
click at [747, 303] on div "34 2 21:45 33B 2 19:45 | 21:45 33 2 21:45 44 lock 1 32B 2 20:00 | 22:00 32 2 19…" at bounding box center [733, 432] width 1049 height 556
click at [609, 72] on span "pending_actions" at bounding box center [601, 70] width 19 height 19
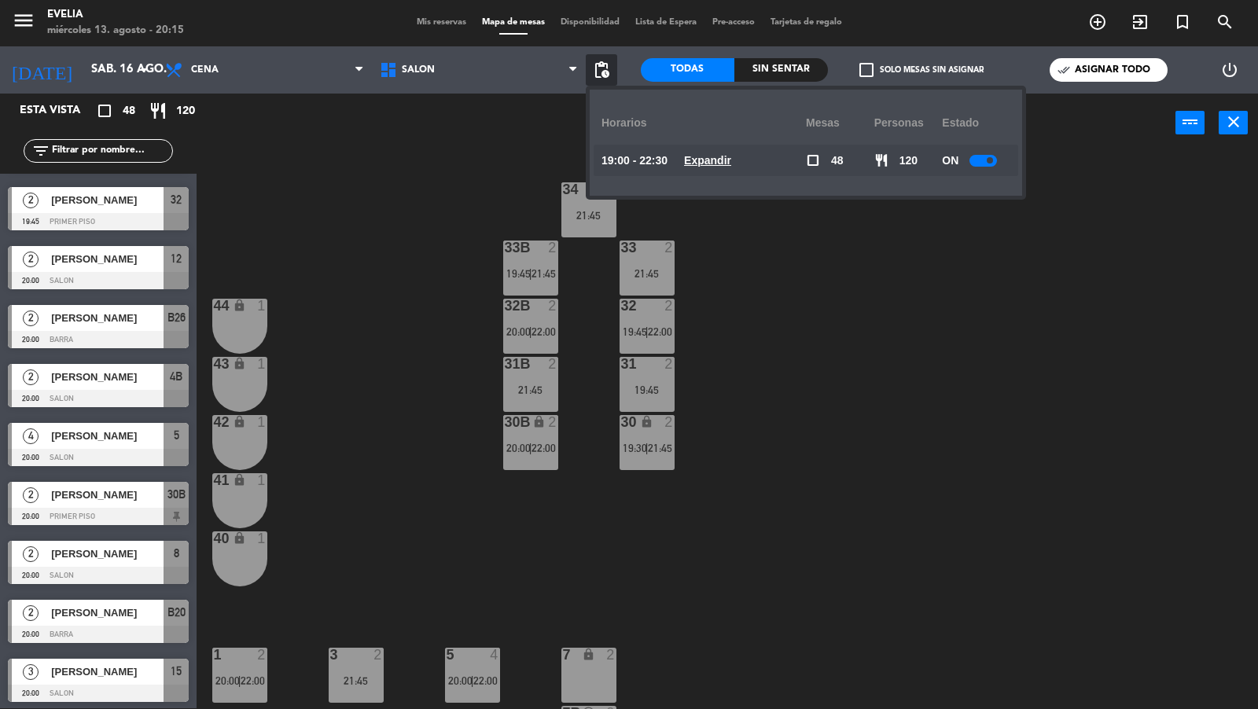
click at [712, 154] on u "Expandir" at bounding box center [707, 160] width 47 height 13
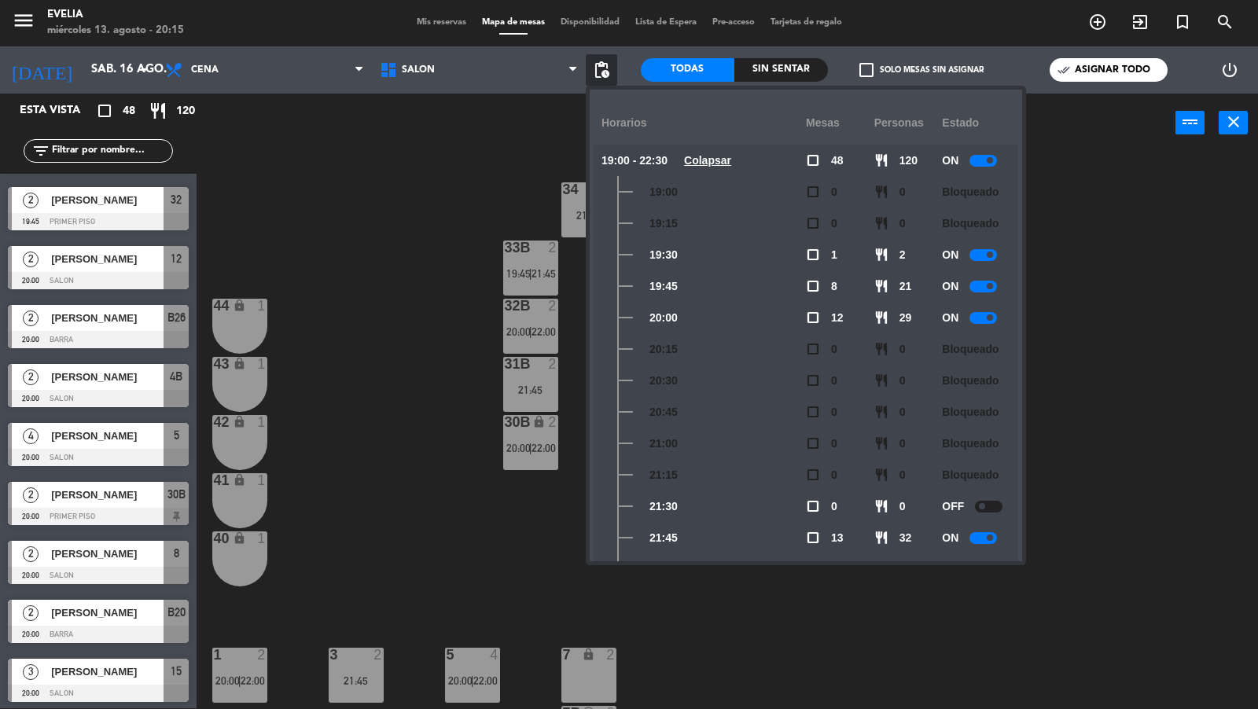
click at [503, 533] on div "34 2 21:45 33B 2 19:45 | 21:45 33 2 21:45 44 lock 1 32B 2 20:00 | 22:00 32 2 19…" at bounding box center [733, 432] width 1049 height 556
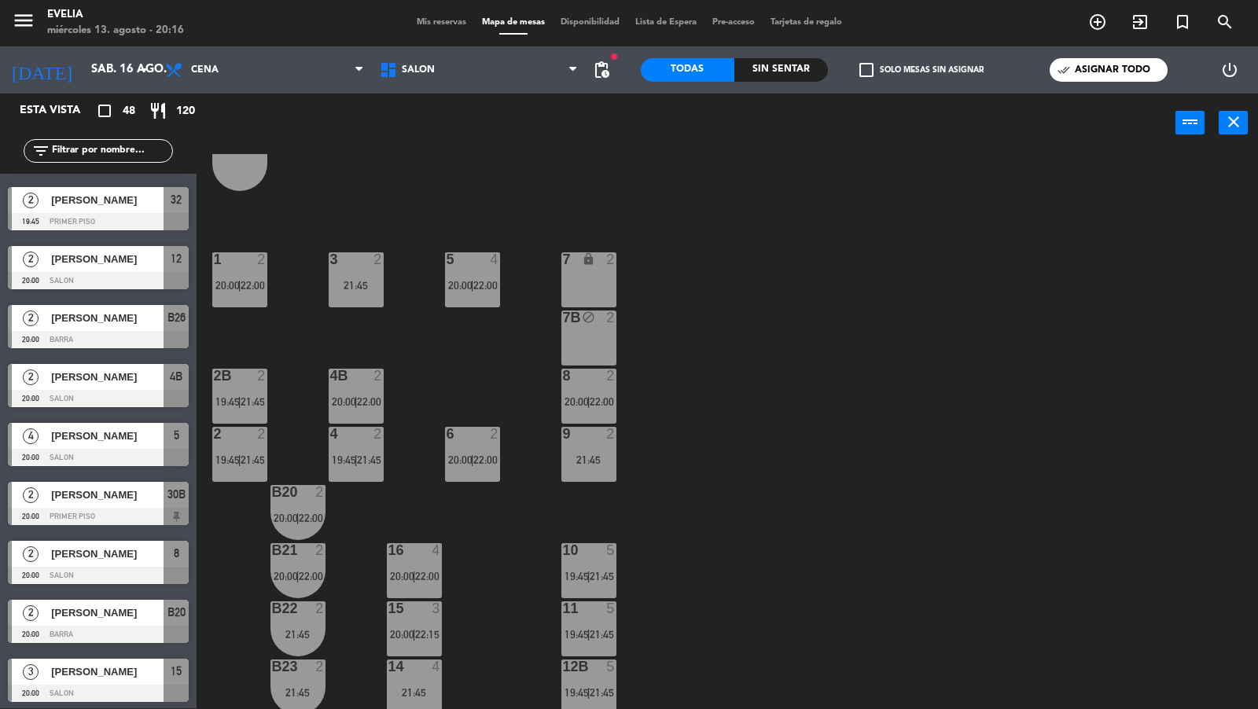
scroll to position [268, 0]
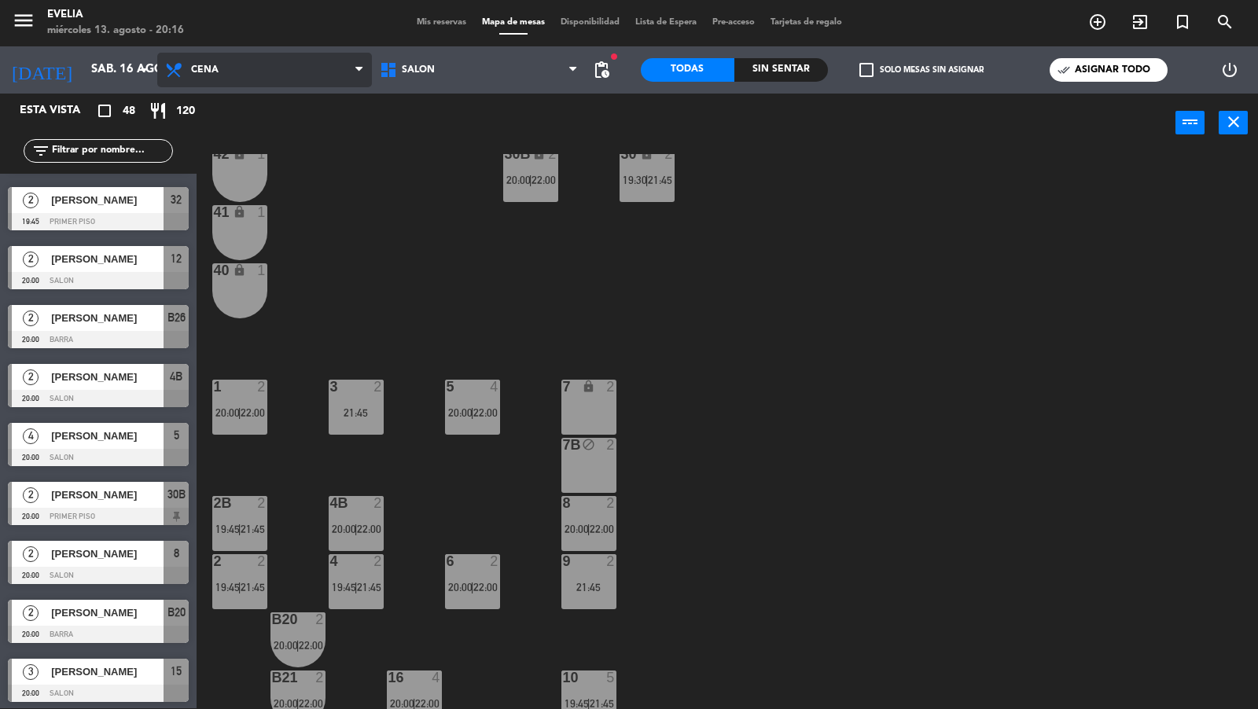
click at [245, 78] on span "Cena" at bounding box center [264, 70] width 215 height 35
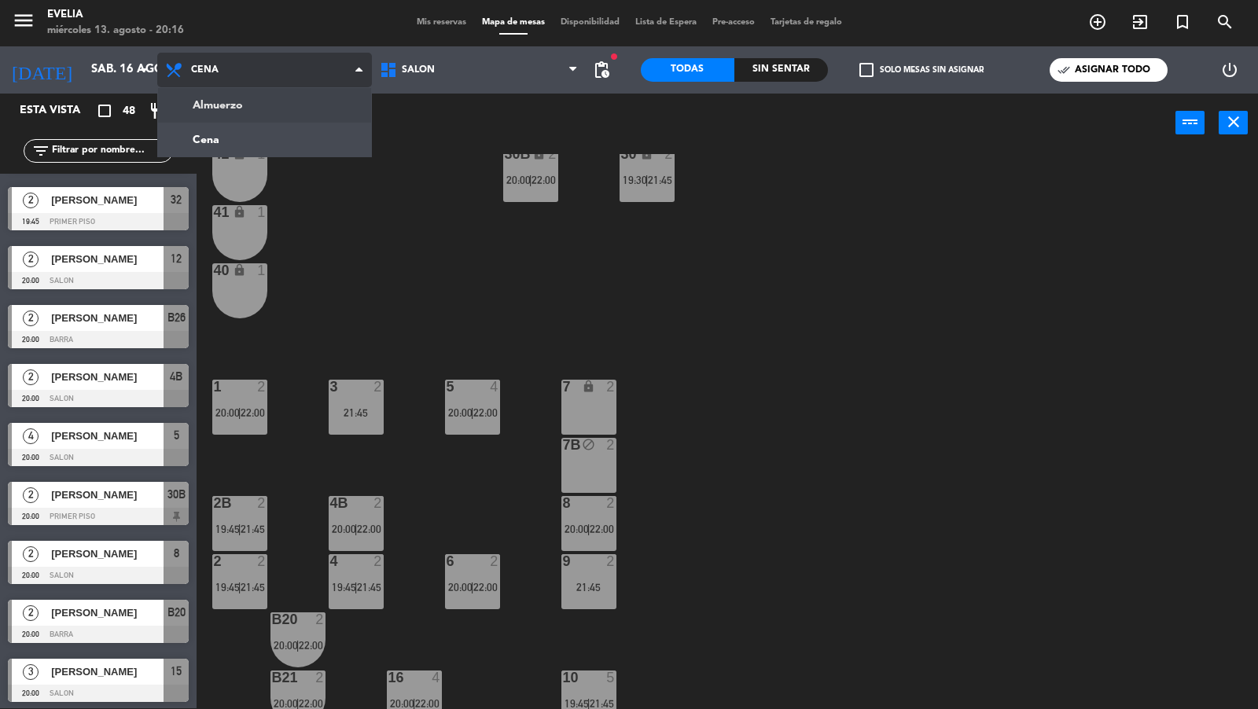
click at [245, 102] on ng-component "menu Evelia miércoles 13. agosto - 20:16 Mis reservas Mapa de mesas Disponibili…" at bounding box center [629, 354] width 1258 height 711
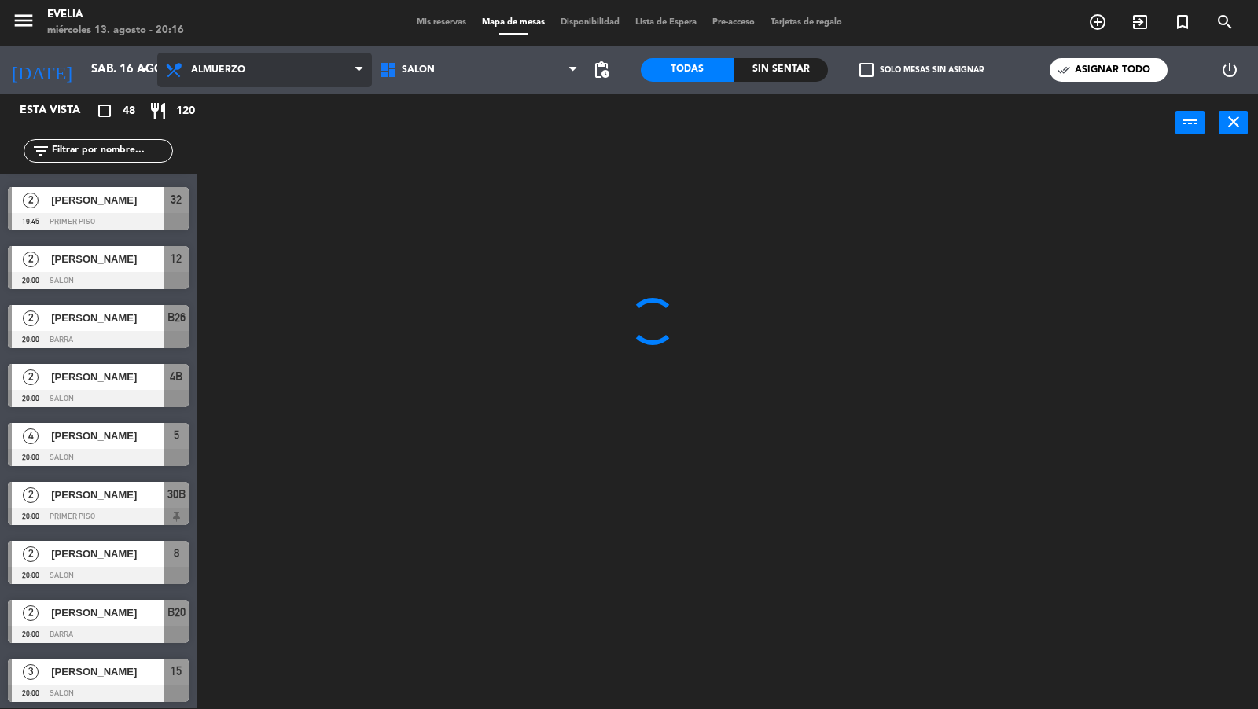
scroll to position [234, 0]
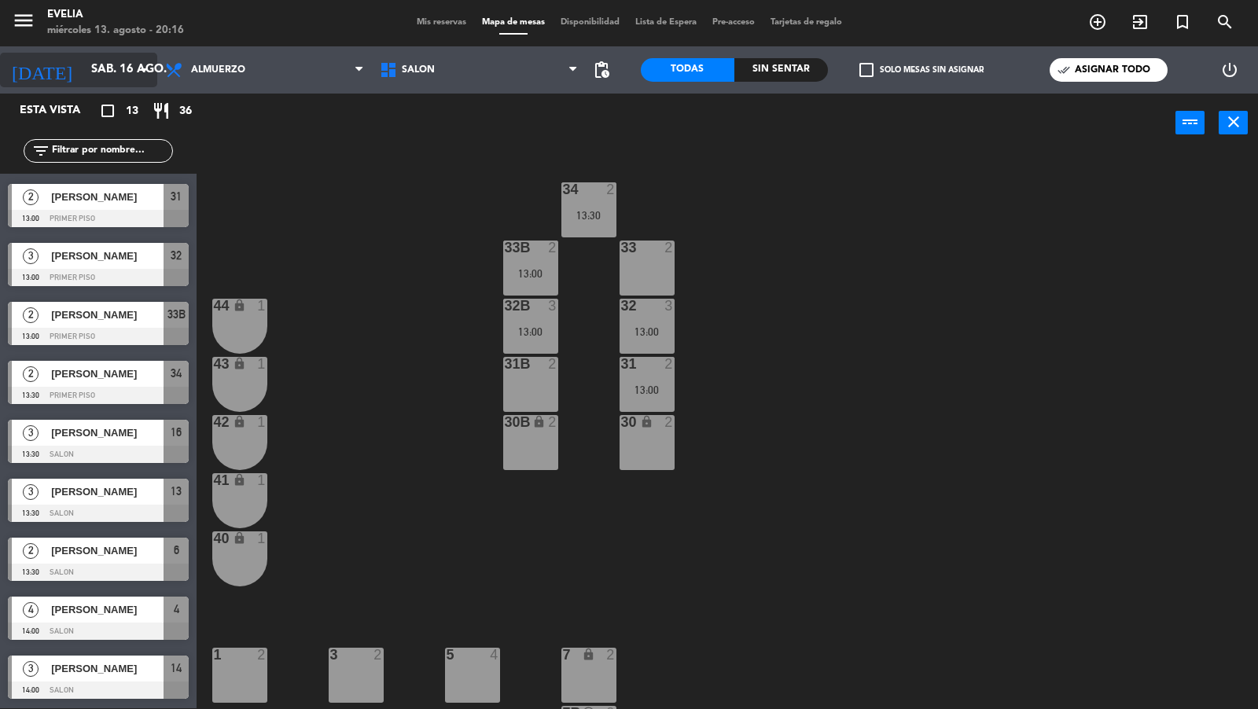
click at [124, 65] on input "sáb. 16 ago." at bounding box center [159, 70] width 152 height 30
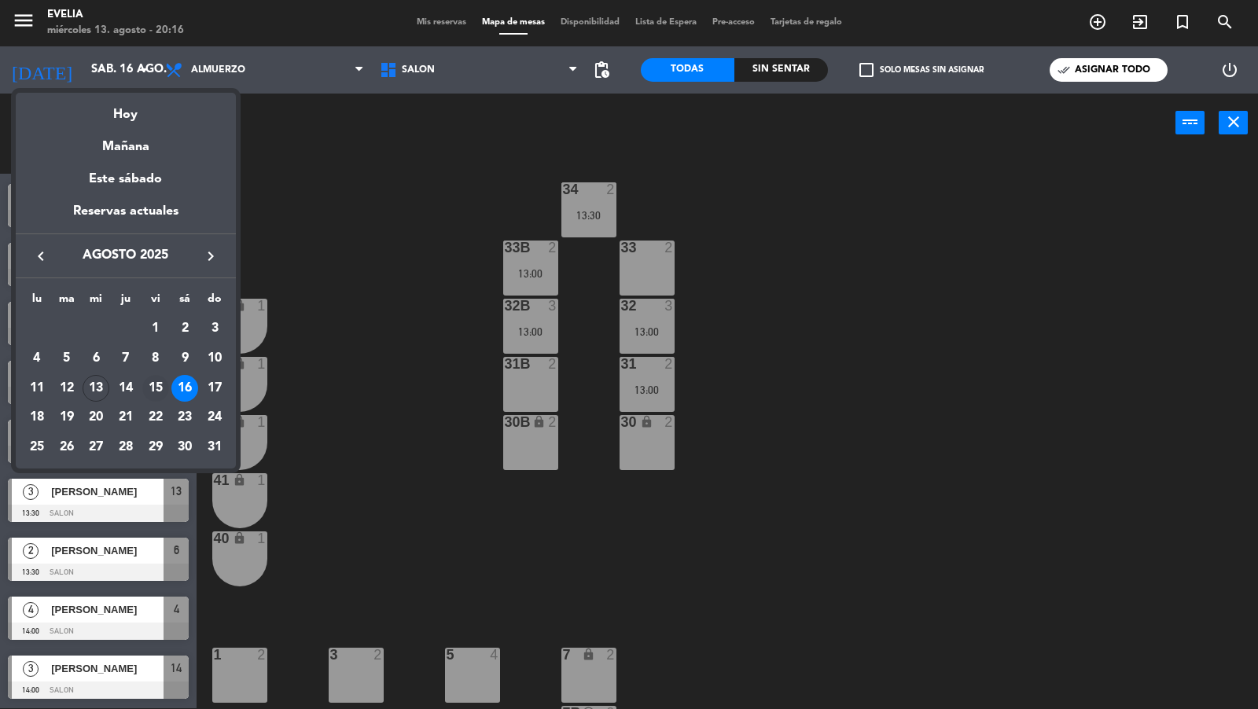
click at [152, 381] on div "15" at bounding box center [155, 388] width 27 height 27
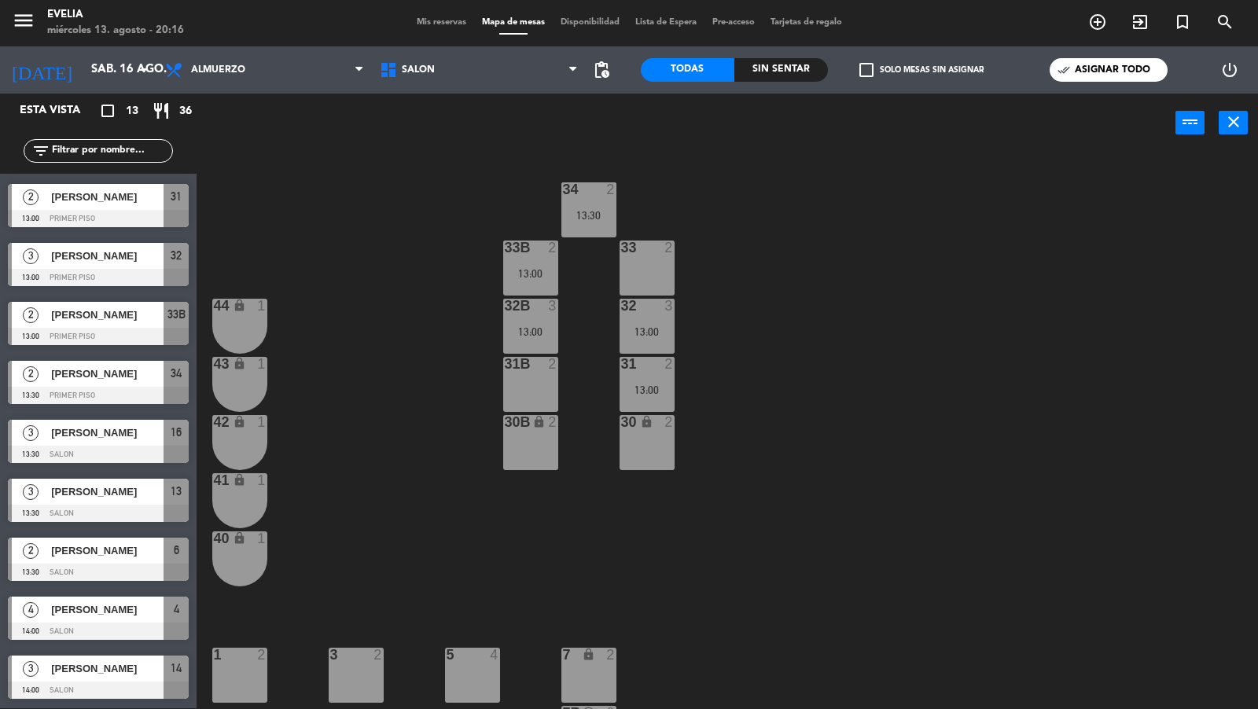
type input "vie. 15 ago."
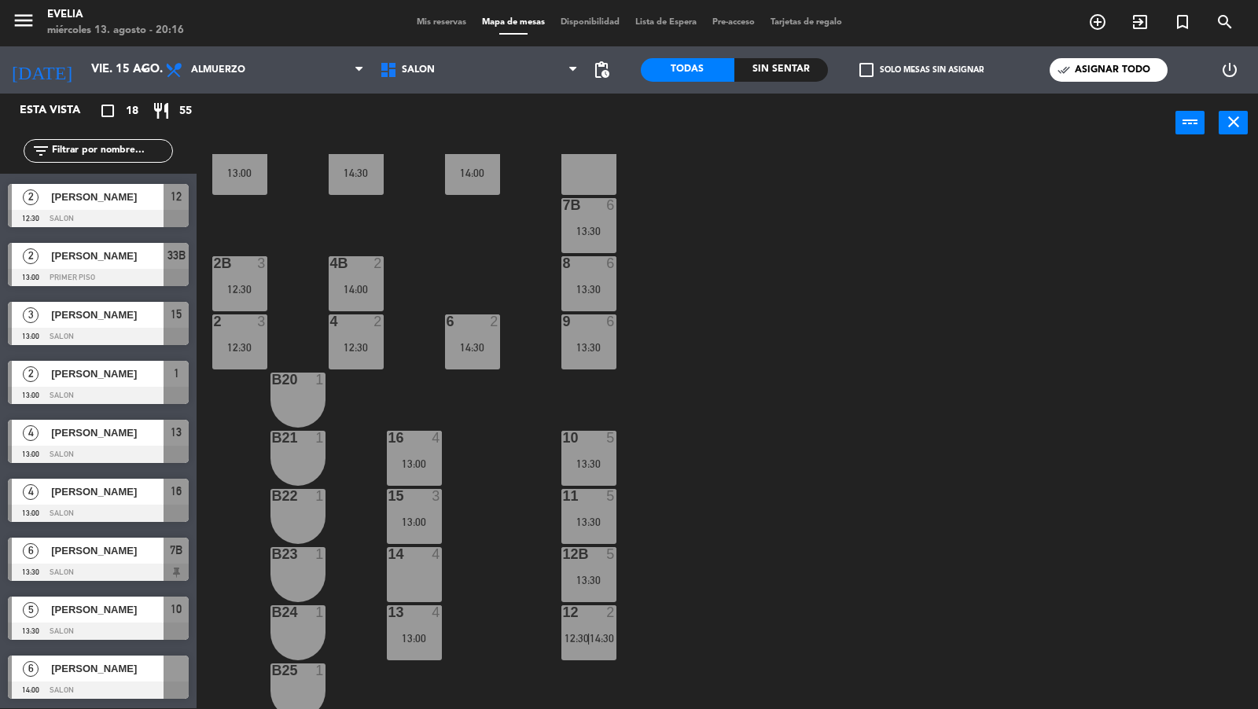
scroll to position [583, 0]
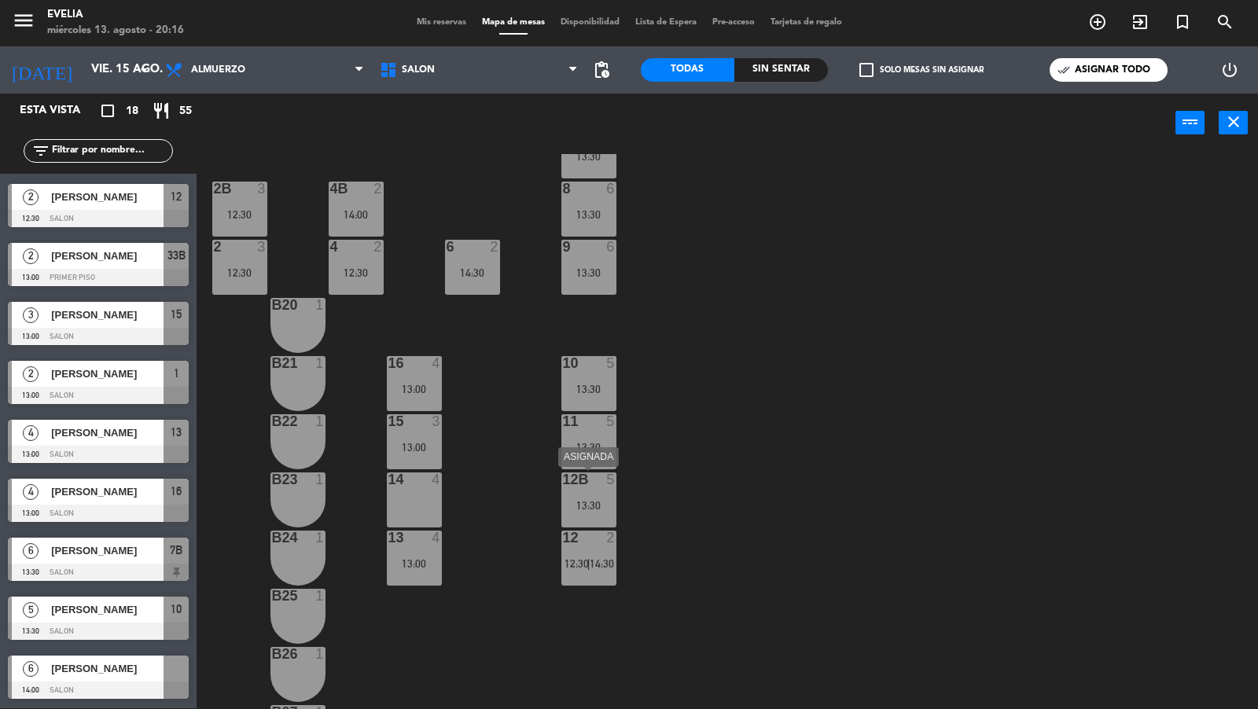
click at [585, 502] on div "13:30" at bounding box center [588, 505] width 55 height 11
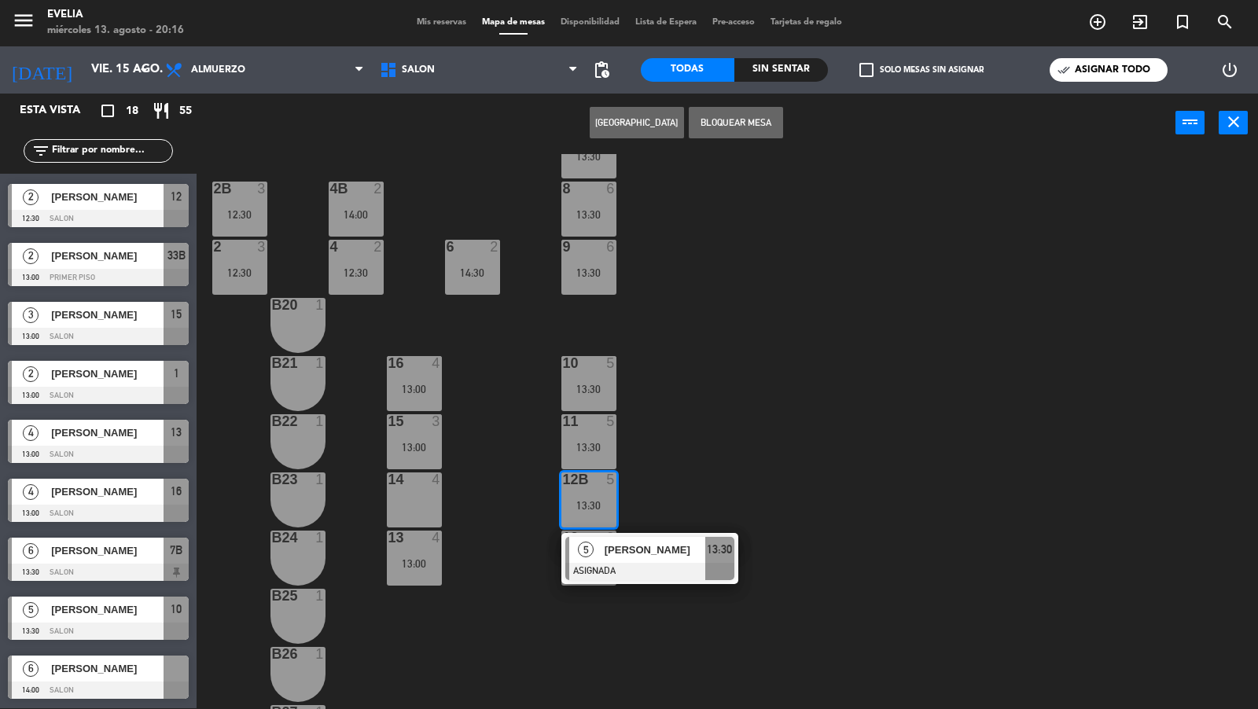
click at [653, 491] on div "34 2 12:30 33B 2 13:00 33 2 44 lock 1 32B 3 12:30 32 3 12:30 43 lock 1 31B 2 31…" at bounding box center [733, 432] width 1049 height 556
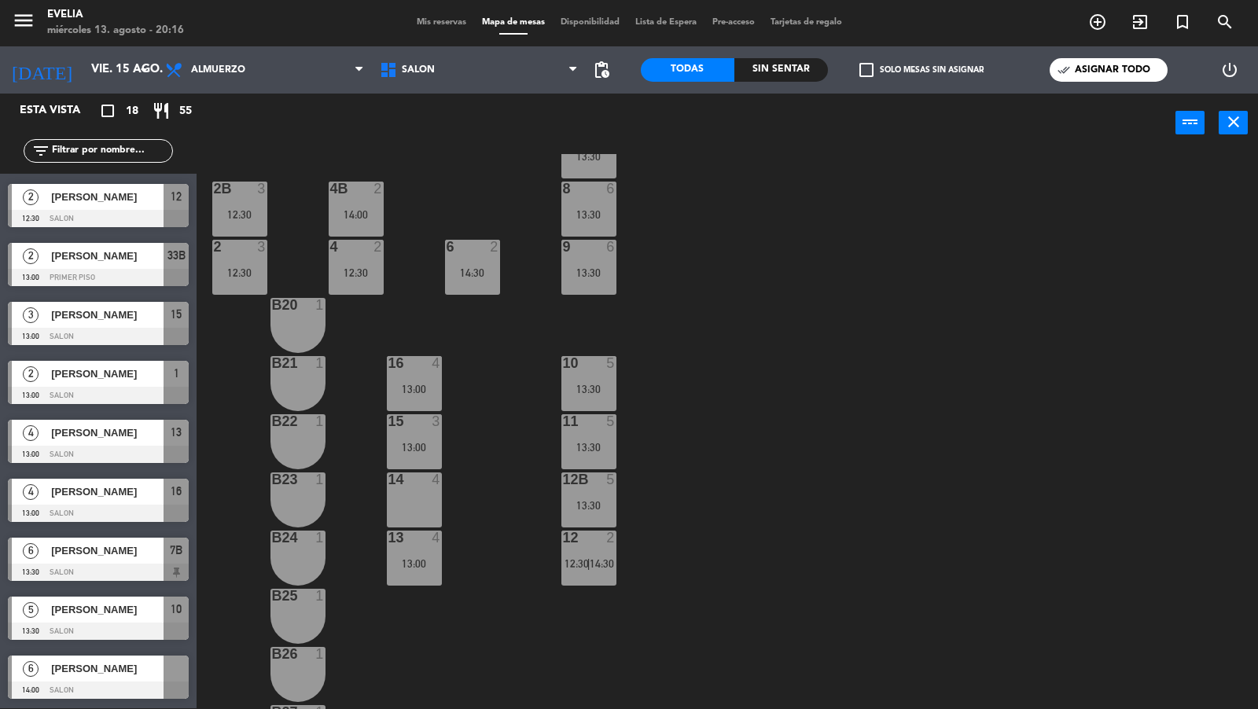
click at [584, 495] on div "12B 5 13:30" at bounding box center [588, 500] width 55 height 55
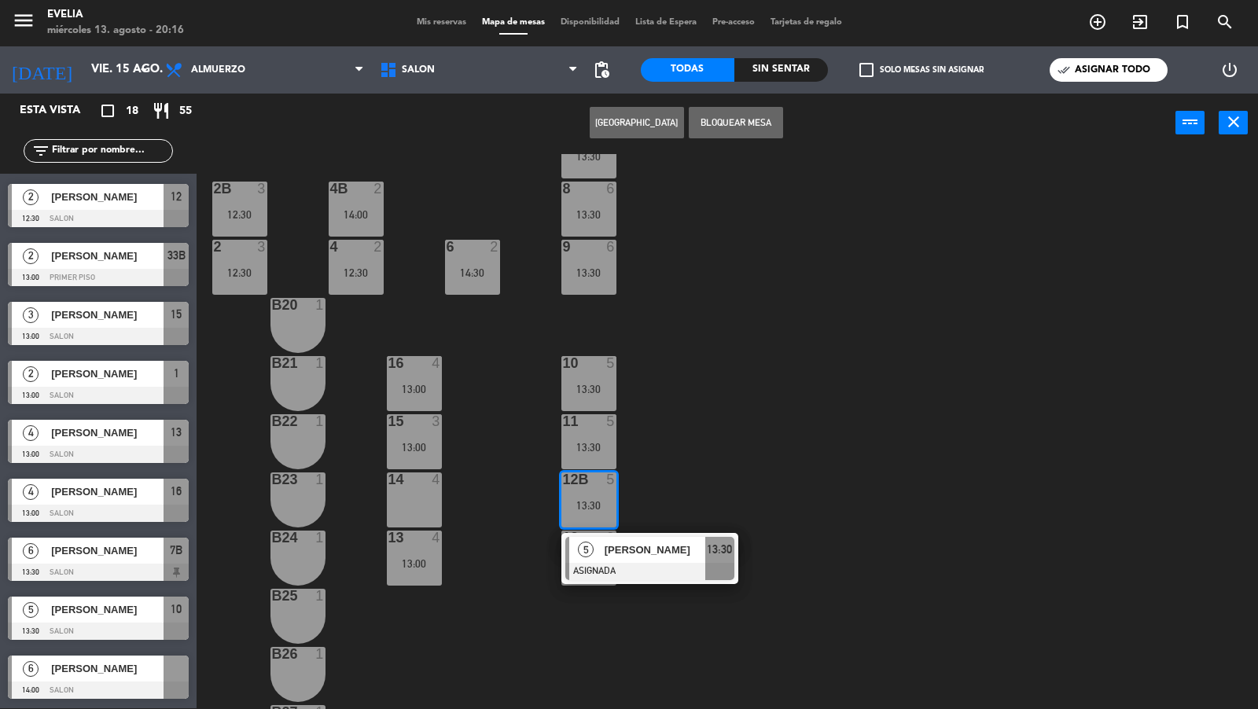
click at [650, 444] on div "34 2 12:30 33B 2 13:00 33 2 44 lock 1 32B 3 12:30 32 3 12:30 43 lock 1 31B 2 31…" at bounding box center [733, 432] width 1049 height 556
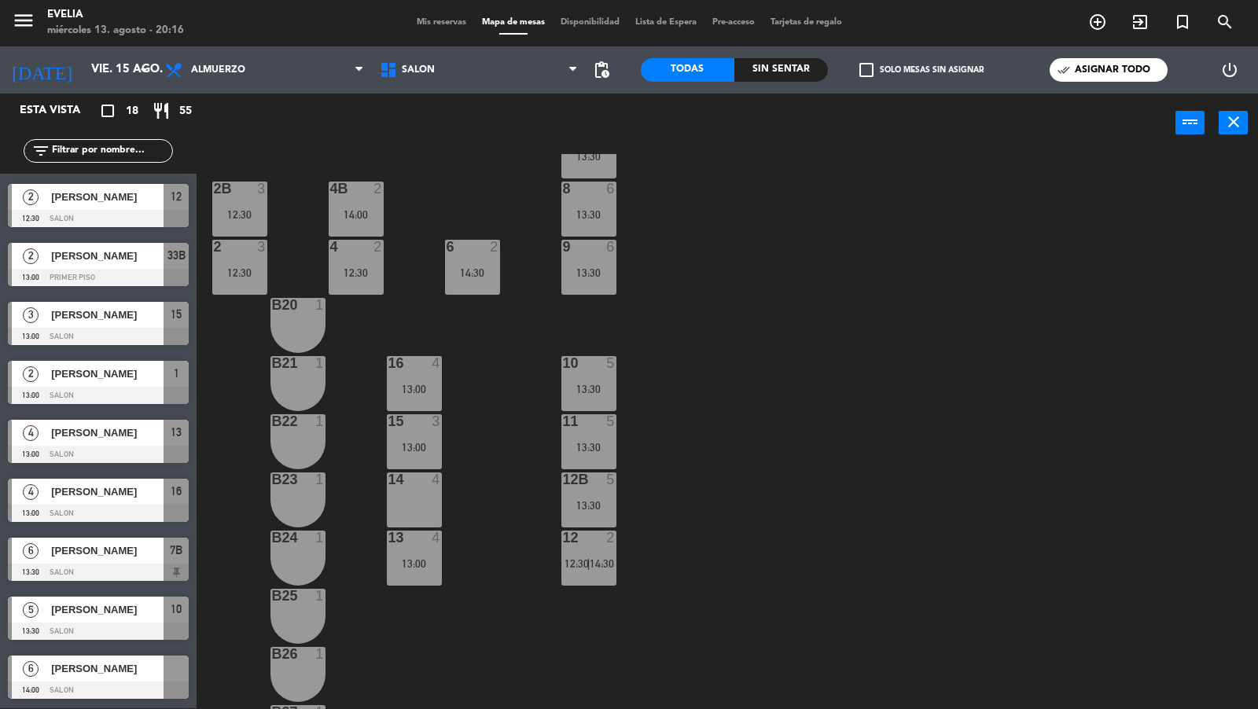
click at [635, 426] on div "34 2 12:30 33B 2 13:00 33 2 44 lock 1 32B 3 12:30 32 3 12:30 43 lock 1 31B 2 31…" at bounding box center [733, 432] width 1049 height 556
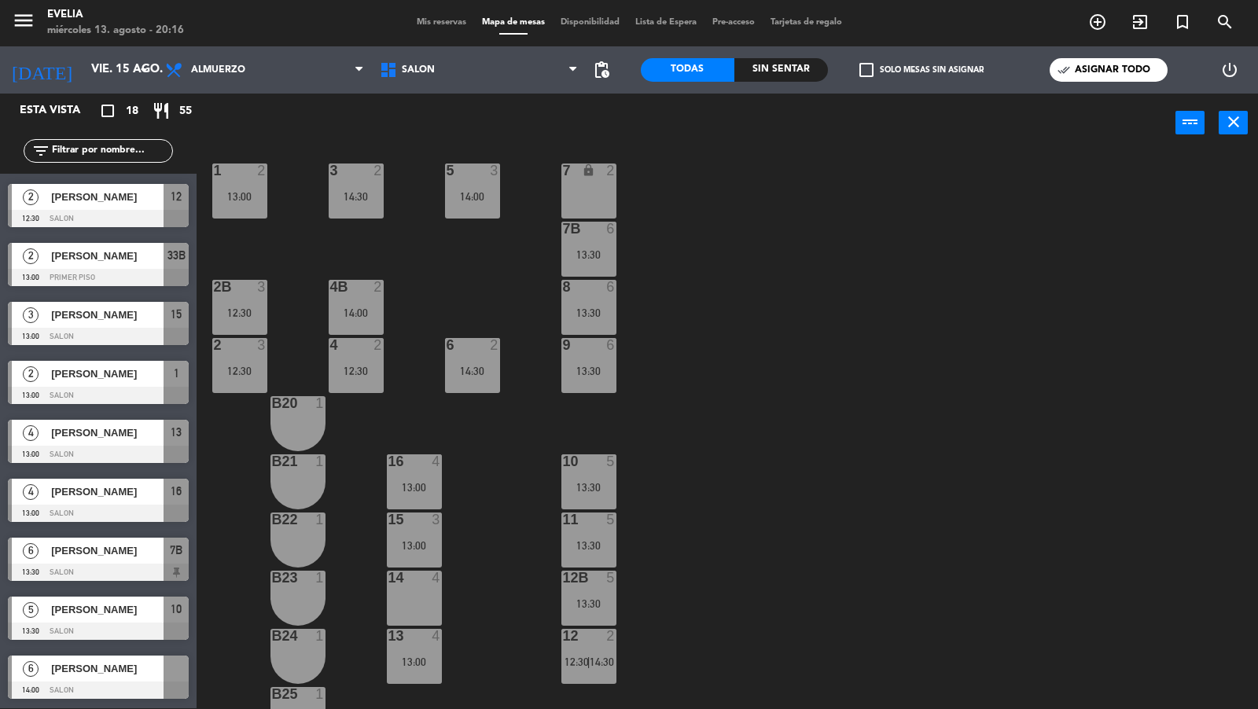
scroll to position [481, 0]
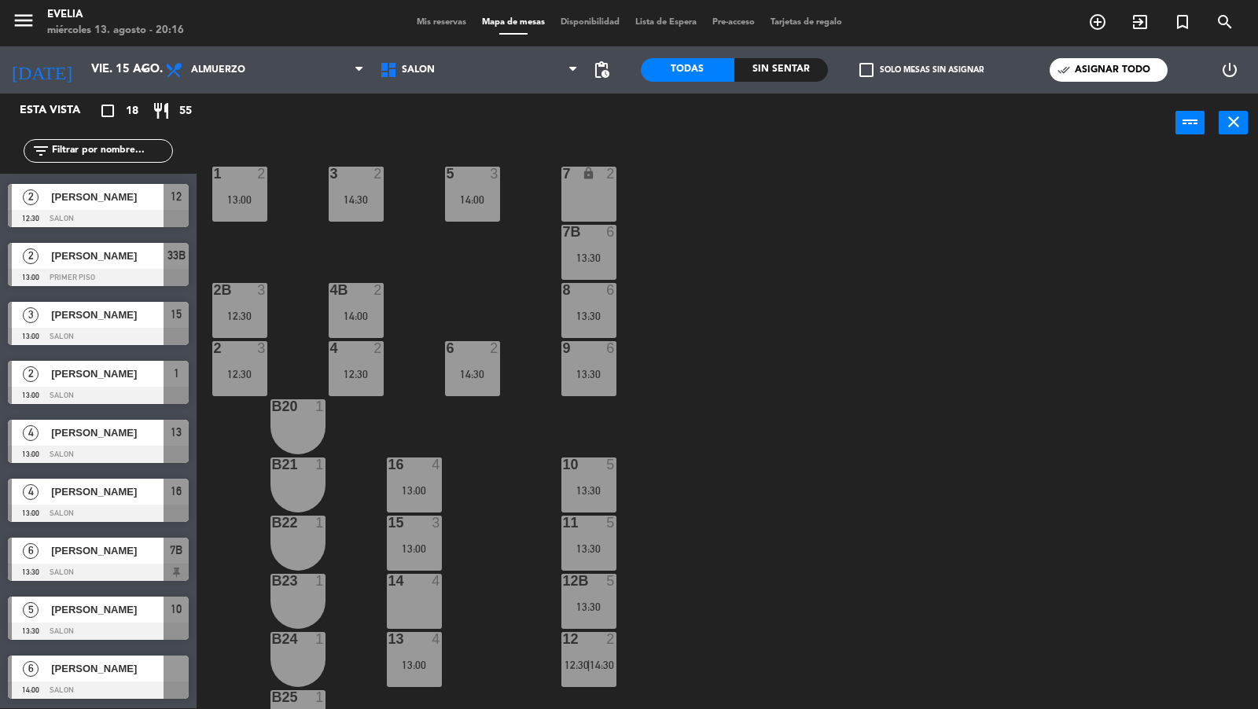
click at [607, 472] on div "10 5" at bounding box center [588, 466] width 55 height 16
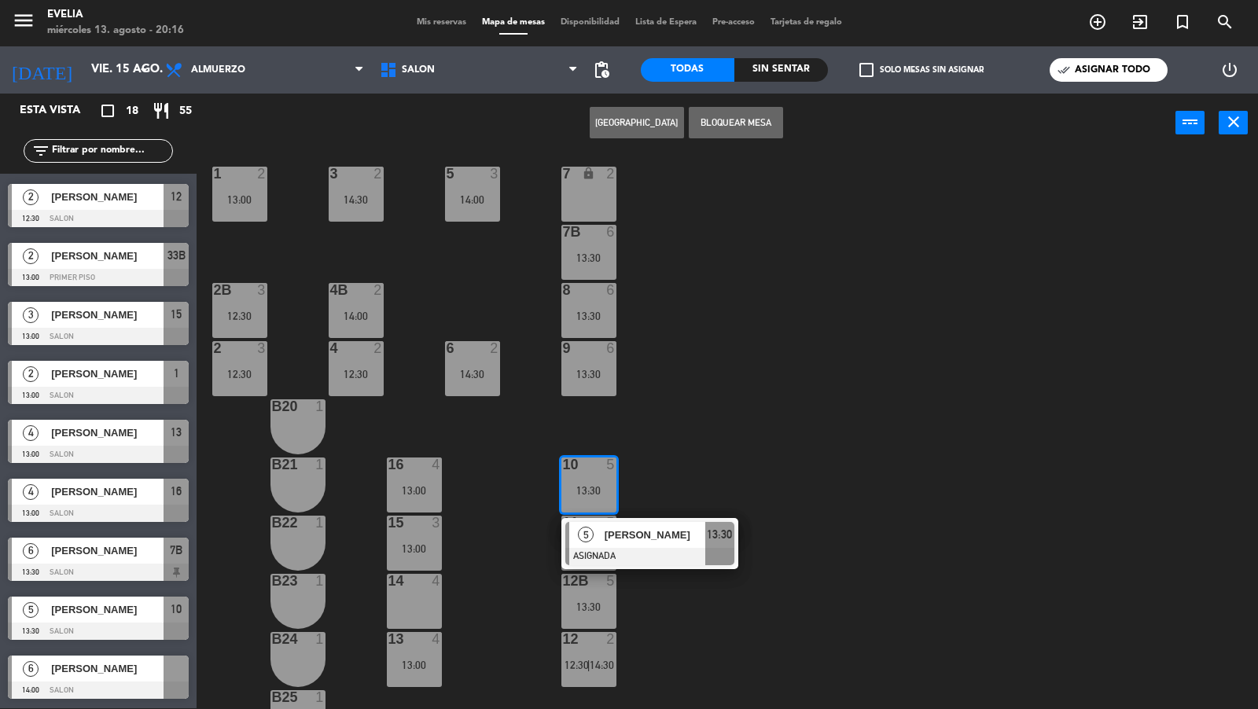
click at [621, 532] on span "[PERSON_NAME]" at bounding box center [655, 535] width 101 height 17
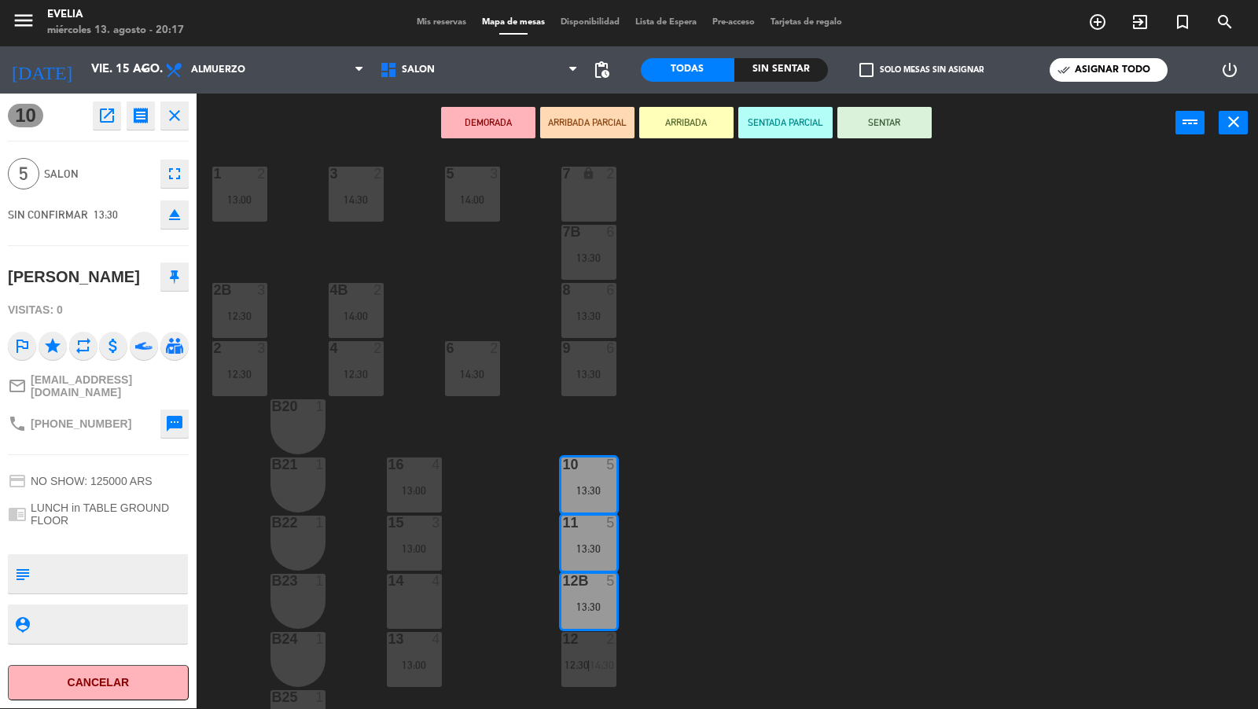
click at [439, 16] on div "Mis reservas Mapa de mesas Disponibilidad Lista de Espera Pre-acceso Tarjetas d…" at bounding box center [629, 23] width 441 height 14
click at [438, 18] on span "Mis reservas" at bounding box center [441, 22] width 65 height 9
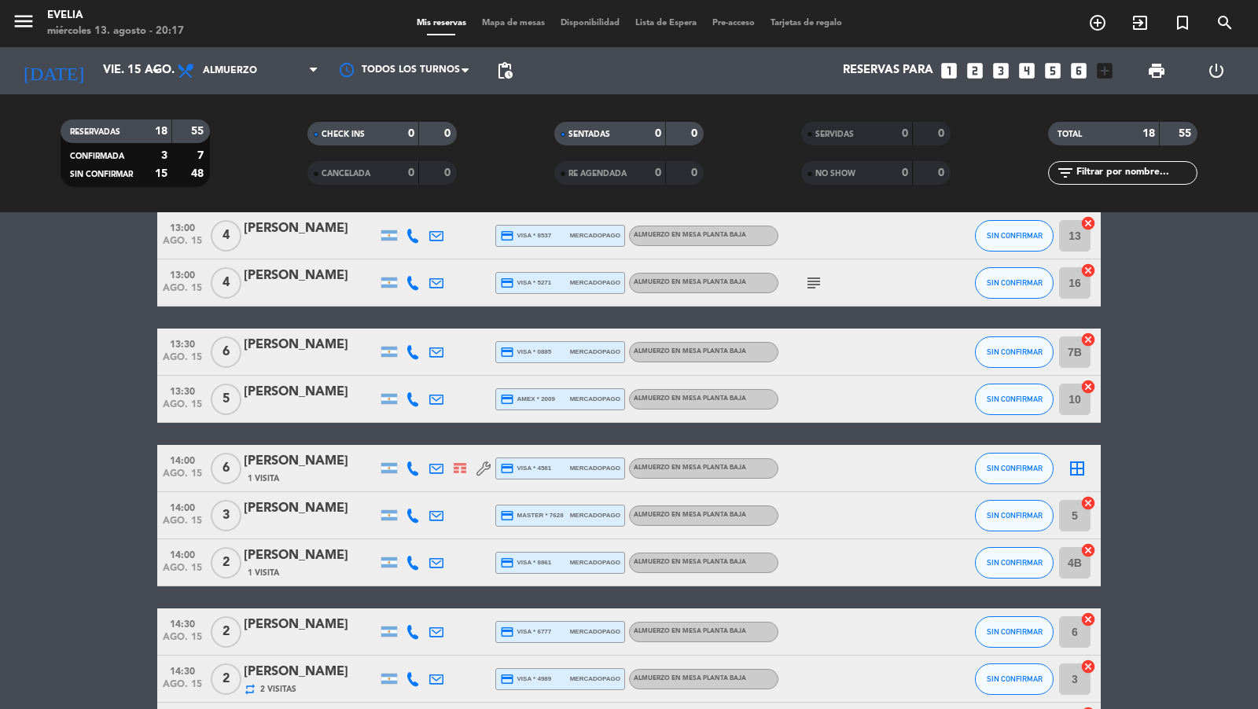
scroll to position [415, 0]
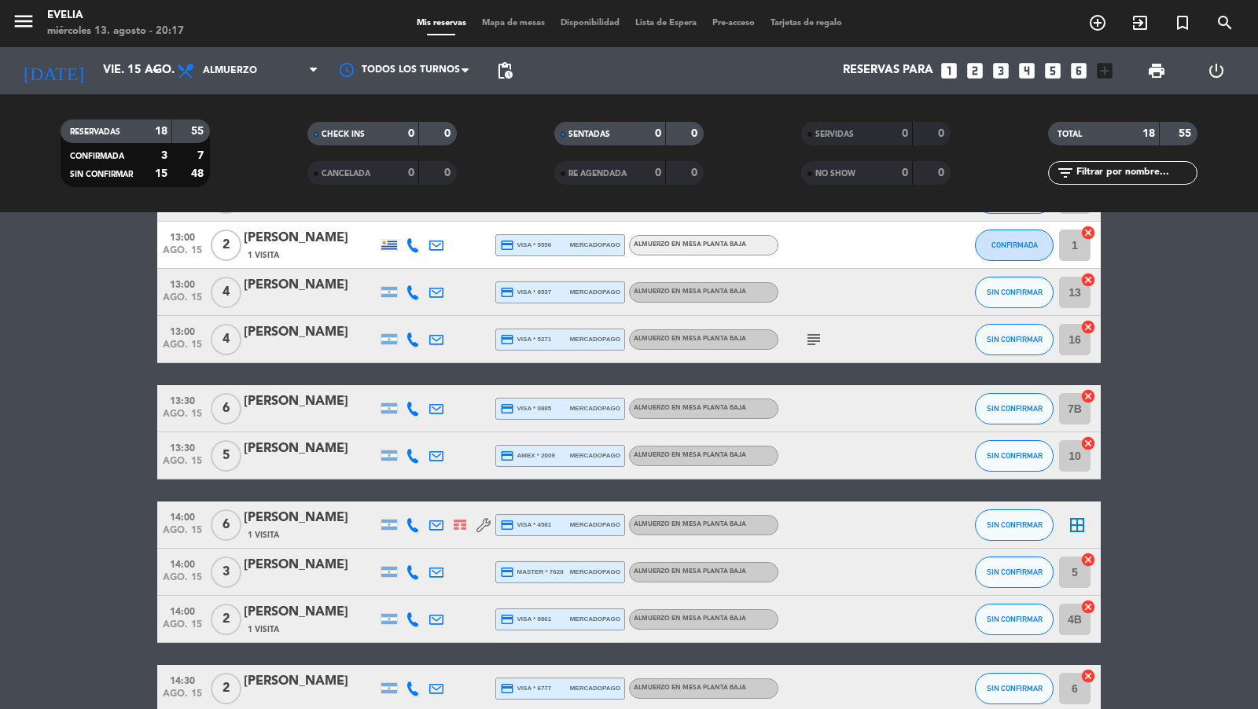
click at [409, 456] on icon at bounding box center [413, 456] width 14 height 14
click at [336, 451] on div "[PERSON_NAME]" at bounding box center [311, 449] width 134 height 20
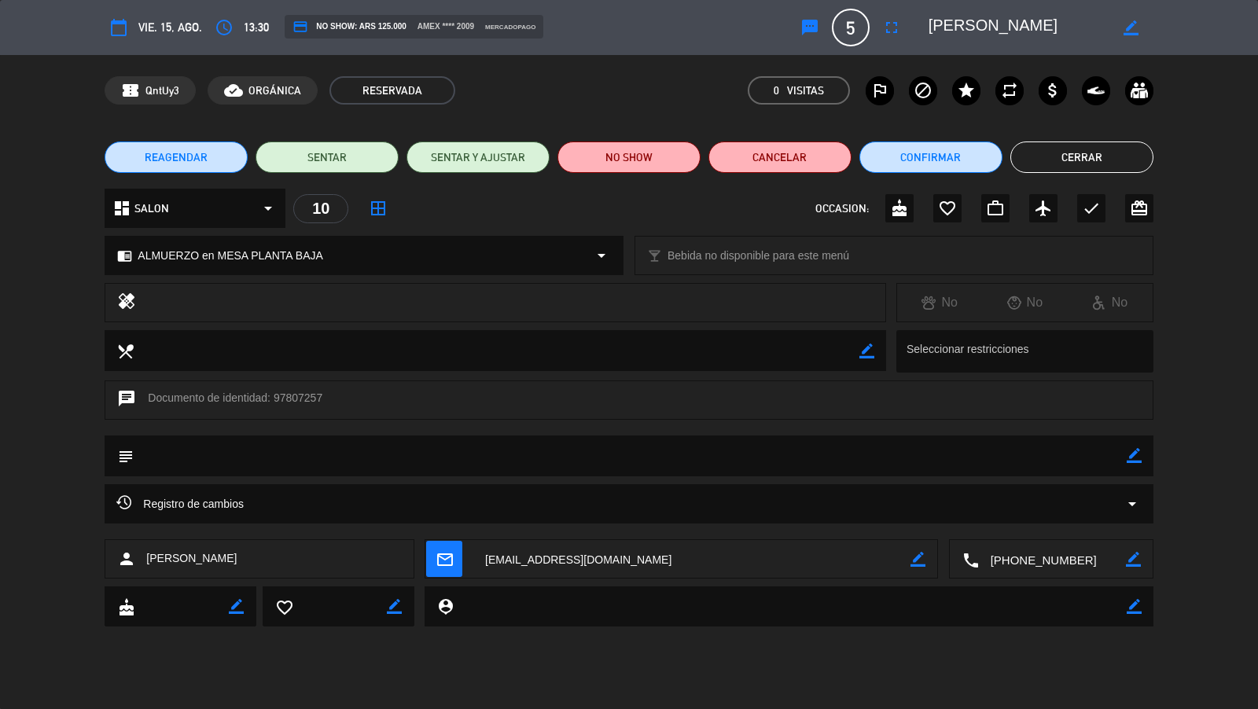
click at [1082, 498] on div "Registro de cambios arrow_drop_down" at bounding box center [628, 504] width 1024 height 19
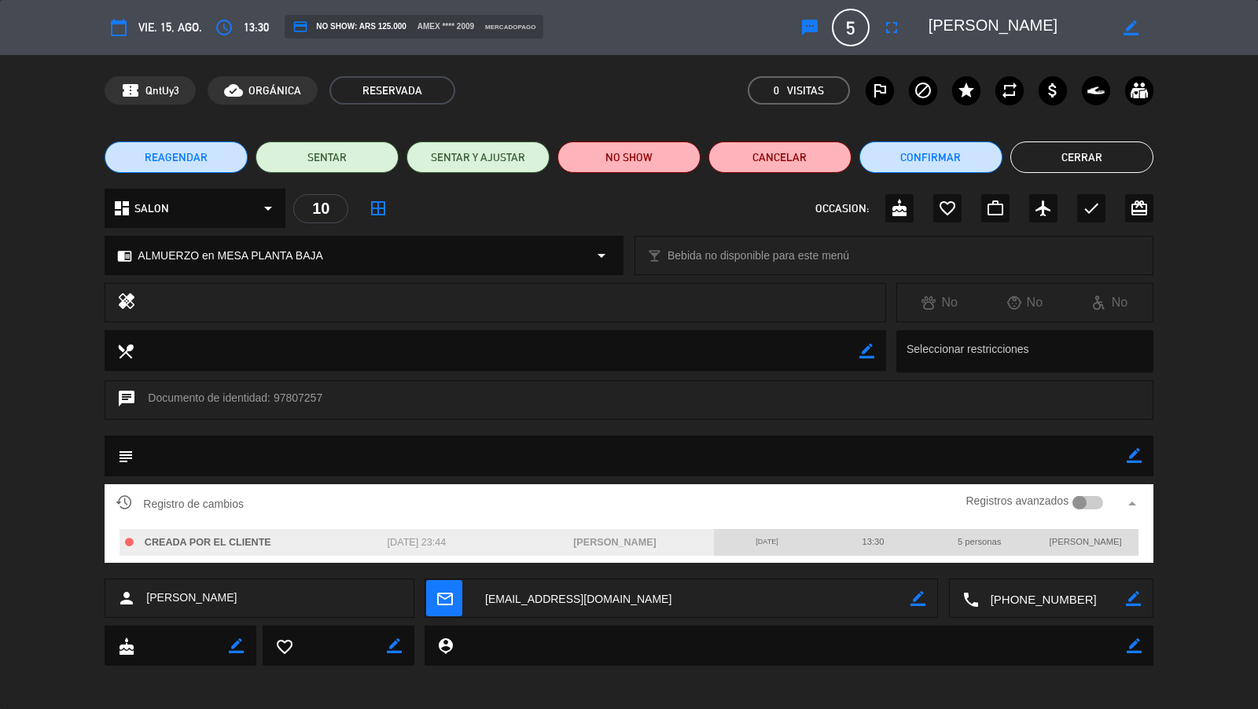
click at [1098, 499] on div at bounding box center [1087, 503] width 31 height 14
click at [1096, 500] on div at bounding box center [1096, 503] width 14 height 14
click at [1083, 159] on button "Cerrar" at bounding box center [1081, 157] width 143 height 31
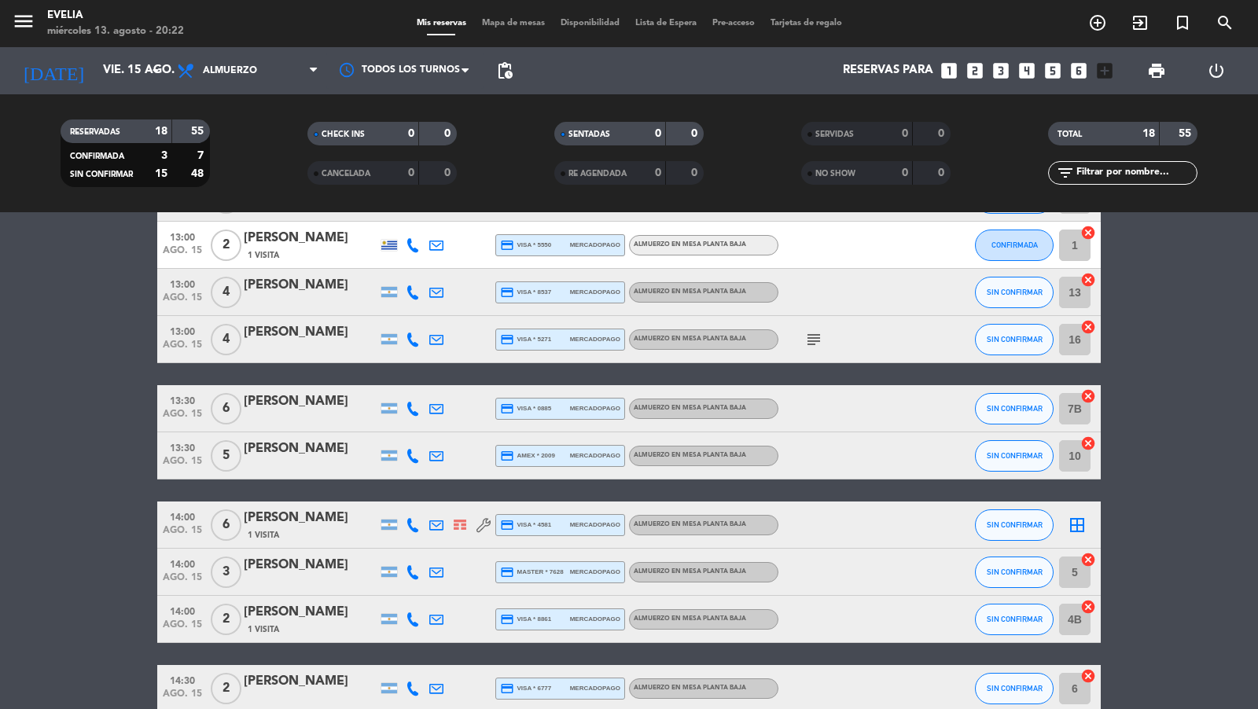
click at [515, 21] on span "Mapa de mesas" at bounding box center [513, 23] width 79 height 9
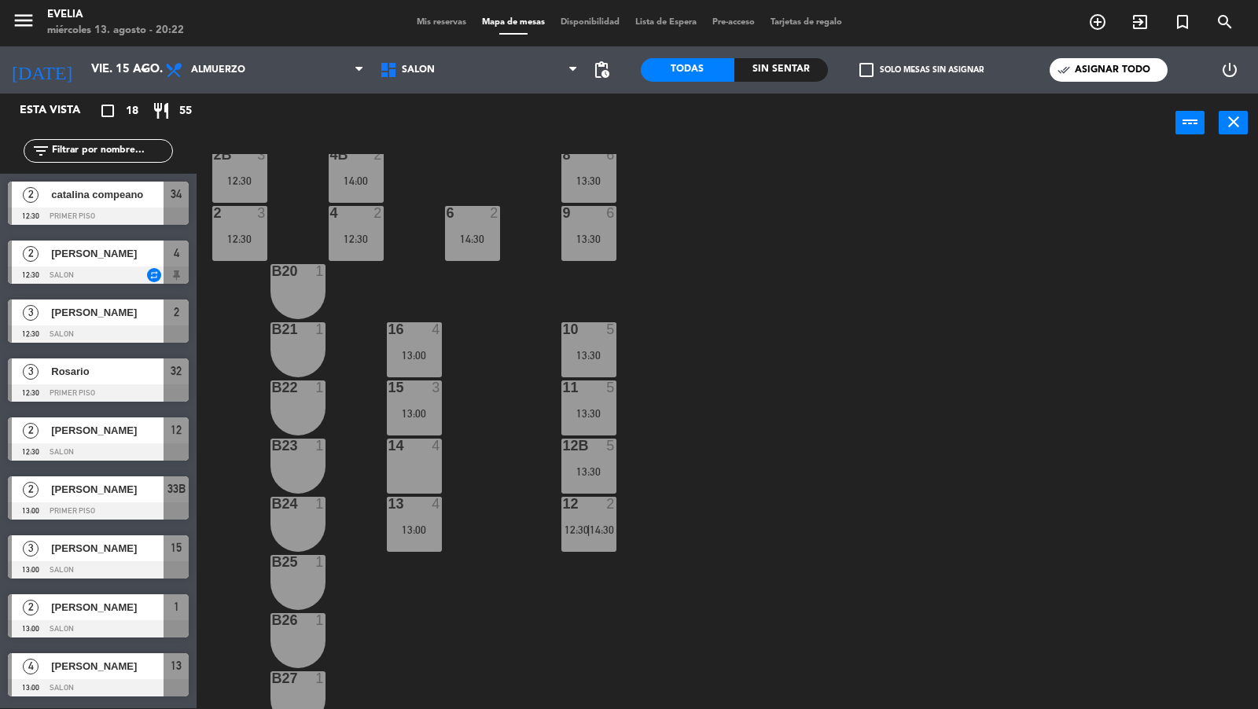
scroll to position [627, 0]
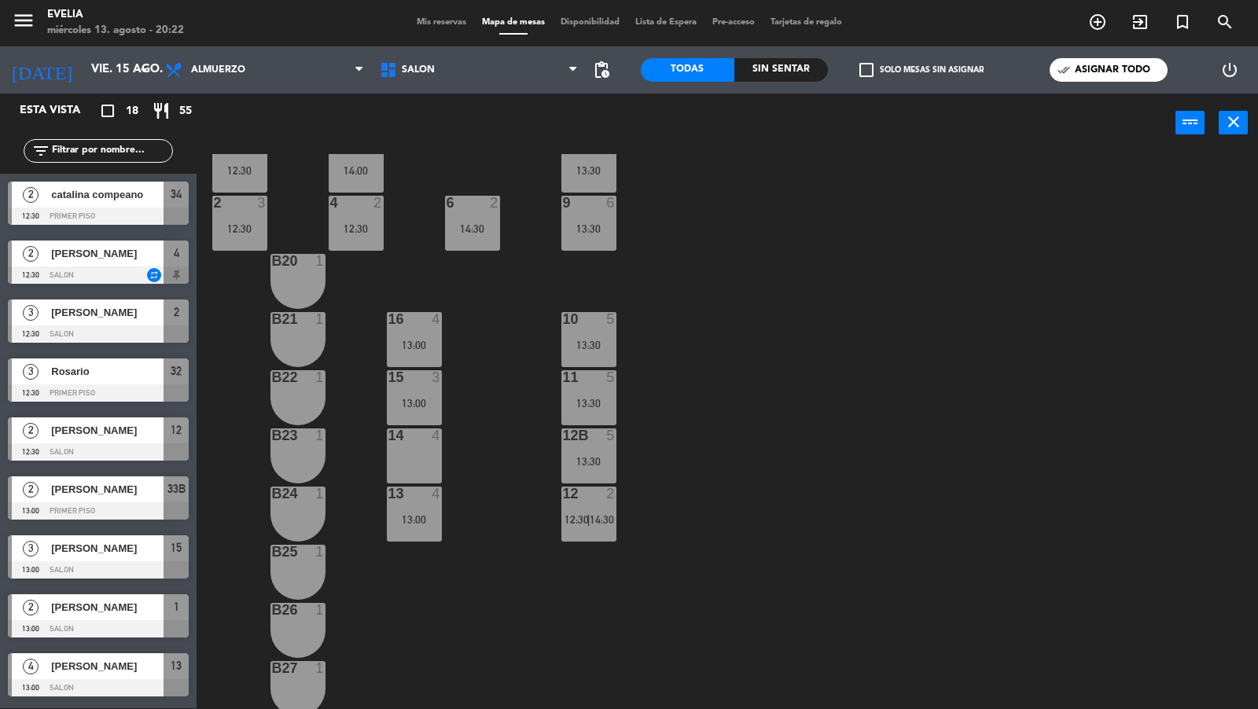
click at [874, 79] on div "check_box_outline_blank Solo mesas sin asignar" at bounding box center [921, 69] width 187 height 47
click at [872, 74] on span "check_box_outline_blank" at bounding box center [866, 70] width 14 height 14
click at [921, 70] on input "check_box_outline_blank Solo mesas sin asignar" at bounding box center [921, 70] width 0 height 0
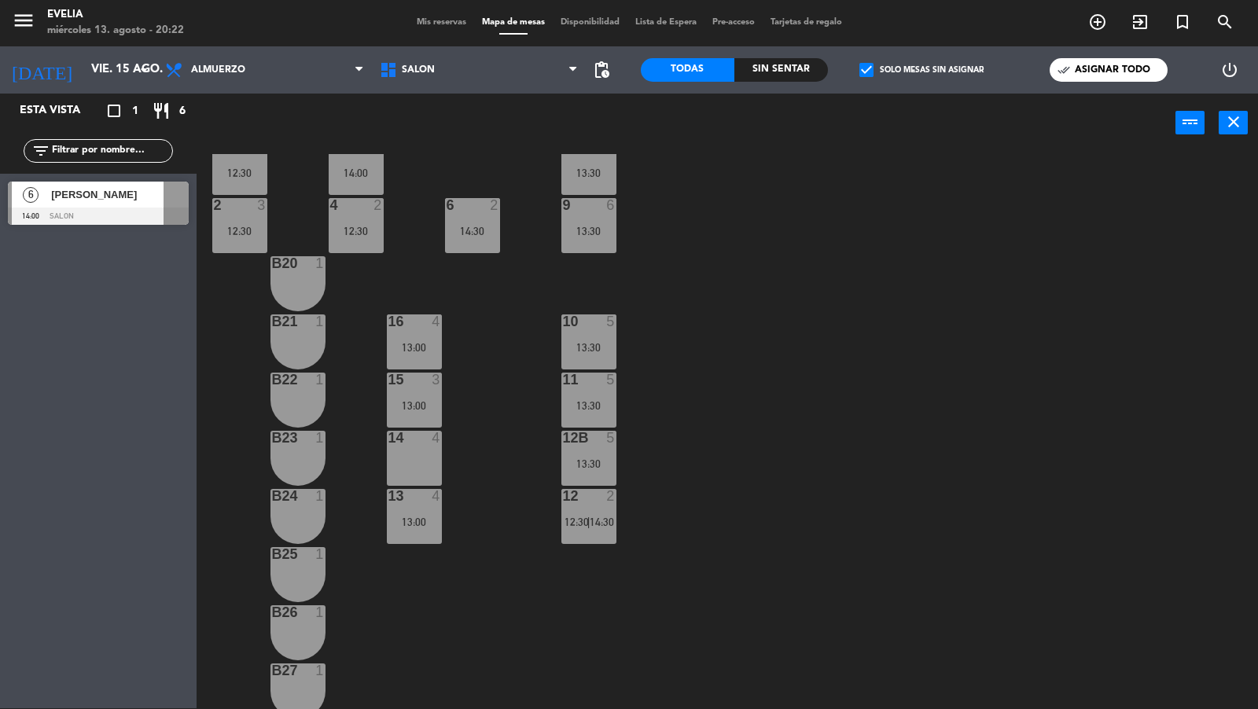
scroll to position [632, 0]
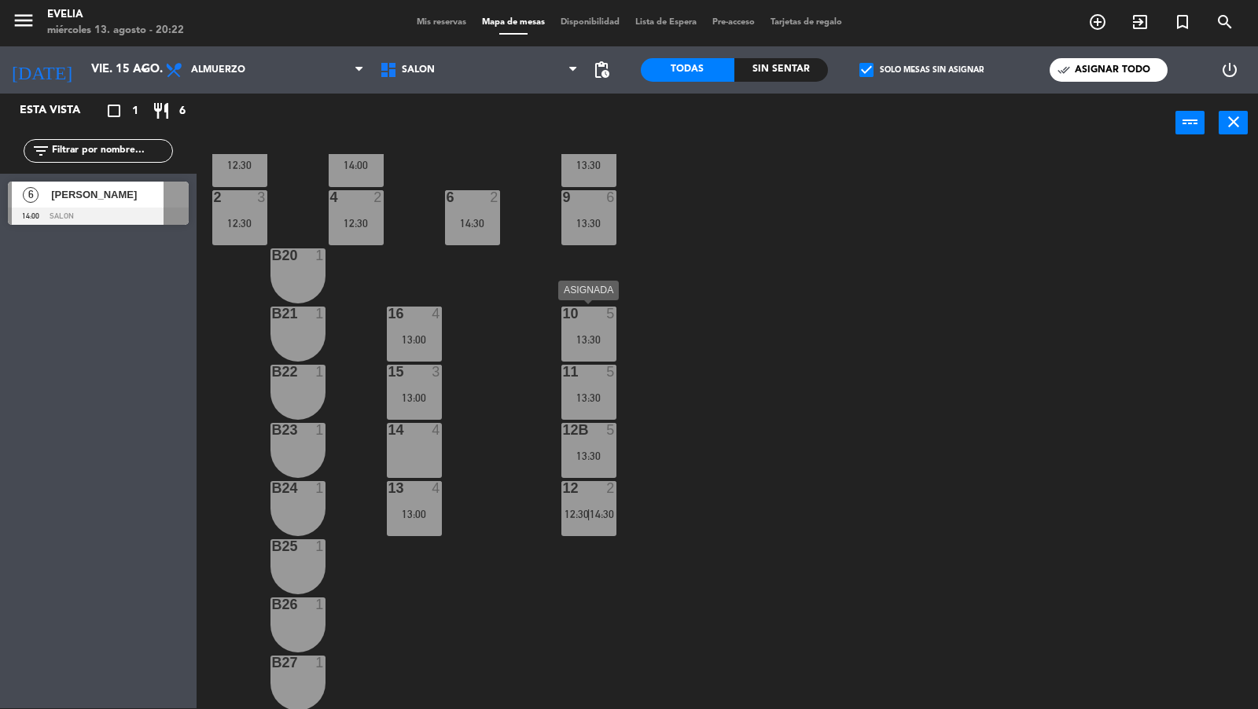
click at [598, 336] on div "13:30" at bounding box center [588, 339] width 55 height 11
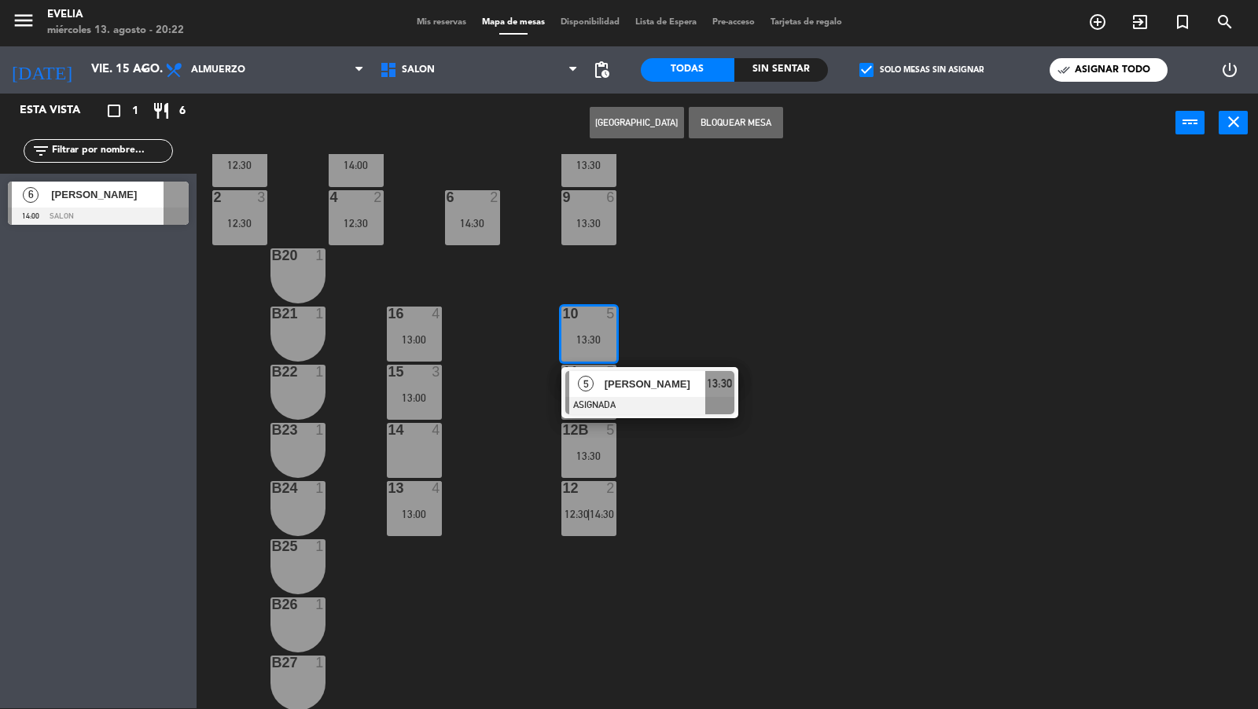
click at [668, 314] on div "34 2 12:30 33B 2 13:00 33 2 44 lock 1 32B 3 12:30 32 3 12:30 43 lock 1 31B 2 31…" at bounding box center [733, 432] width 1049 height 556
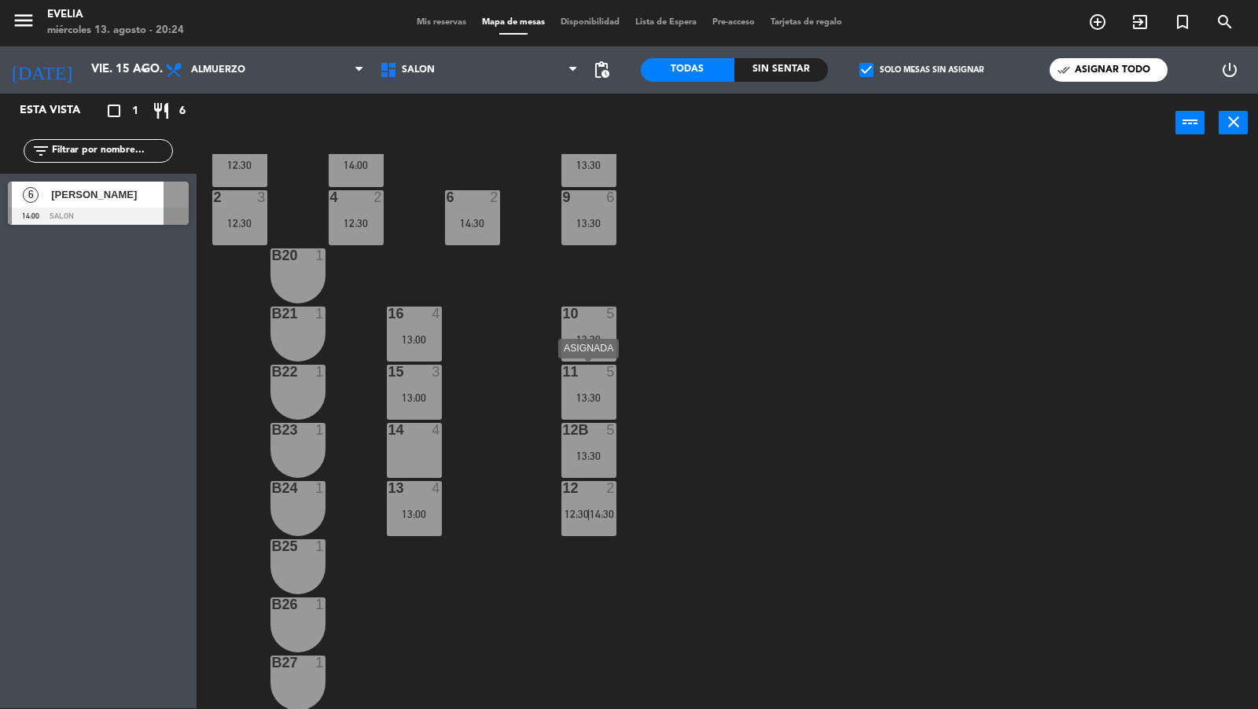
click at [606, 388] on div "11 5 13:30" at bounding box center [588, 392] width 55 height 55
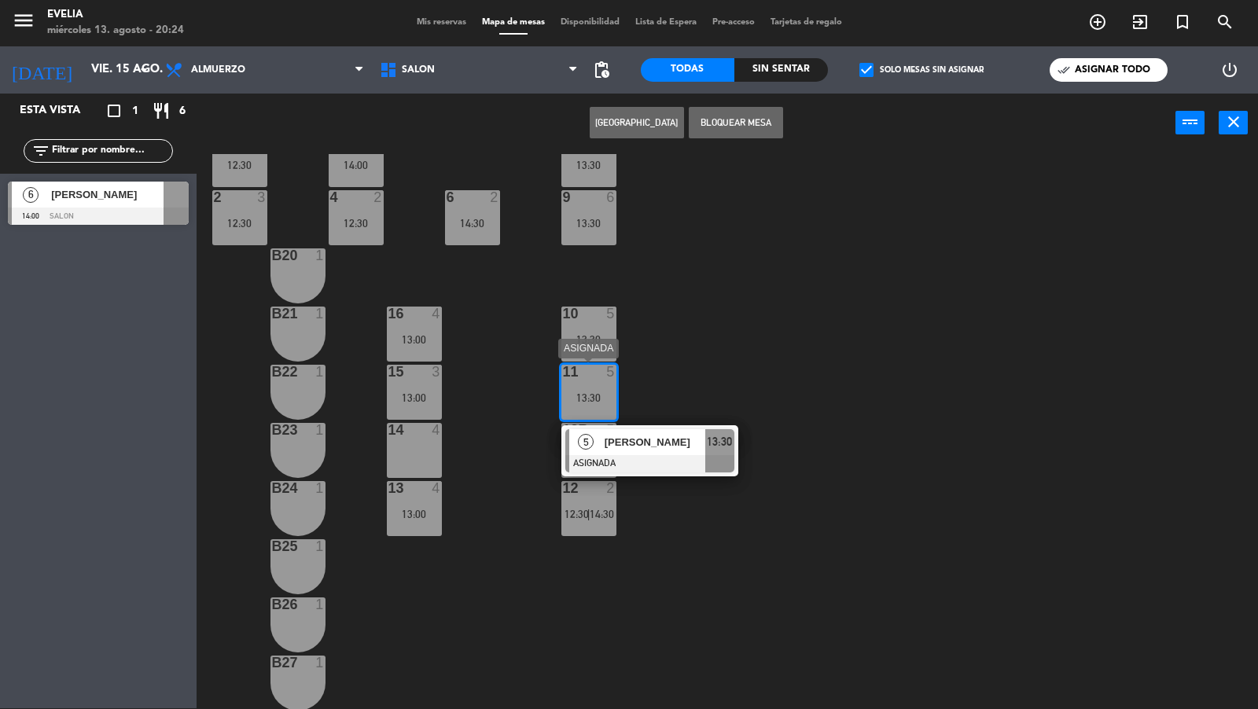
click at [651, 448] on span "[PERSON_NAME]" at bounding box center [655, 442] width 101 height 17
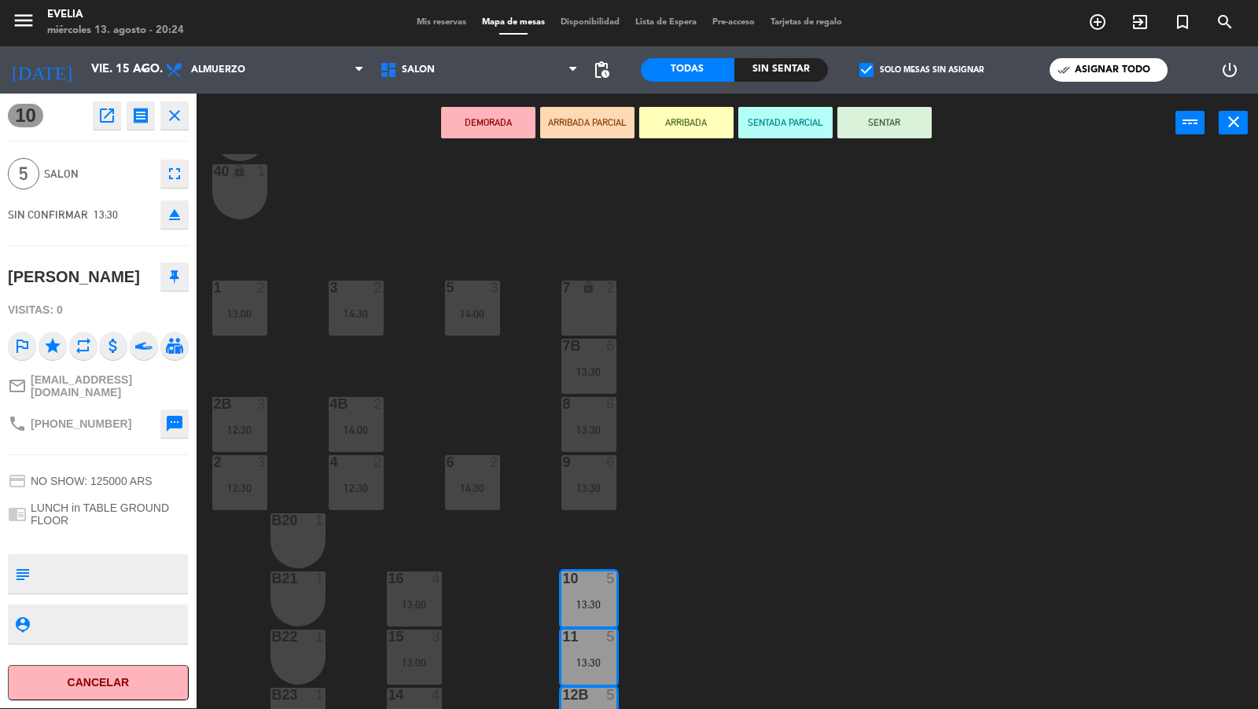
scroll to position [292, 0]
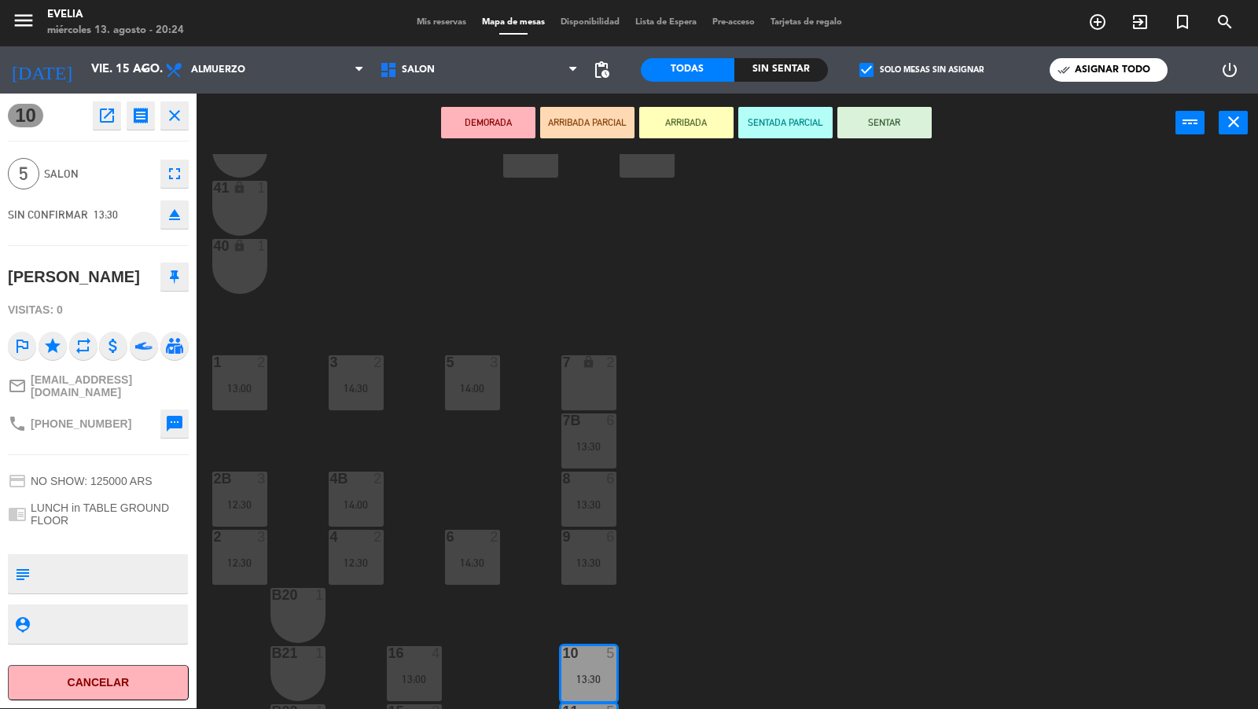
click at [539, 168] on div "30B lock 2" at bounding box center [530, 150] width 55 height 55
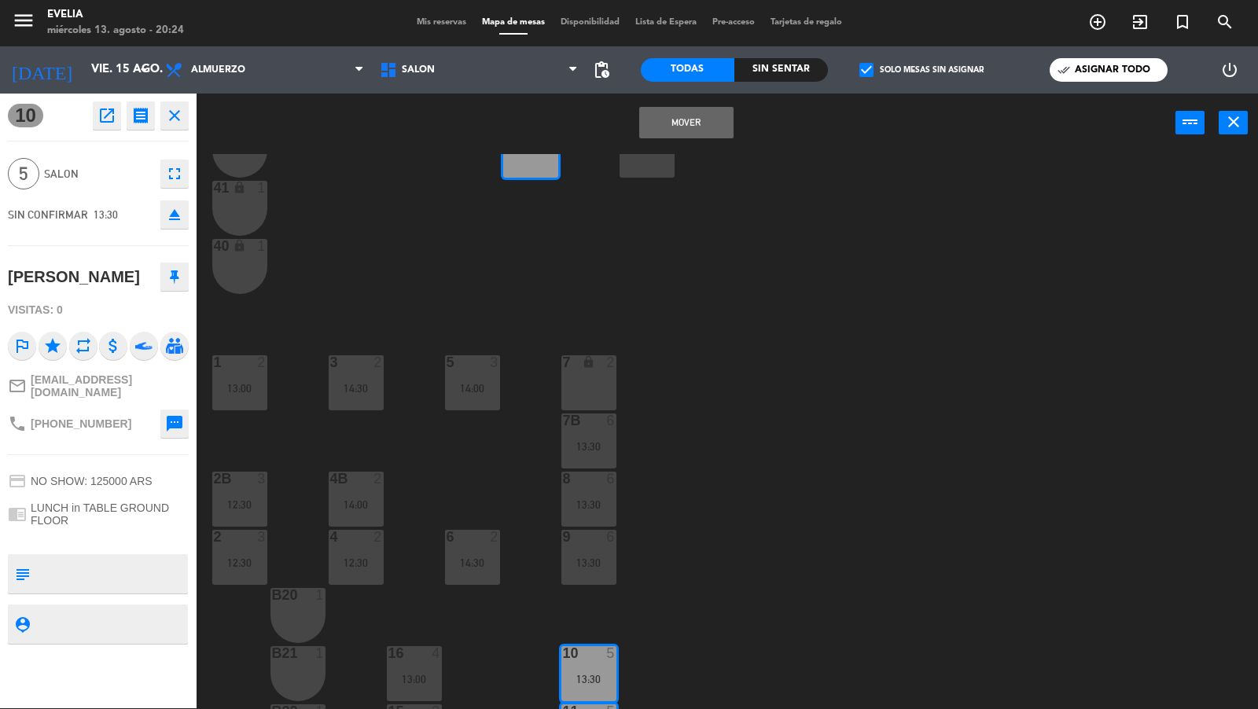
click at [645, 173] on div "30 lock 2" at bounding box center [647, 150] width 55 height 55
click at [647, 253] on div "34 2 12:30 33B 2 13:00 33 2 44 lock 1 32B 3 12:30 32 3 12:30 43 lock 1 31B 2 31…" at bounding box center [733, 432] width 1049 height 556
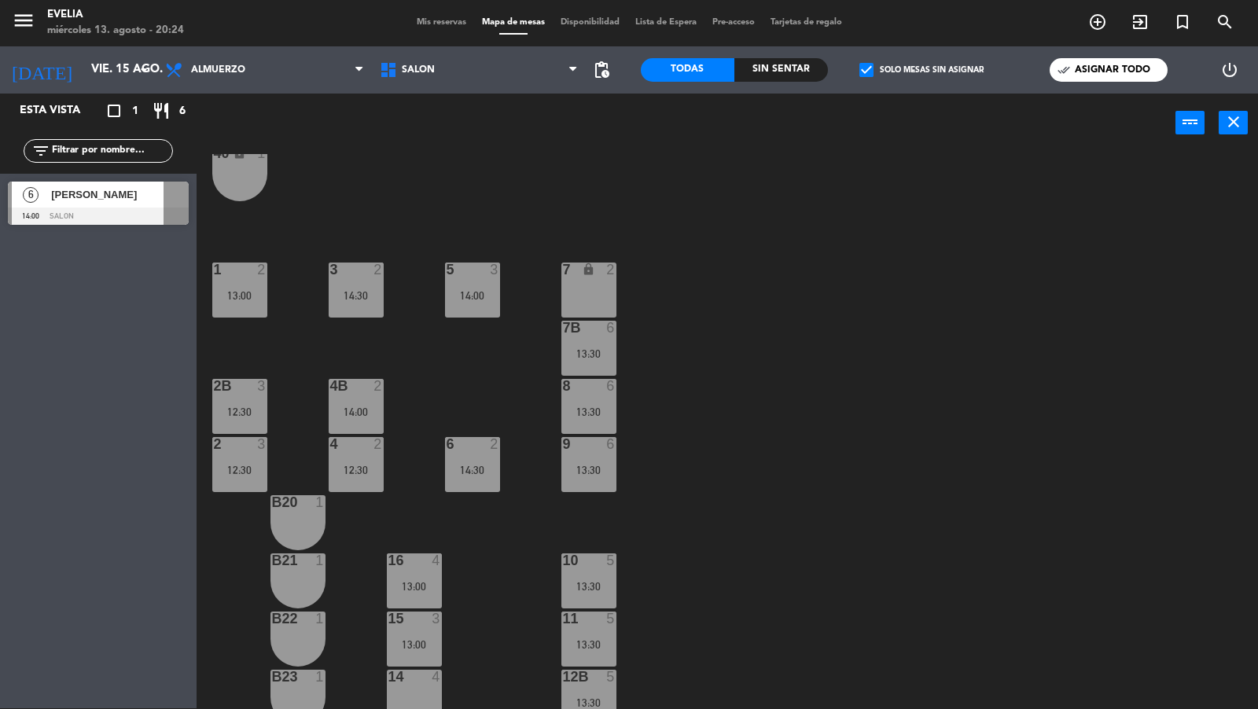
scroll to position [508, 0]
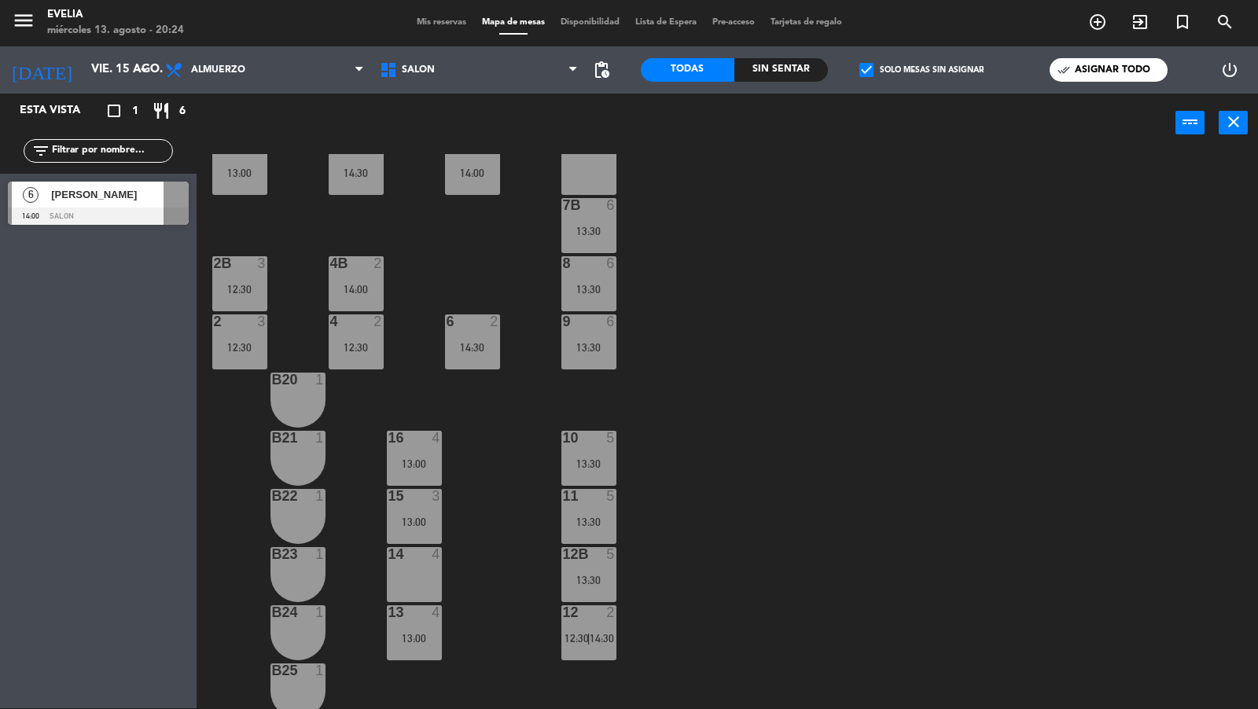
click at [590, 460] on div "13:30" at bounding box center [588, 463] width 55 height 11
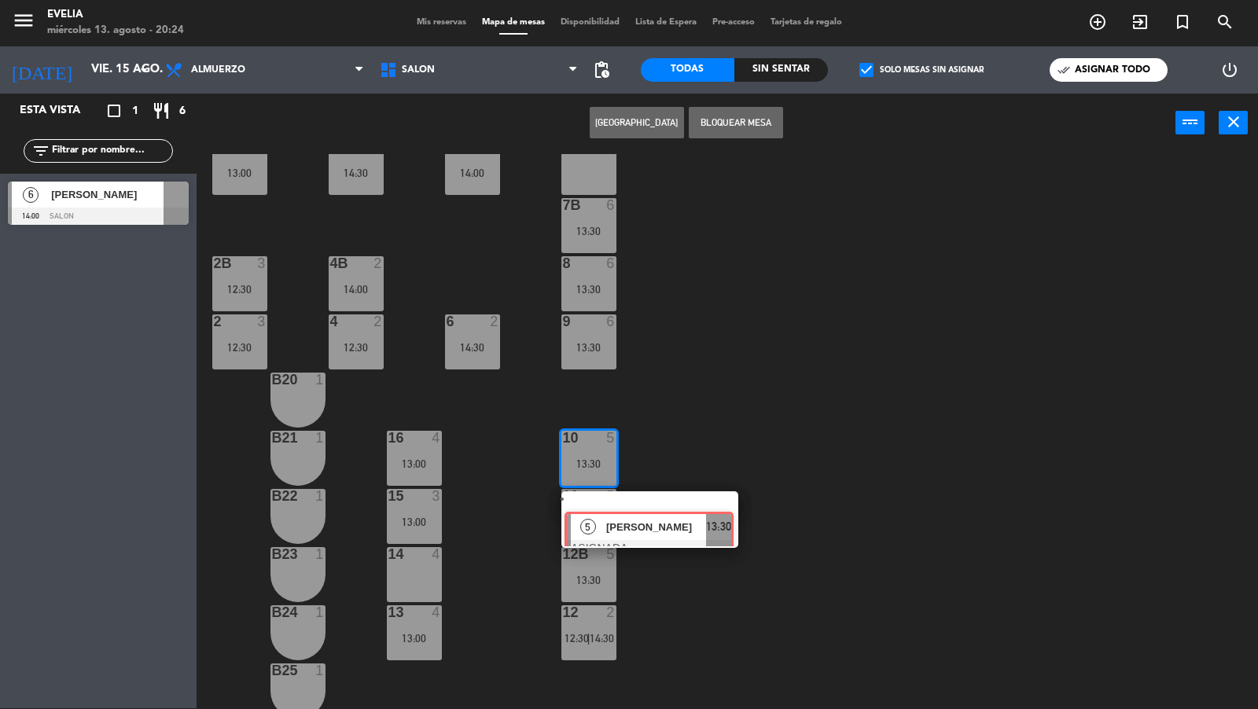
click at [630, 503] on div "5 [PERSON_NAME] ASIGNADA 13:30" at bounding box center [650, 519] width 200 height 57
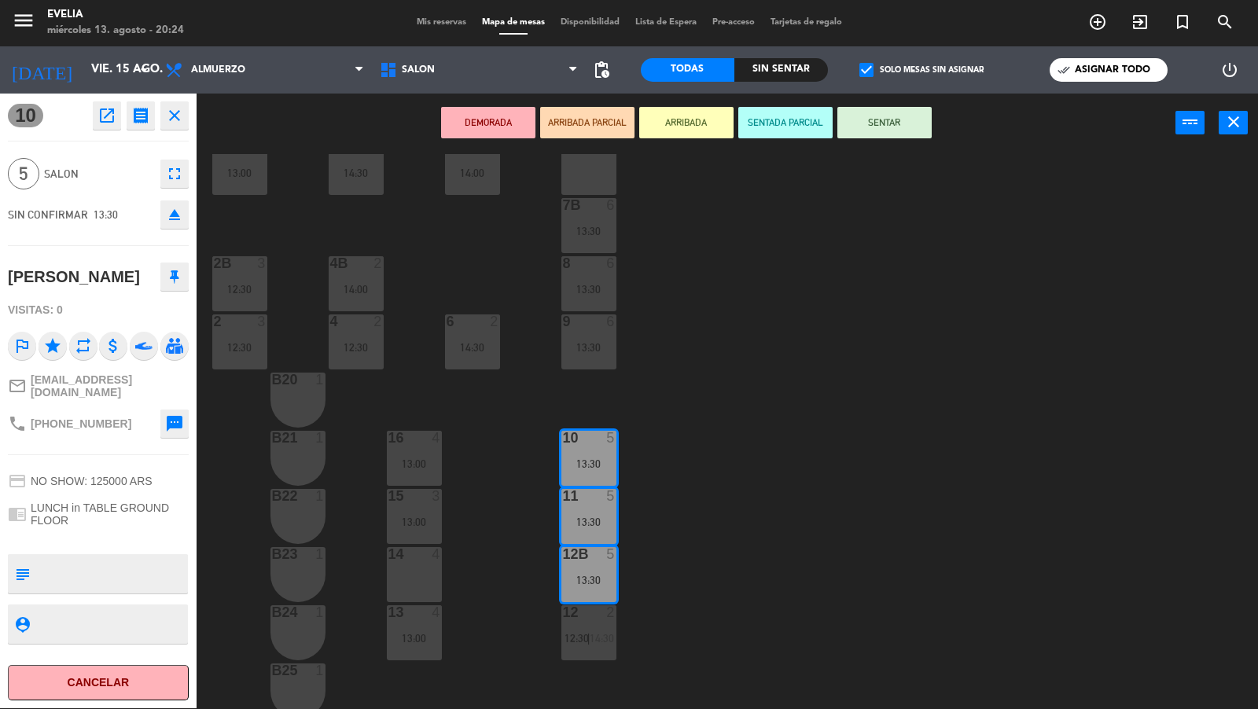
click at [169, 212] on icon "eject" at bounding box center [174, 214] width 19 height 19
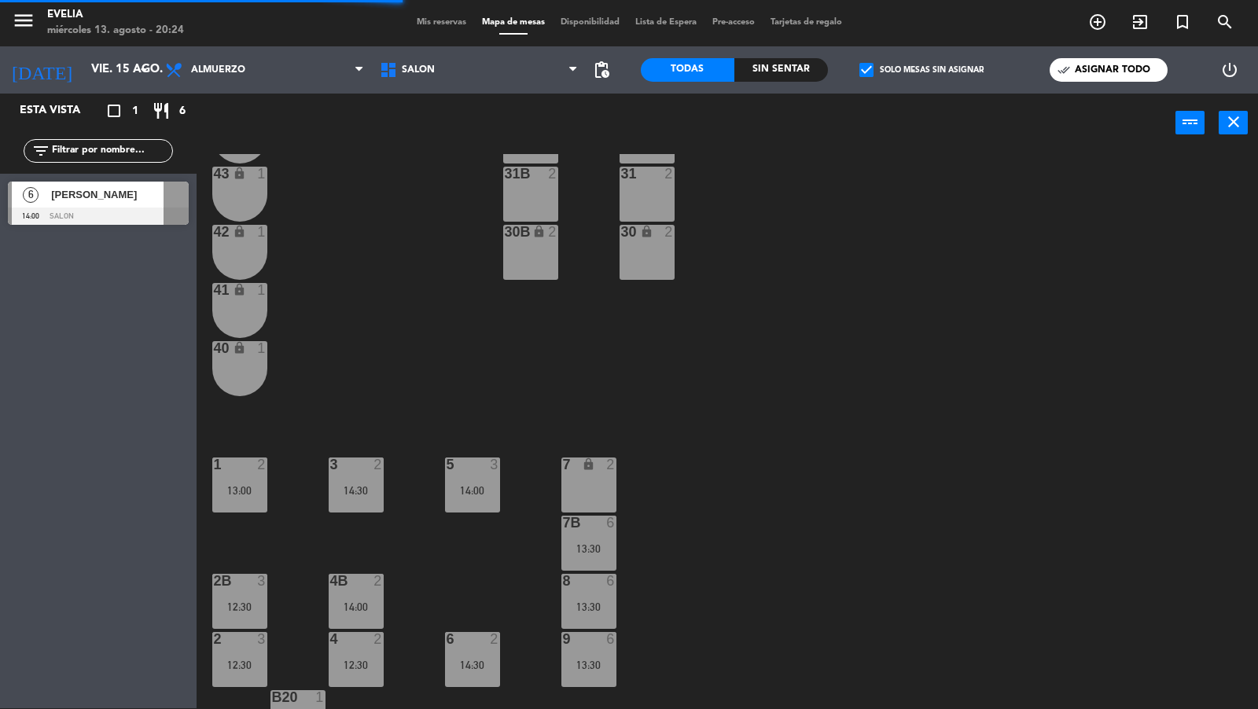
scroll to position [131, 0]
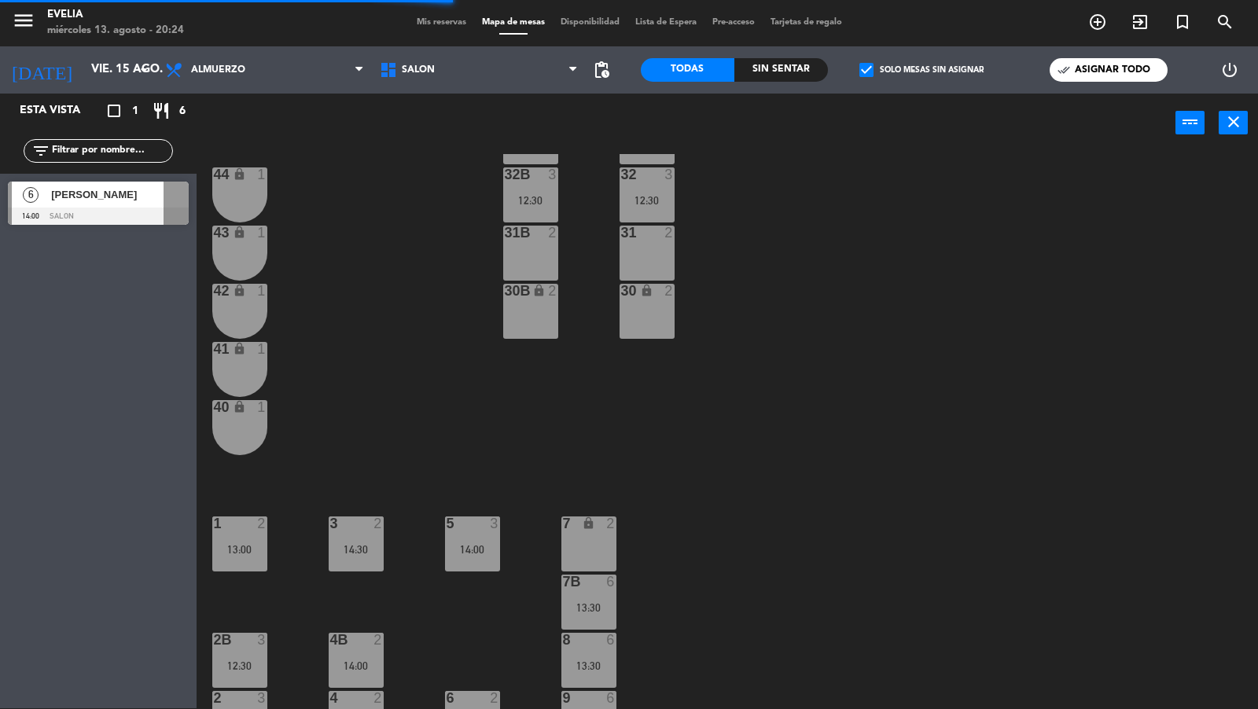
click at [520, 306] on div "30B lock 2" at bounding box center [530, 311] width 55 height 55
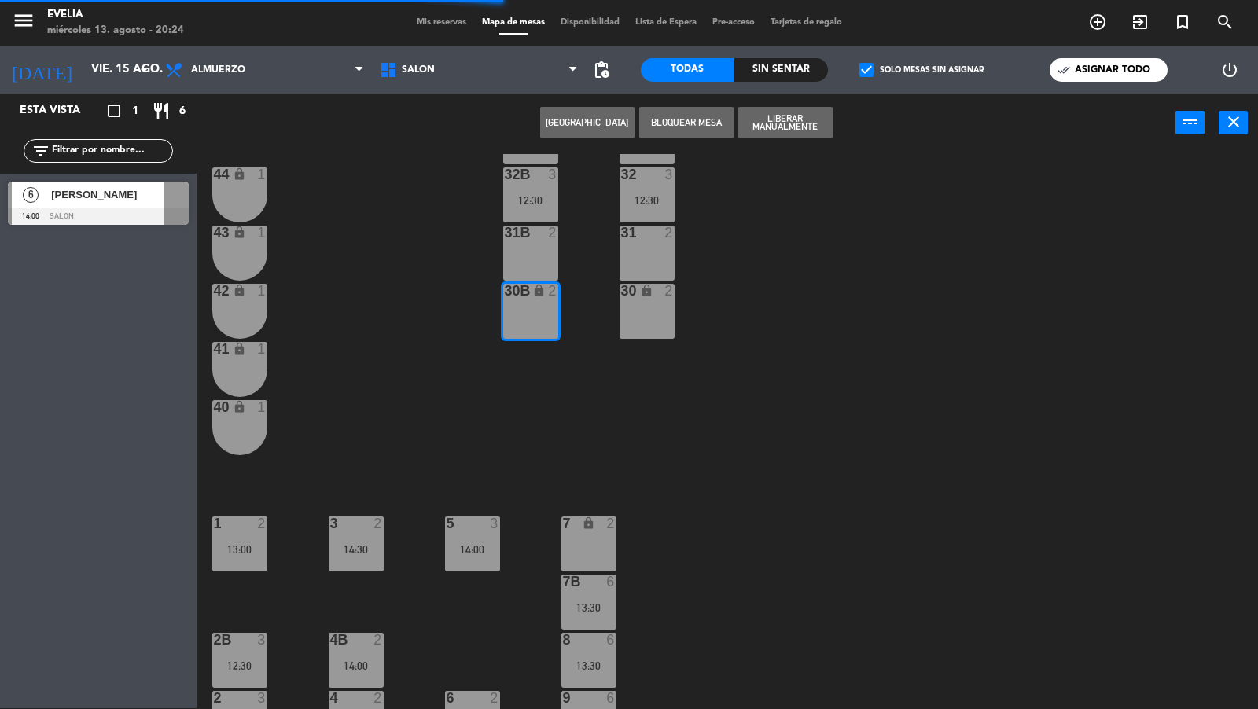
click at [660, 310] on div "30 lock 2" at bounding box center [647, 311] width 55 height 55
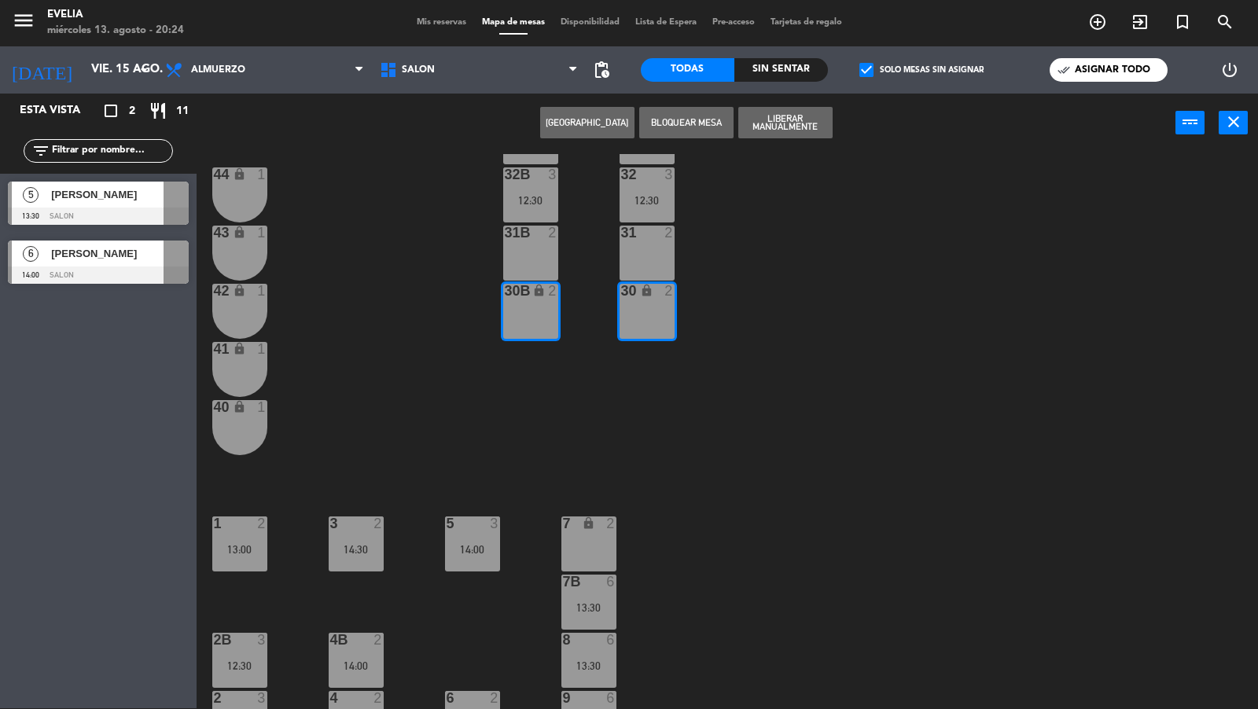
click at [743, 371] on div "34 2 12:30 33B 2 13:00 33 2 44 lock 1 32B 3 12:30 32 3 12:30 43 lock 1 31B 2 31…" at bounding box center [733, 432] width 1049 height 556
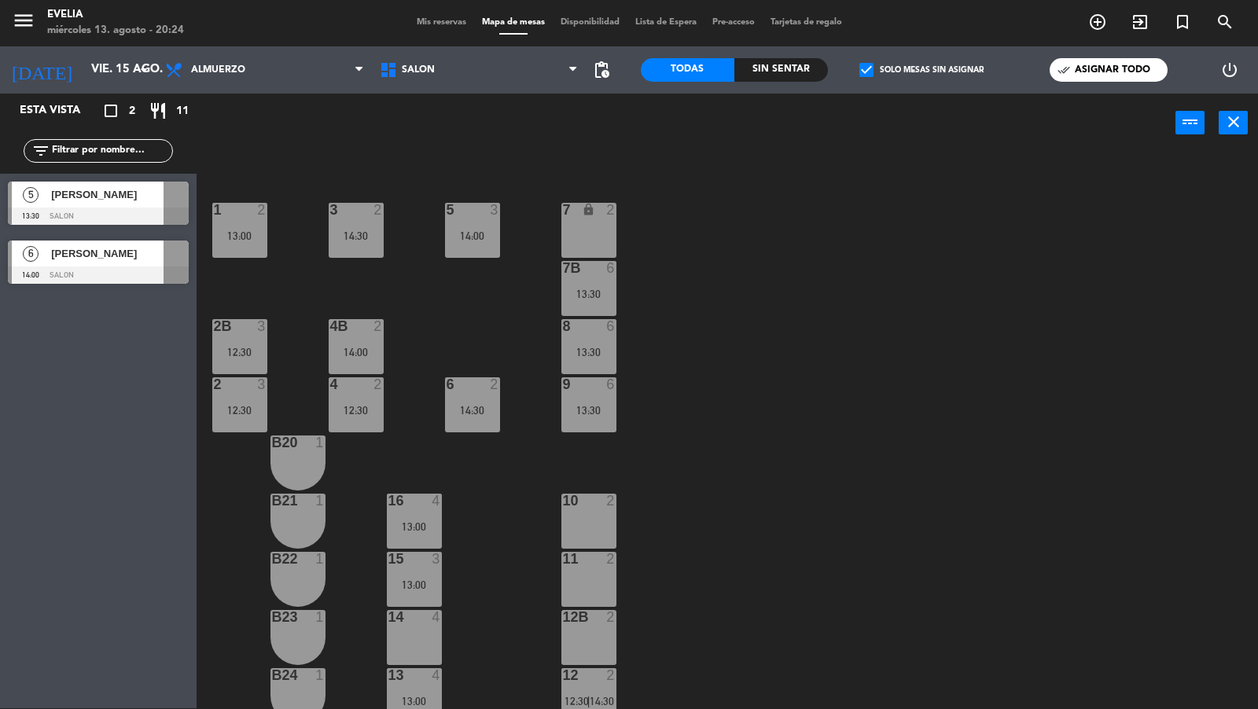
scroll to position [616, 0]
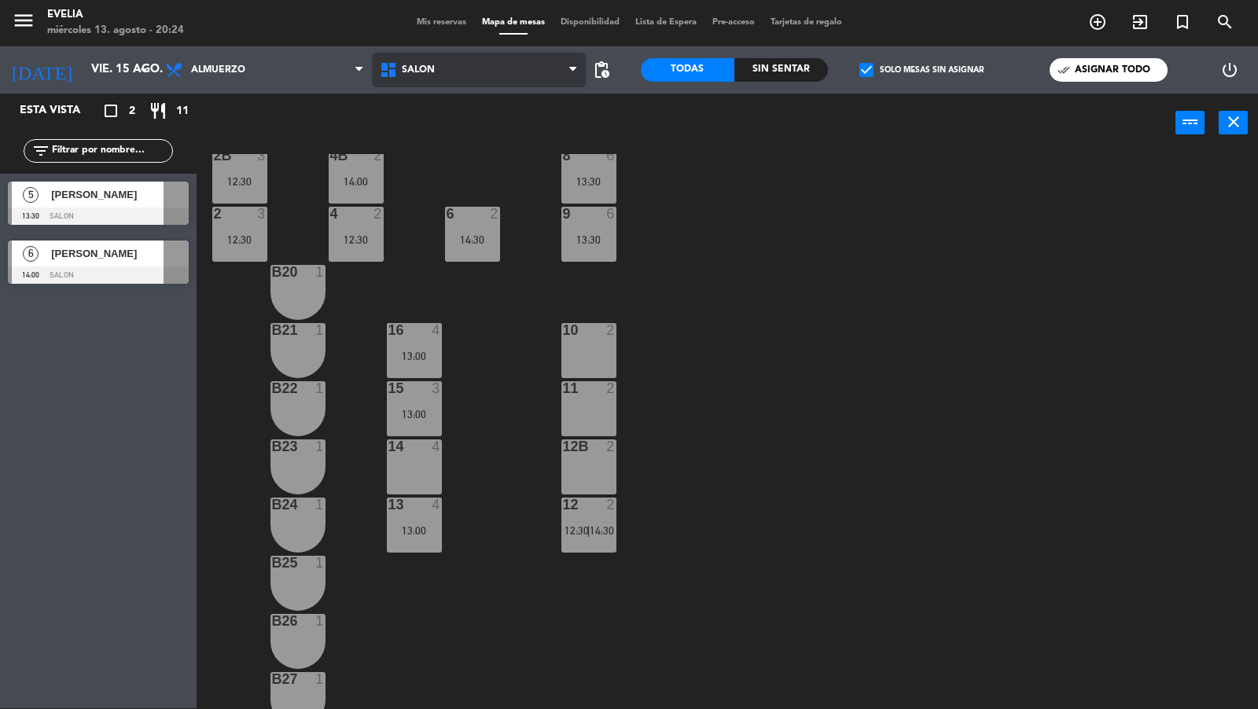
click at [576, 70] on span at bounding box center [577, 70] width 16 height 15
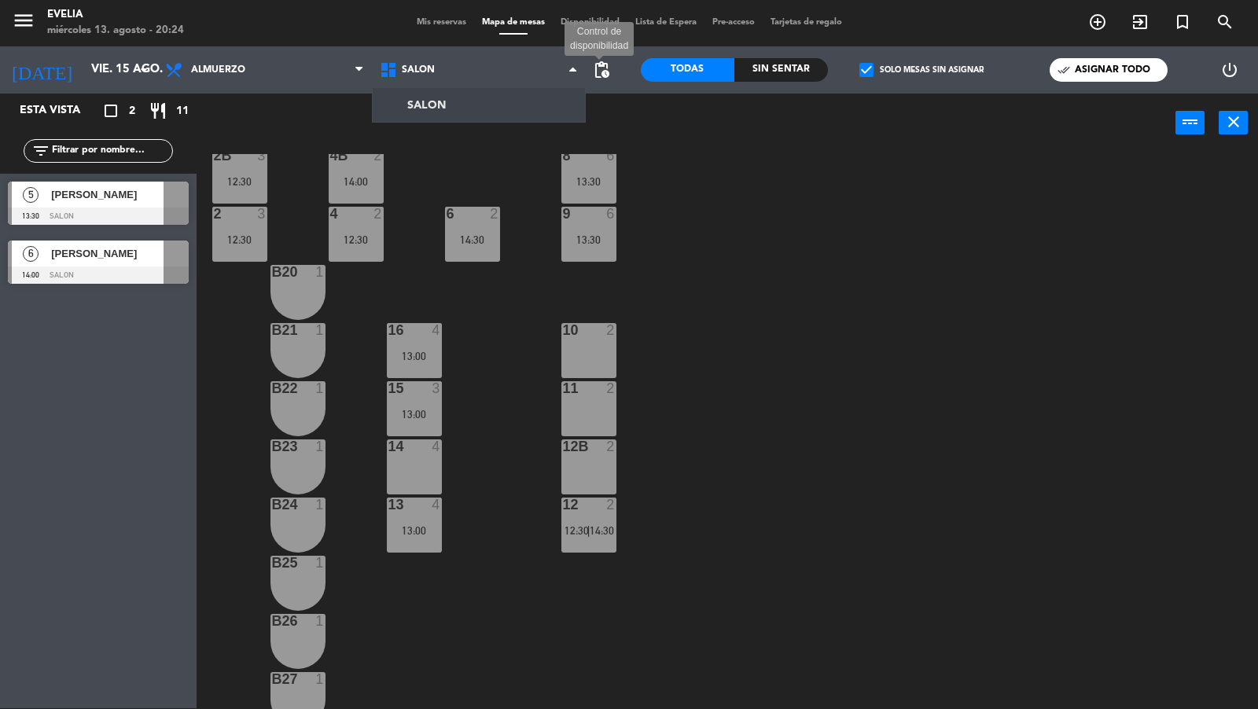
click at [601, 69] on span "pending_actions" at bounding box center [601, 70] width 19 height 19
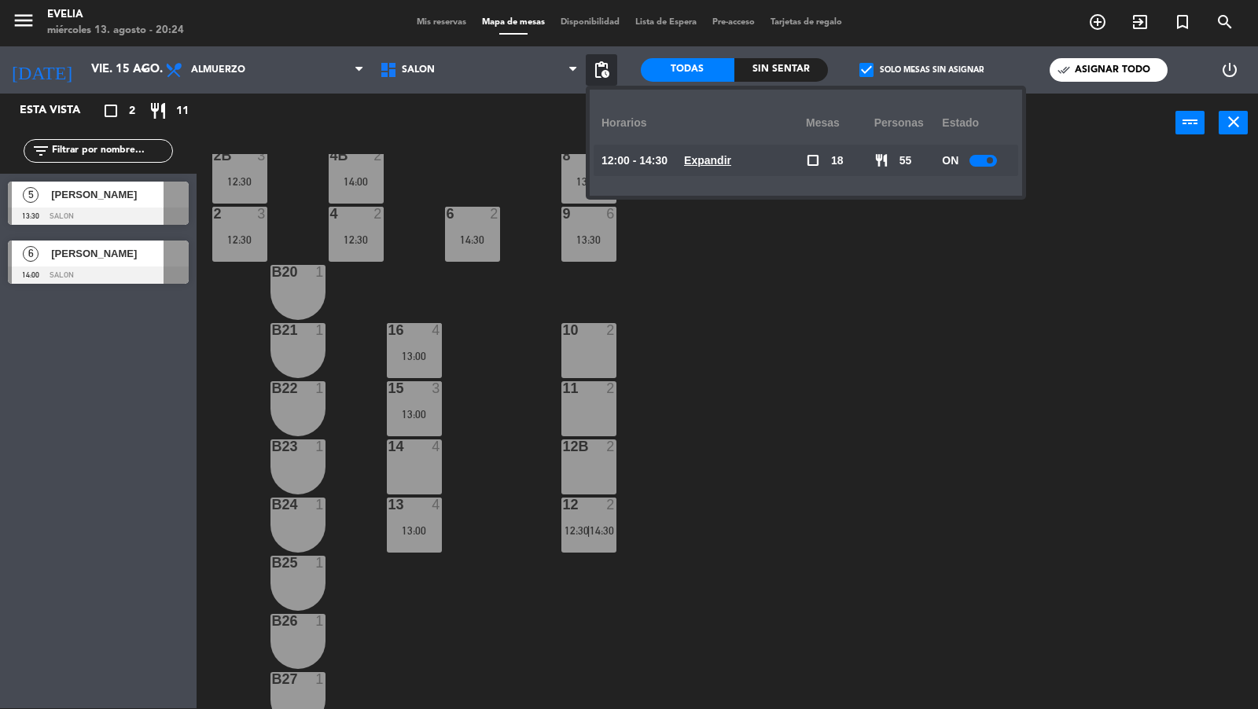
click at [981, 161] on div at bounding box center [983, 161] width 28 height 12
click at [774, 329] on div "34 2 12:30 33B 2 13:00 33 2 44 lock 1 32B 3 12:30 32 3 12:30 43 lock 1 31B 2 31…" at bounding box center [733, 432] width 1049 height 556
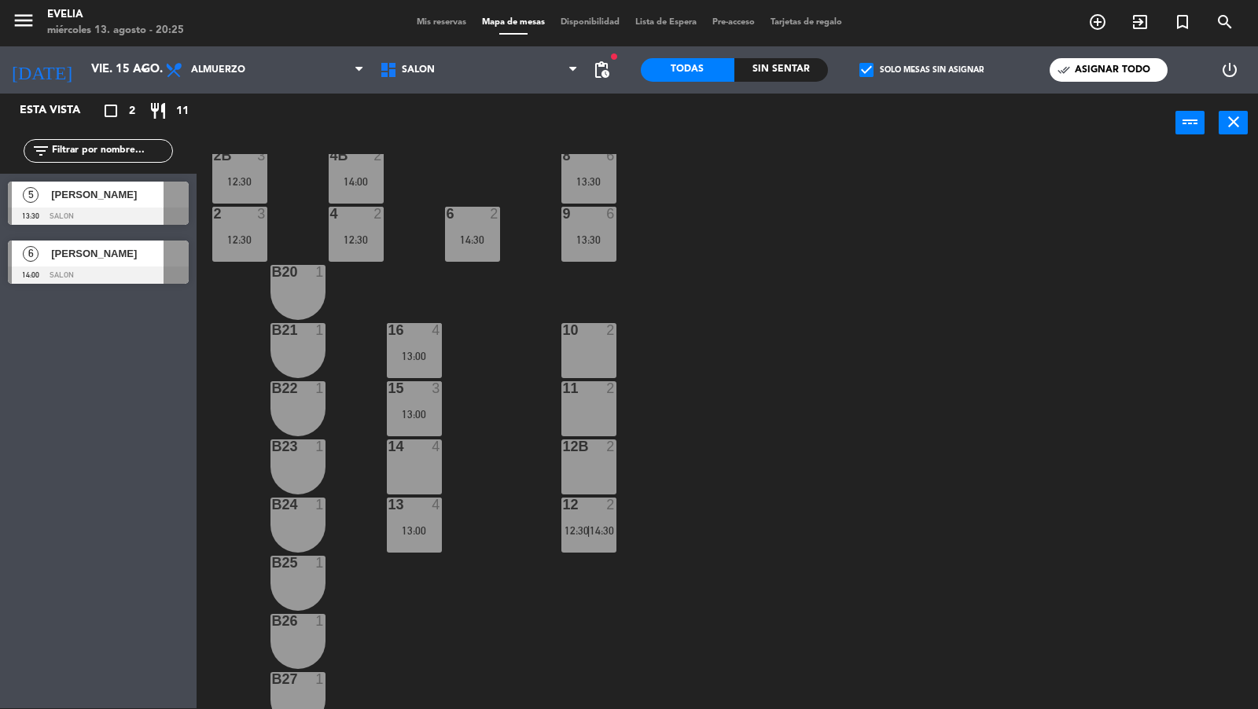
click at [708, 263] on div "34 2 12:30 33B 2 13:00 33 2 44 lock 1 32B 3 12:30 32 3 12:30 43 lock 1 31B 2 31…" at bounding box center [733, 432] width 1049 height 556
click at [131, 263] on div "[PERSON_NAME]" at bounding box center [107, 254] width 114 height 26
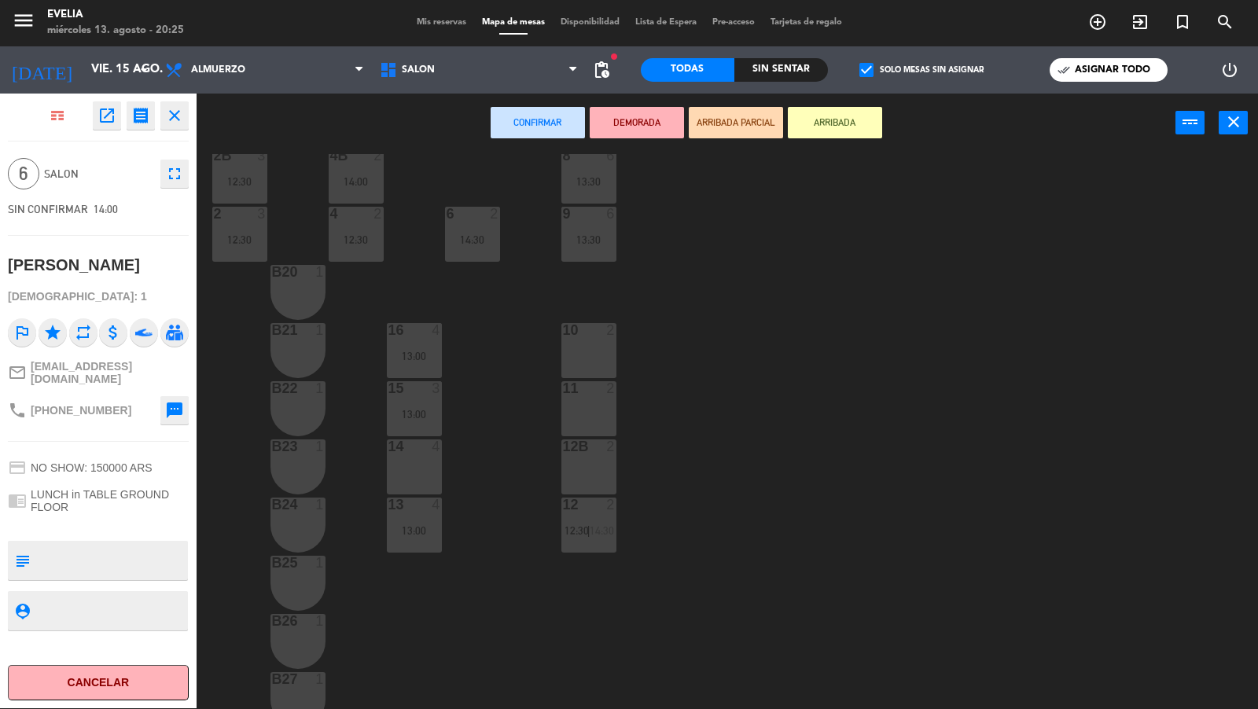
click at [587, 348] on div "10 2" at bounding box center [588, 350] width 55 height 55
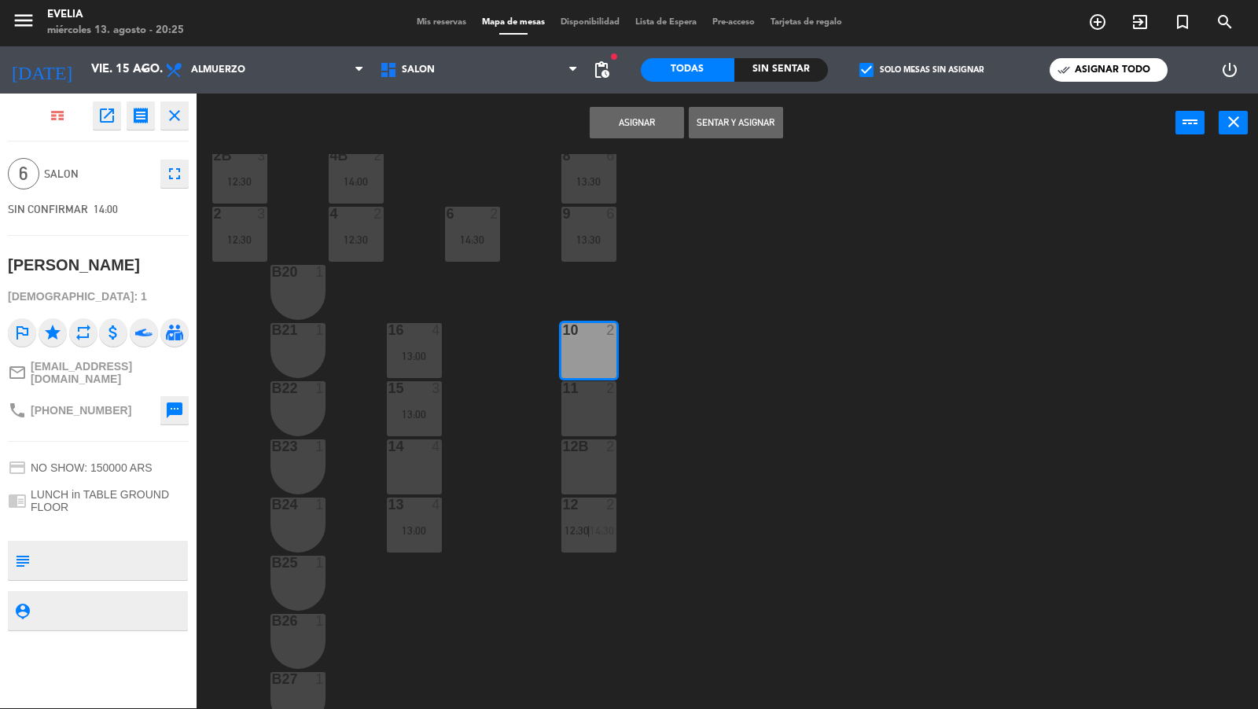
click at [587, 390] on div at bounding box center [589, 388] width 26 height 14
click at [587, 469] on div "12B 2" at bounding box center [588, 467] width 55 height 55
click at [642, 121] on button "Asignar" at bounding box center [637, 122] width 94 height 31
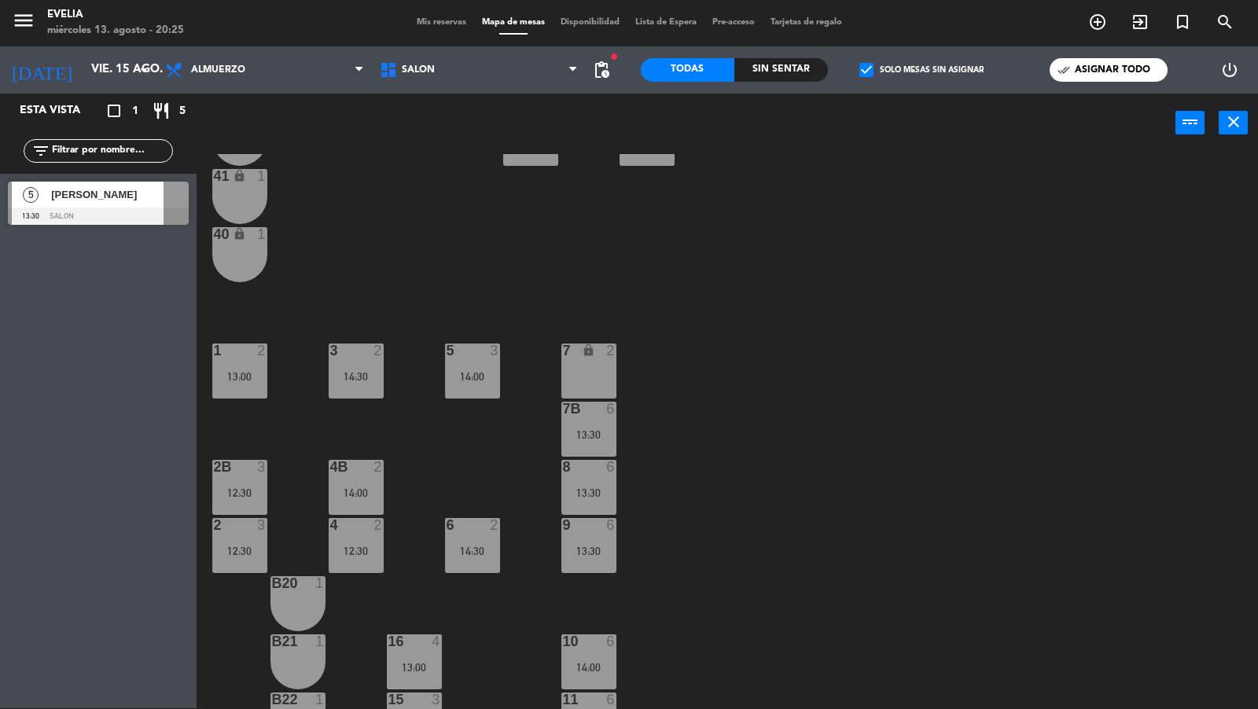
scroll to position [297, 0]
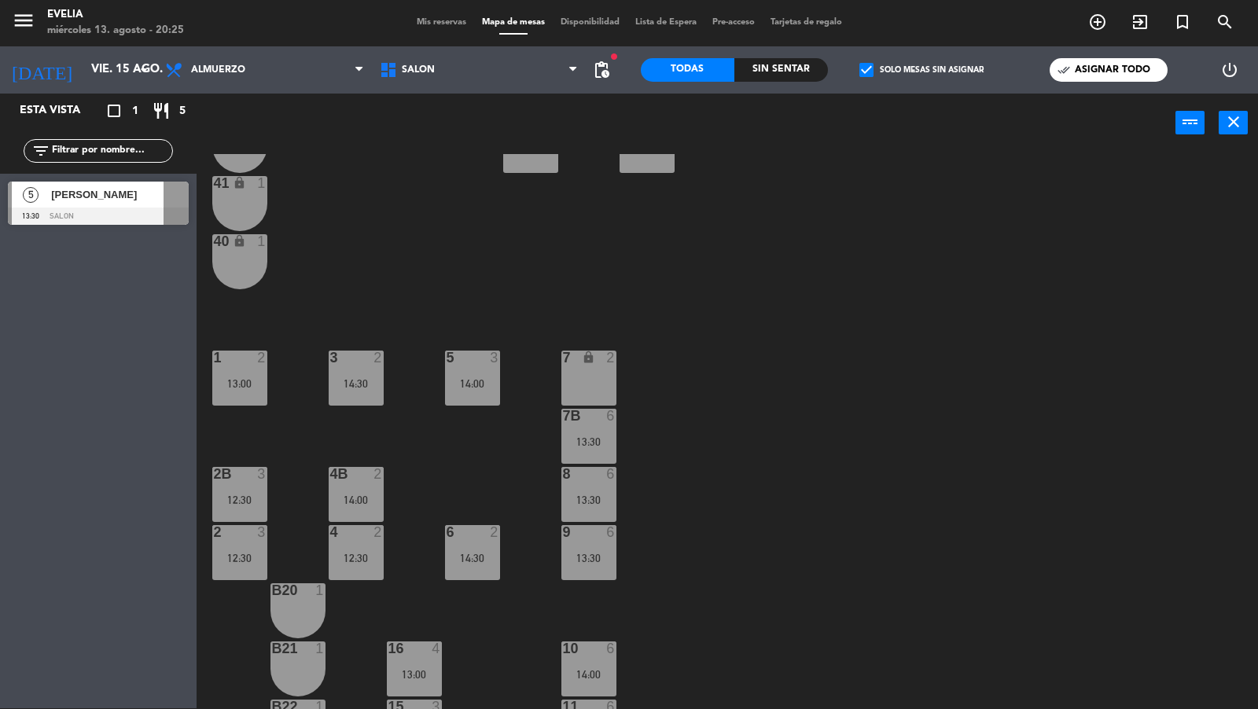
click at [121, 204] on div "[PERSON_NAME]" at bounding box center [107, 195] width 114 height 26
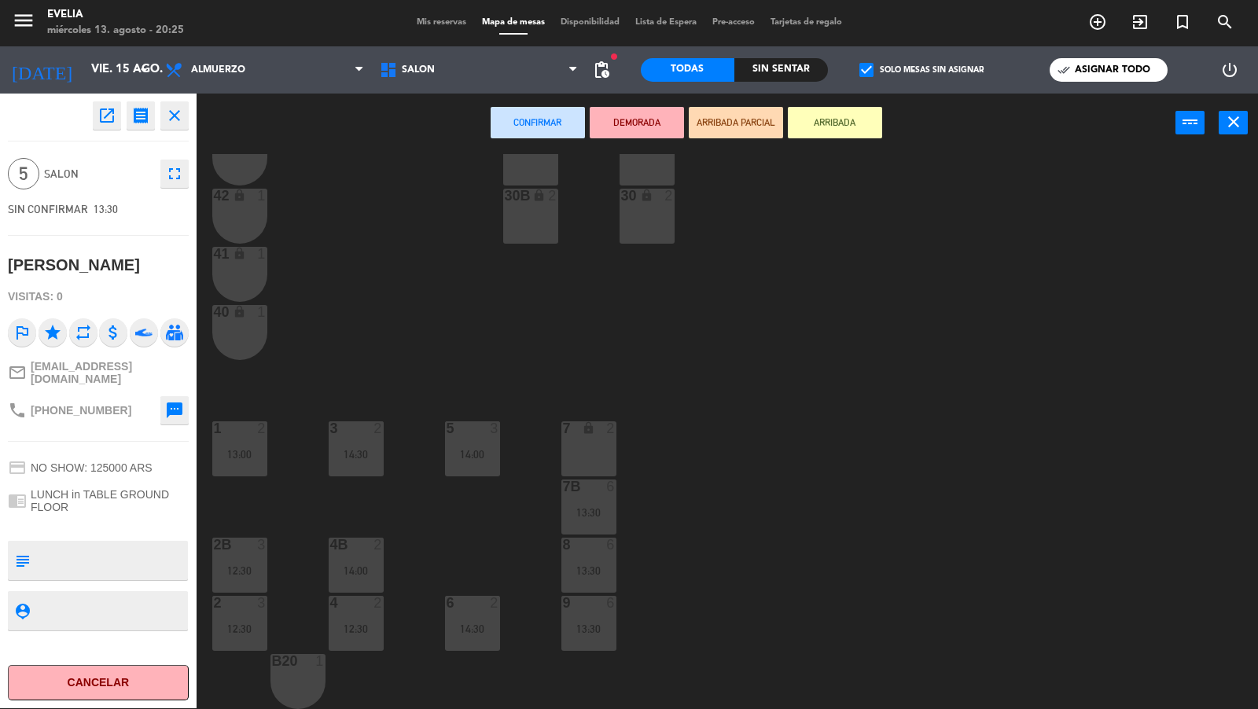
scroll to position [182, 0]
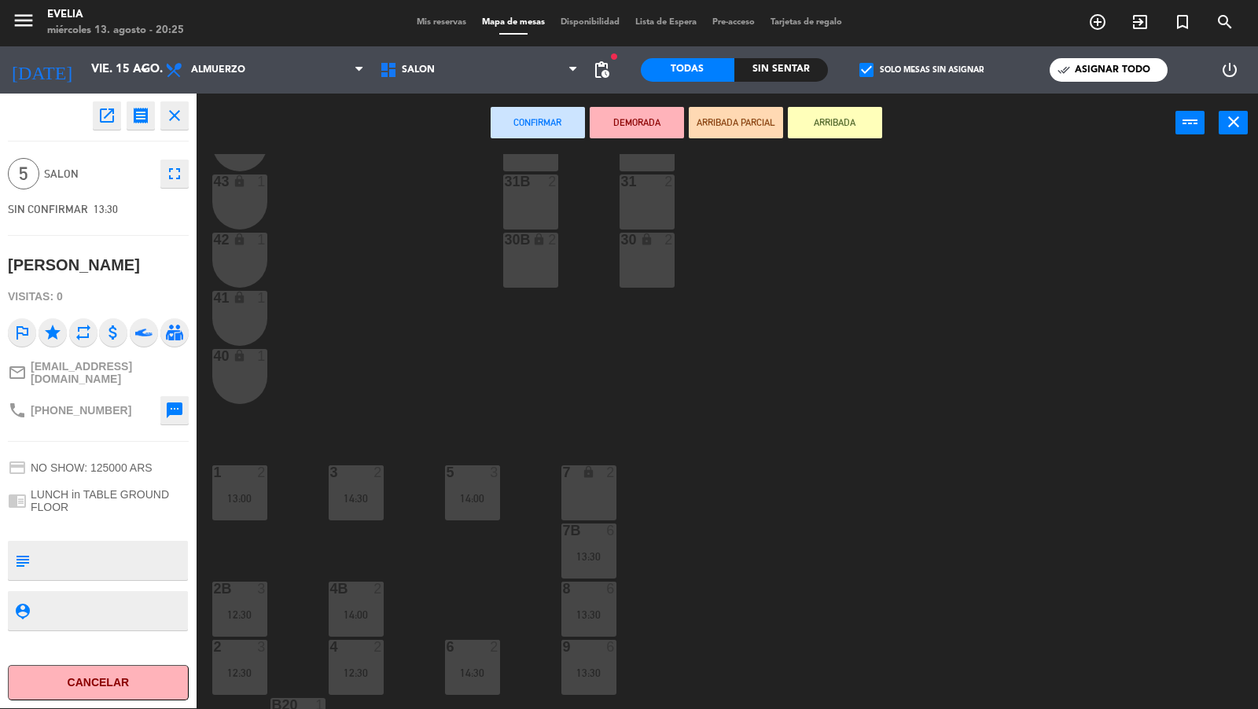
click at [536, 263] on div "30B lock 2" at bounding box center [530, 260] width 55 height 55
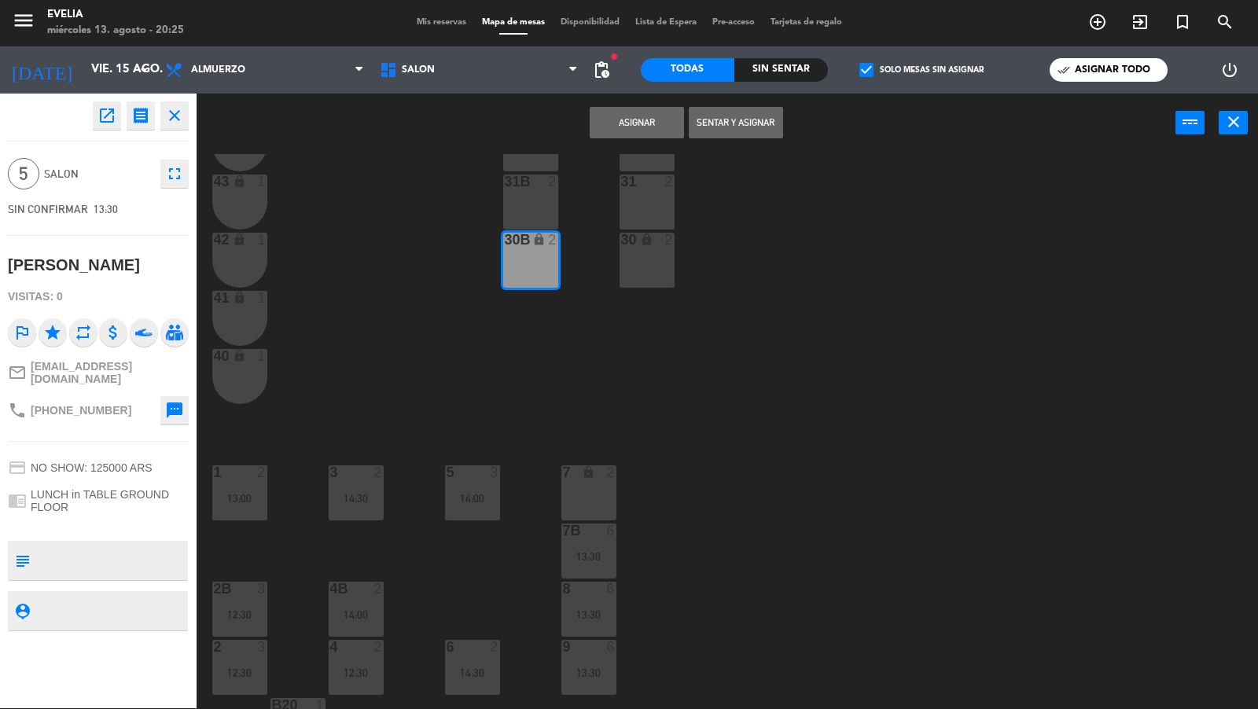
click at [635, 263] on div "30 lock 2" at bounding box center [647, 260] width 55 height 55
click at [639, 122] on button "Asignar" at bounding box center [637, 122] width 94 height 31
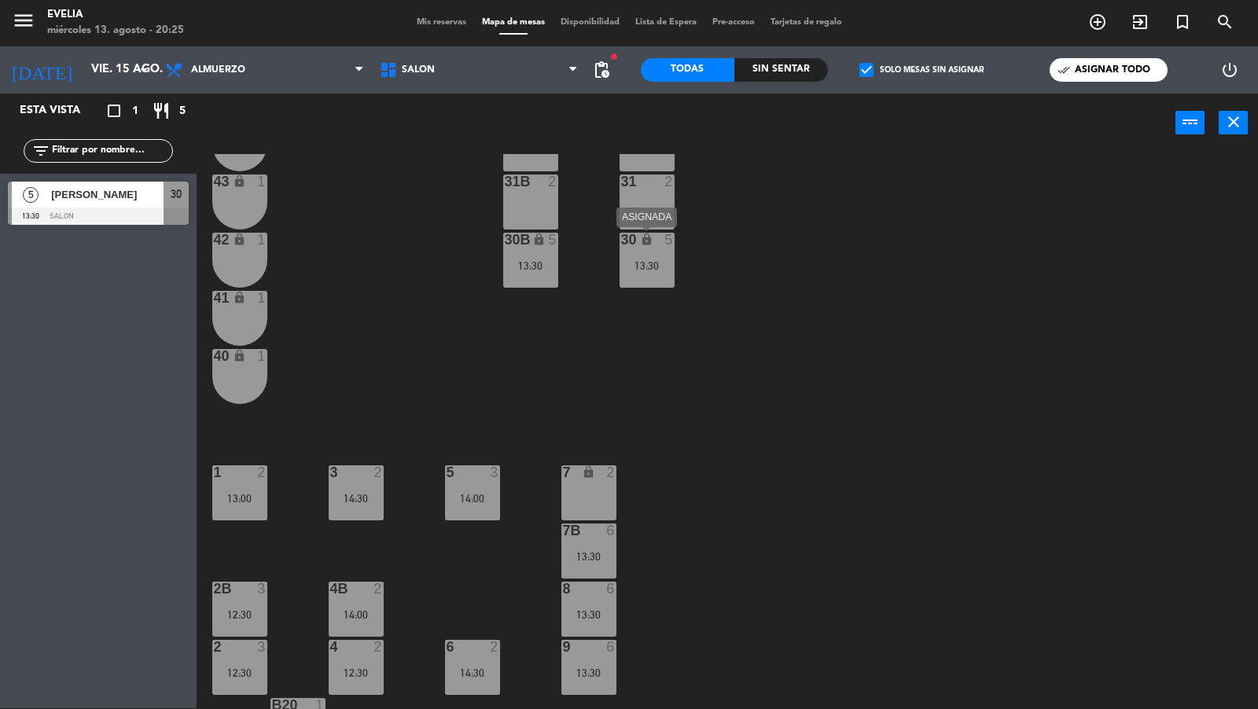
click at [644, 260] on div "13:30" at bounding box center [647, 265] width 55 height 11
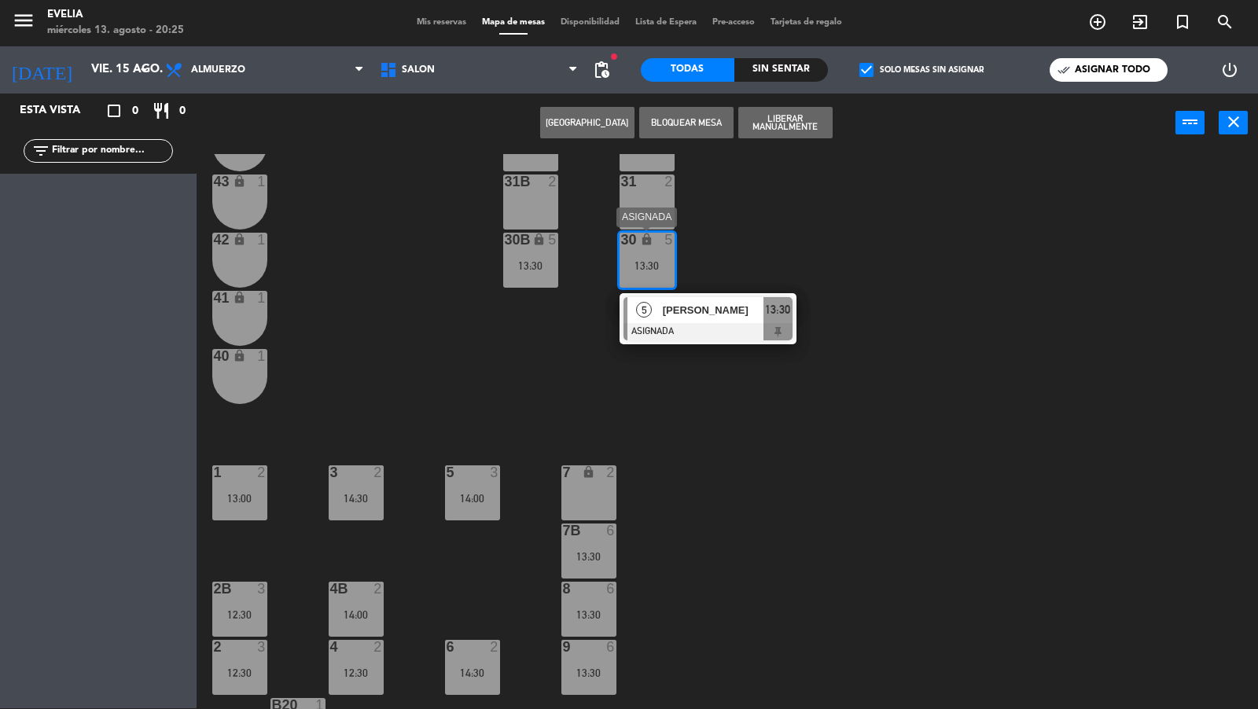
click at [654, 318] on div "5" at bounding box center [644, 310] width 34 height 26
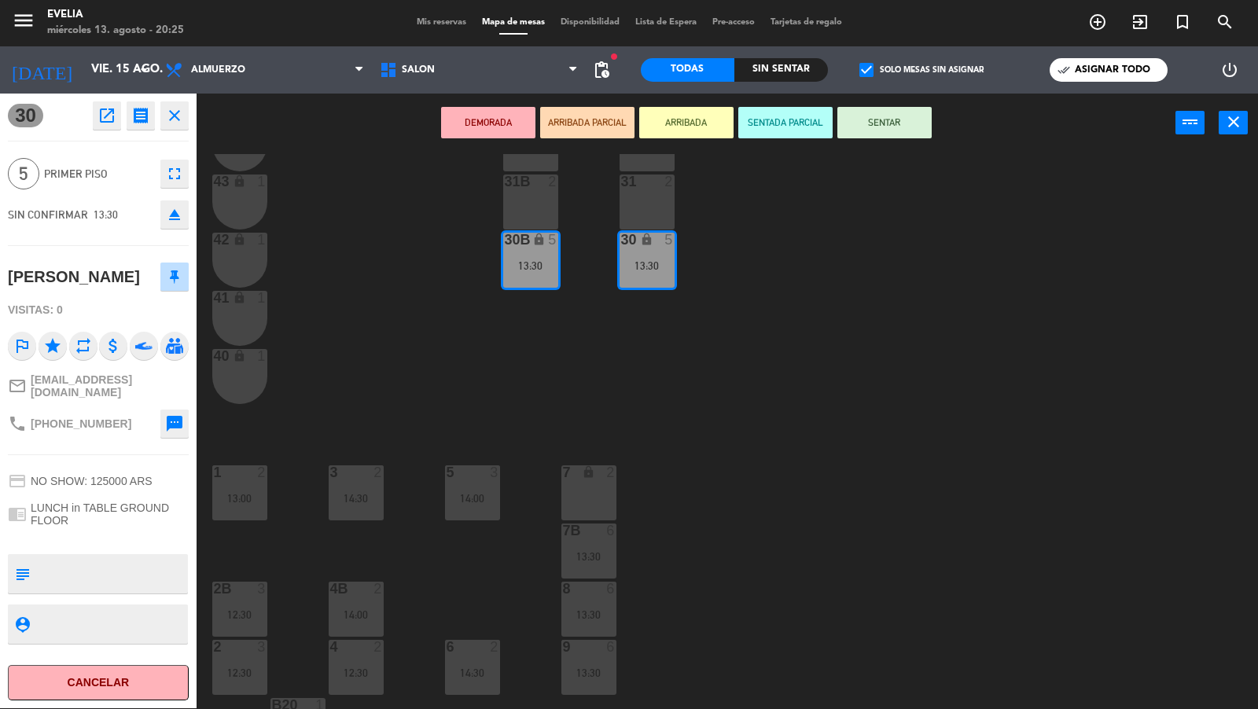
click at [115, 107] on icon "open_in_new" at bounding box center [106, 115] width 19 height 19
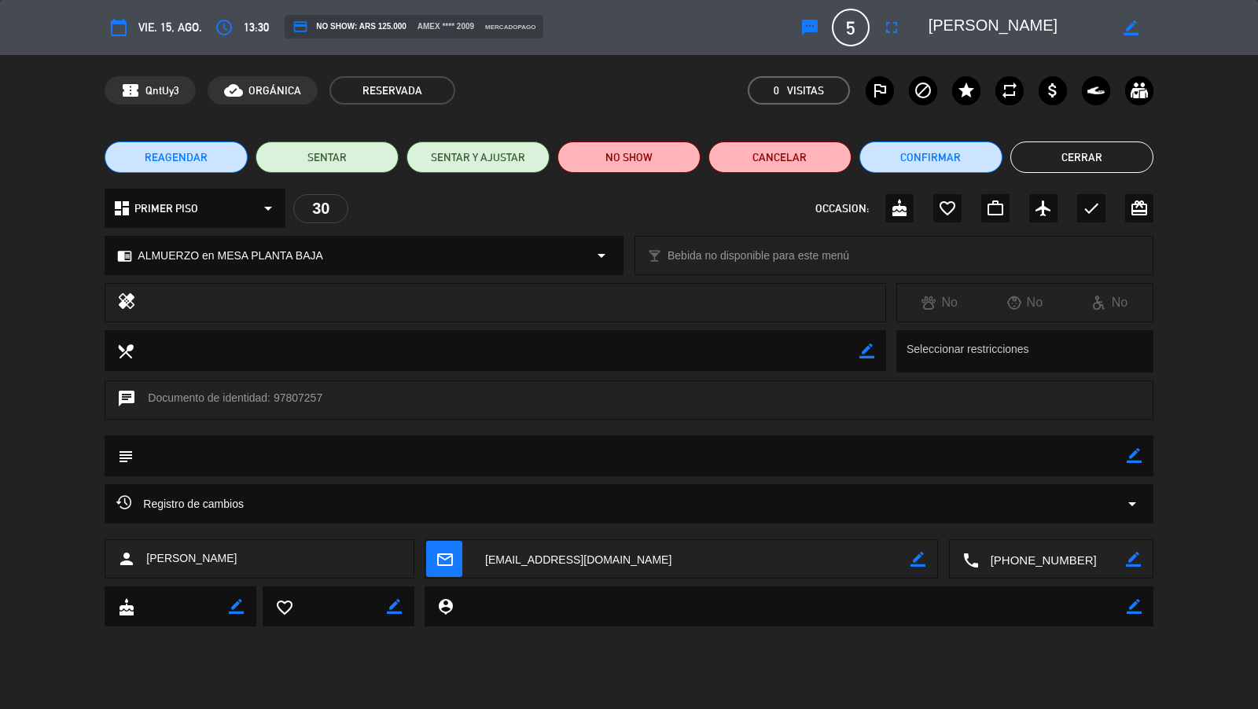
click at [266, 254] on span "ALMUERZO en MESA PLANTA BAJA" at bounding box center [230, 256] width 185 height 18
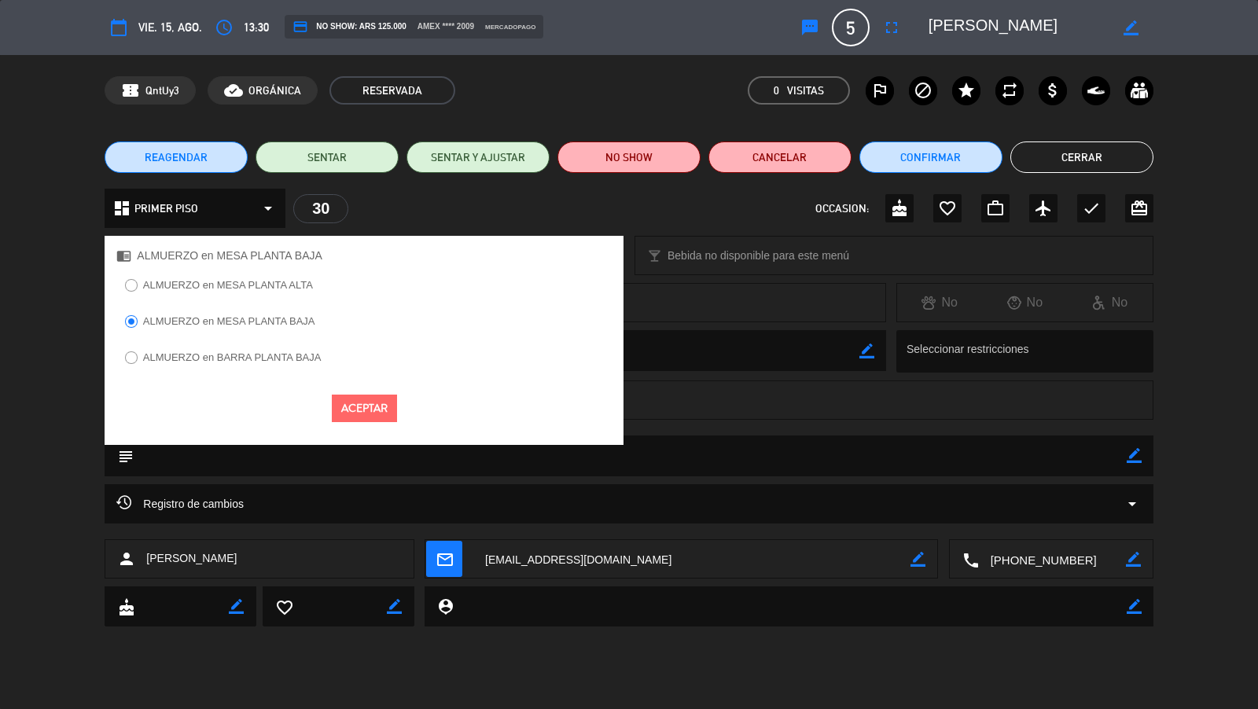
click at [274, 285] on label "ALMUERZO en MESA PLANTA ALTA" at bounding box center [228, 285] width 170 height 10
click at [354, 399] on button "Aceptar" at bounding box center [364, 409] width 65 height 28
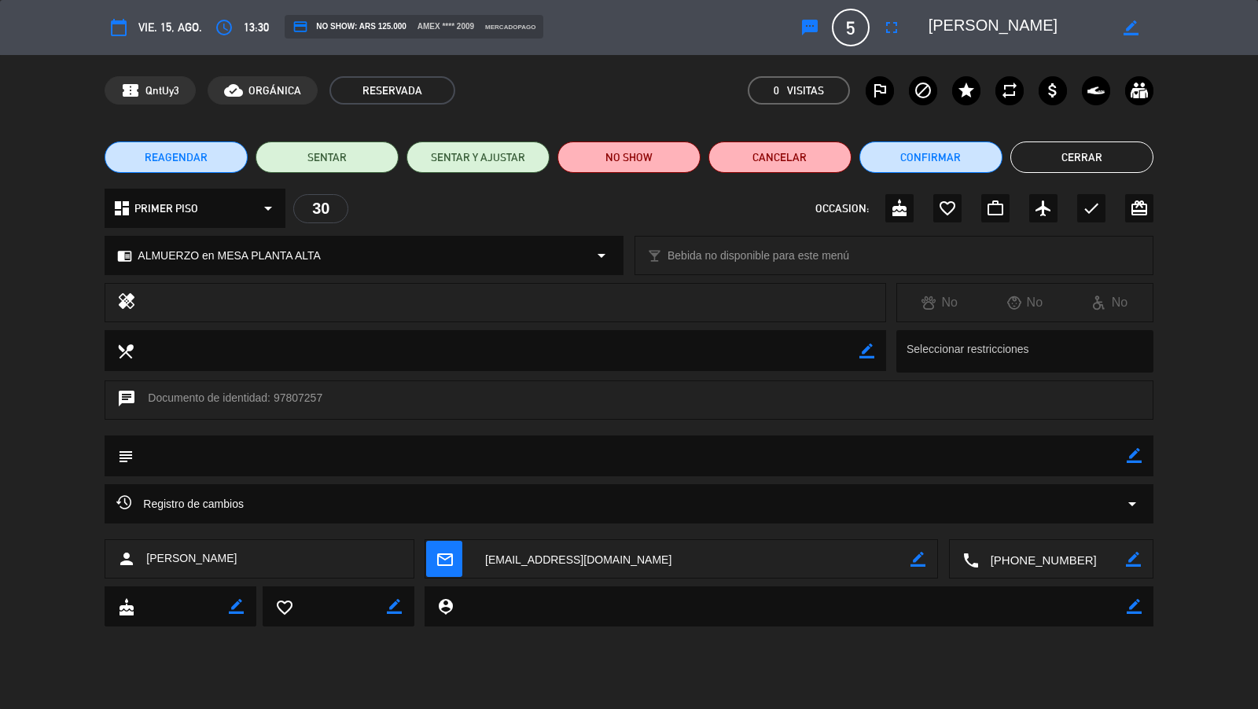
click at [1135, 456] on icon "border_color" at bounding box center [1134, 455] width 15 height 15
click at [1058, 460] on textarea at bounding box center [630, 456] width 992 height 40
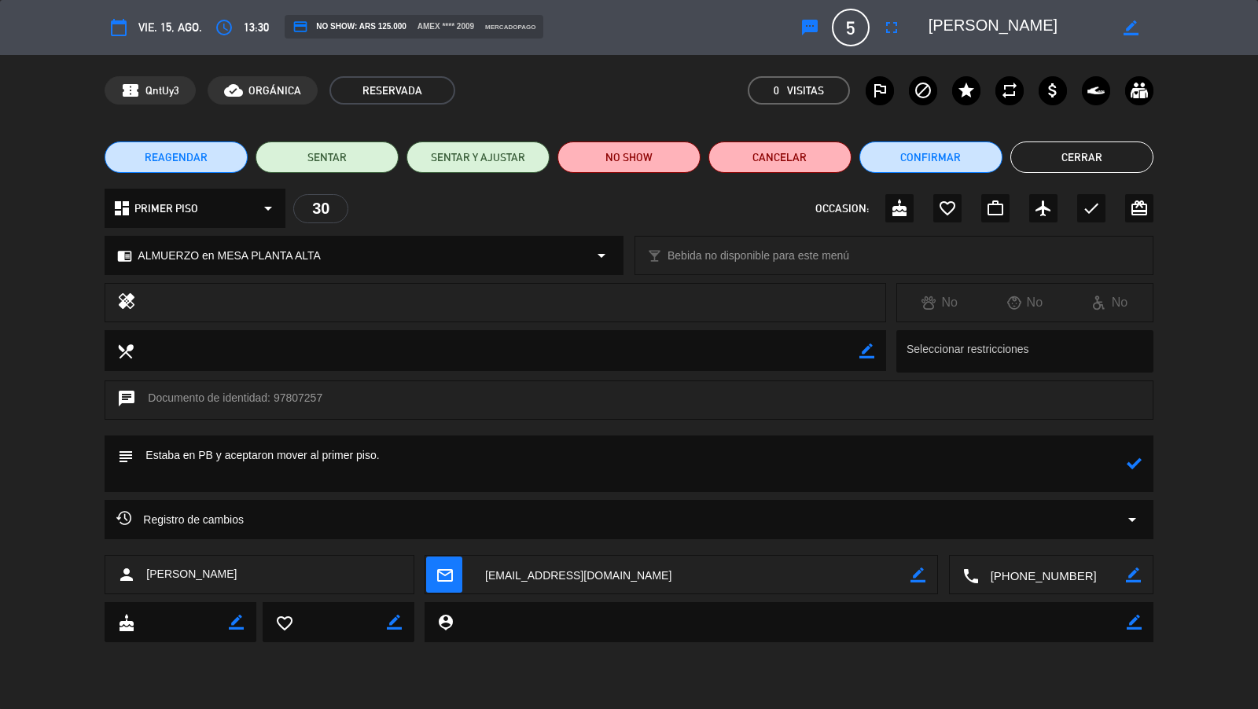
type textarea "Estaba en PB y aceptaron mover al primer piso."
click at [1134, 462] on icon at bounding box center [1134, 463] width 15 height 15
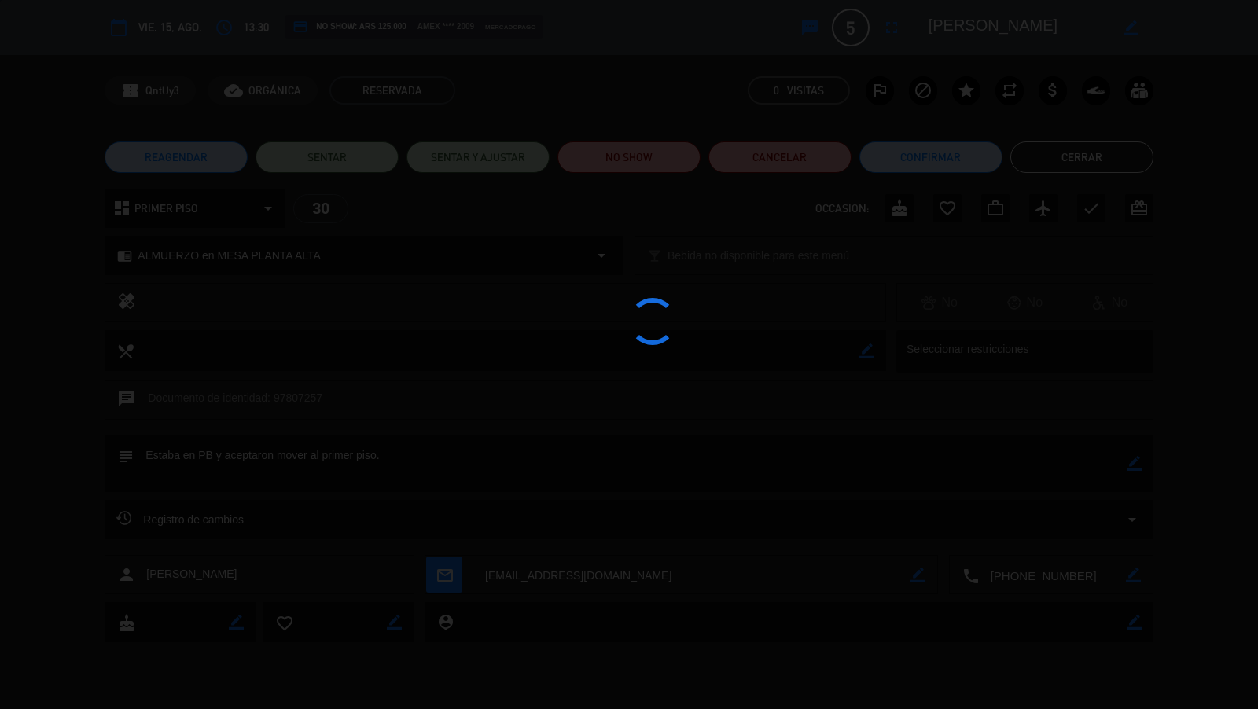
type textarea "Estaba en PB y aceptaron mover al primer piso."
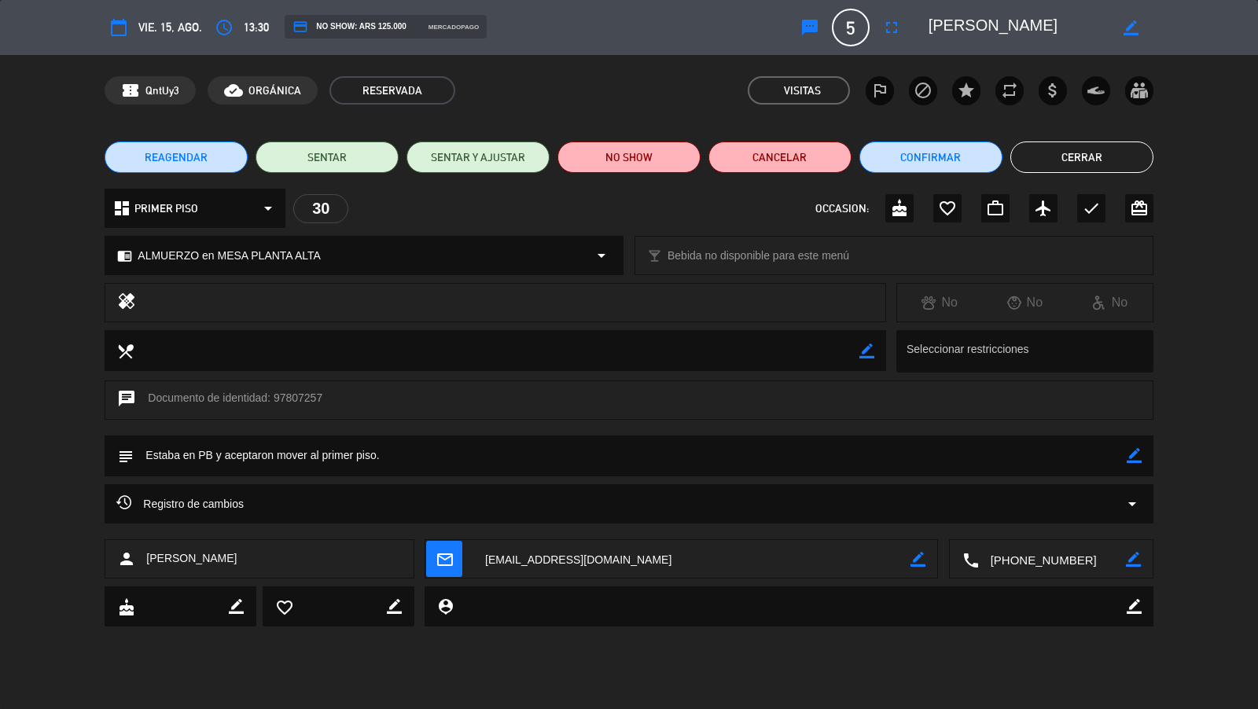
click at [1080, 160] on button "Cerrar" at bounding box center [1081, 157] width 143 height 31
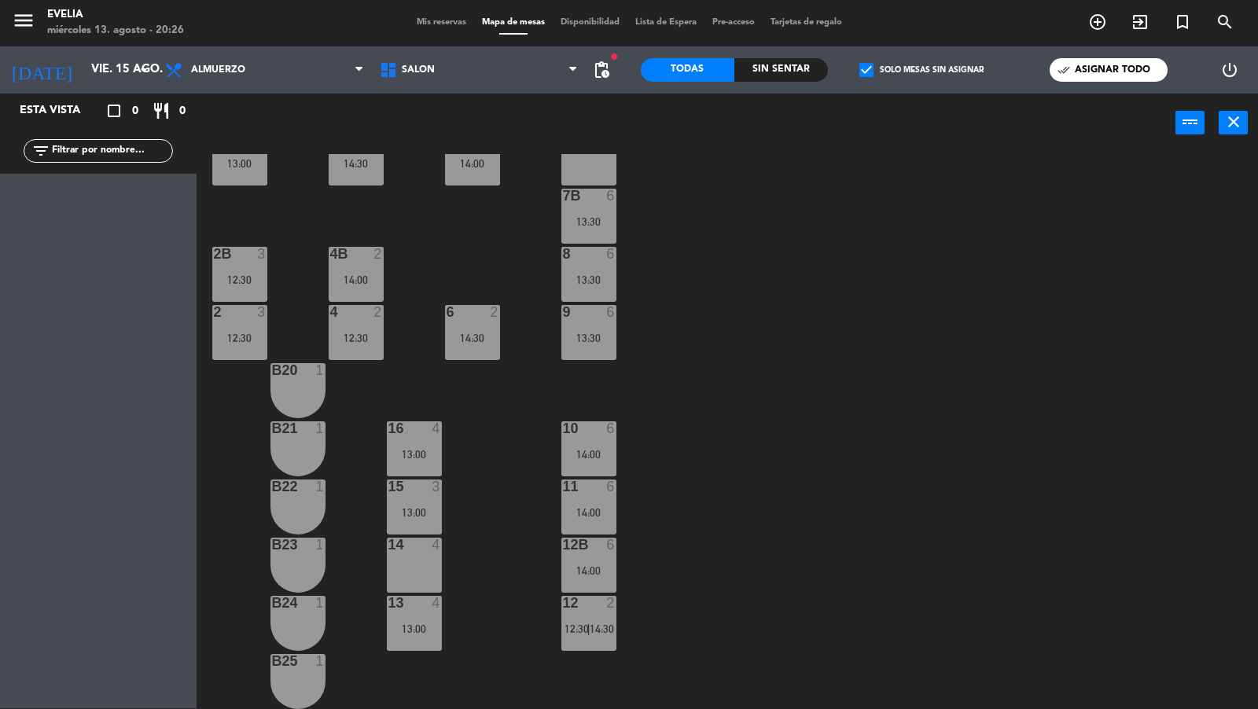
scroll to position [511, 0]
